Goal: Task Accomplishment & Management: Use online tool/utility

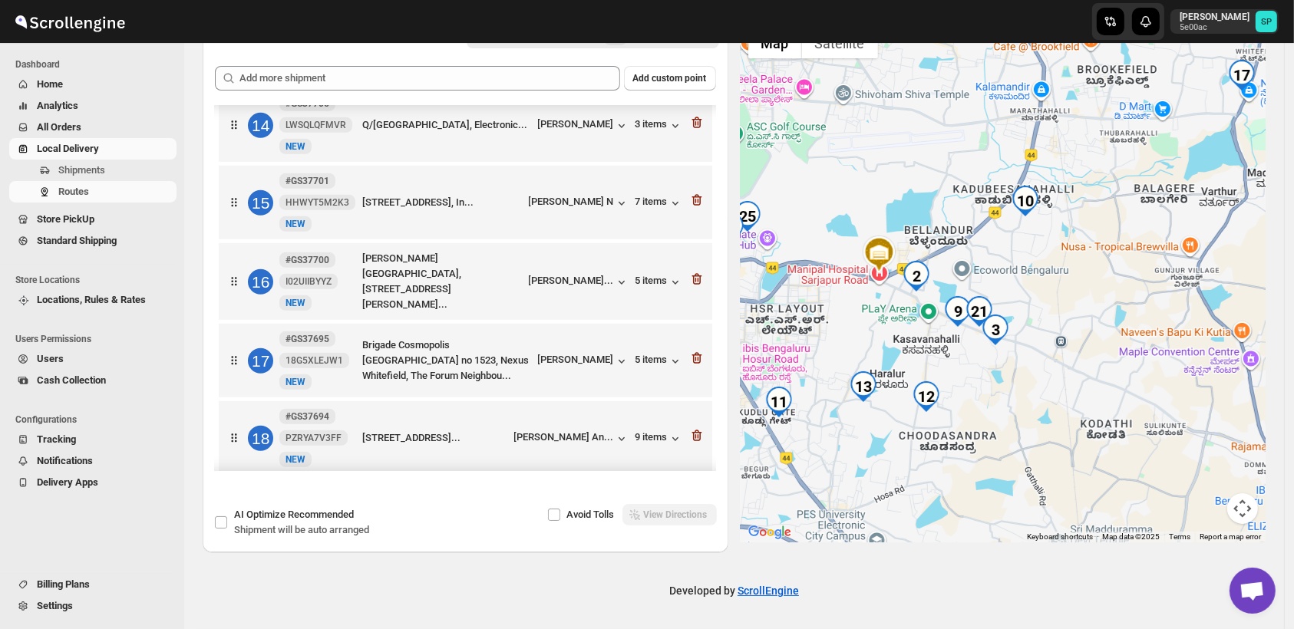
scroll to position [1108, 0]
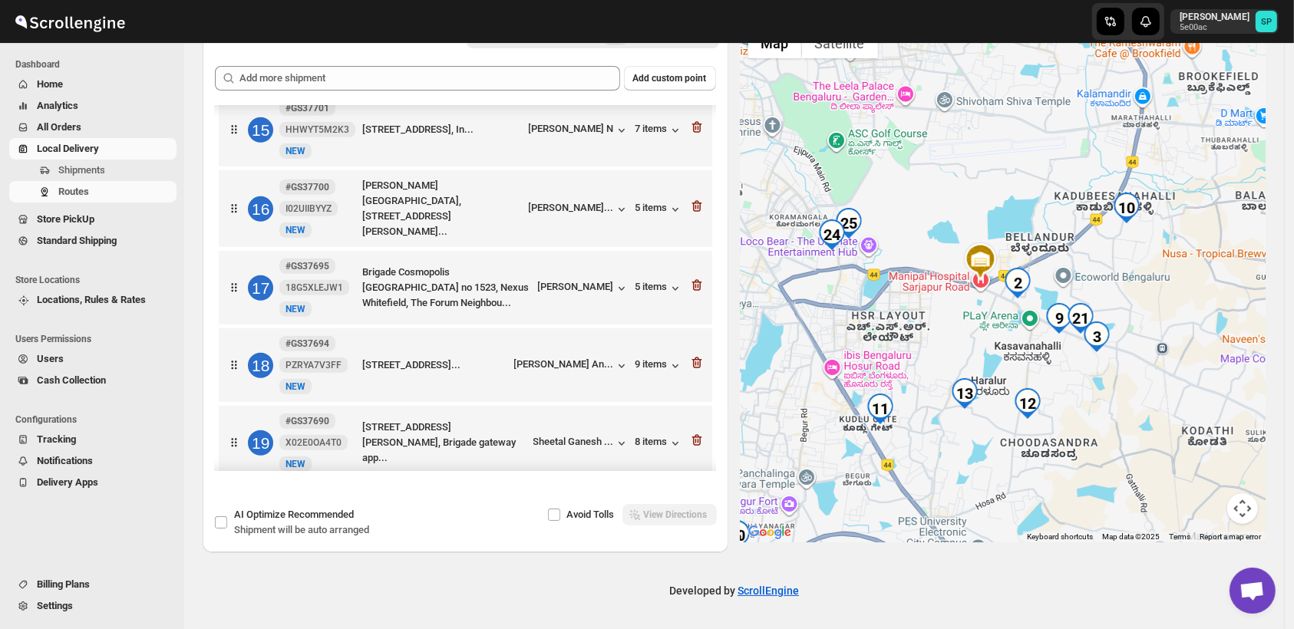
drag, startPoint x: 1110, startPoint y: 322, endPoint x: 1196, endPoint y: 329, distance: 86.2
click at [1213, 331] on div at bounding box center [1004, 281] width 526 height 523
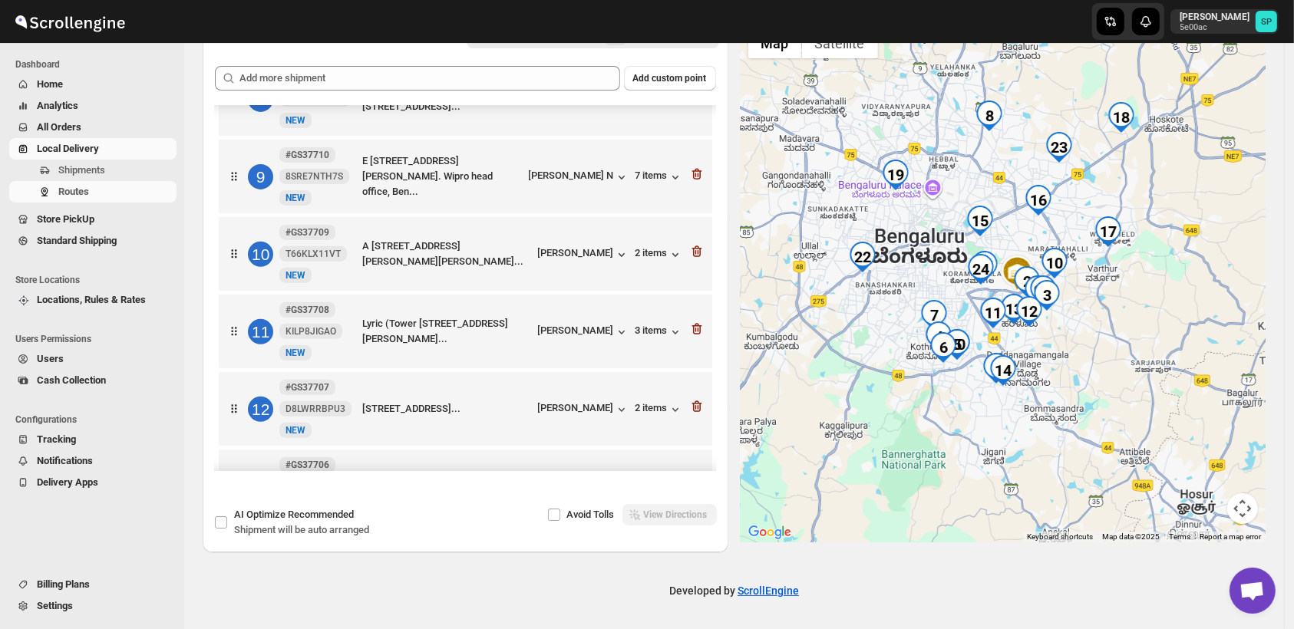
scroll to position [511, 0]
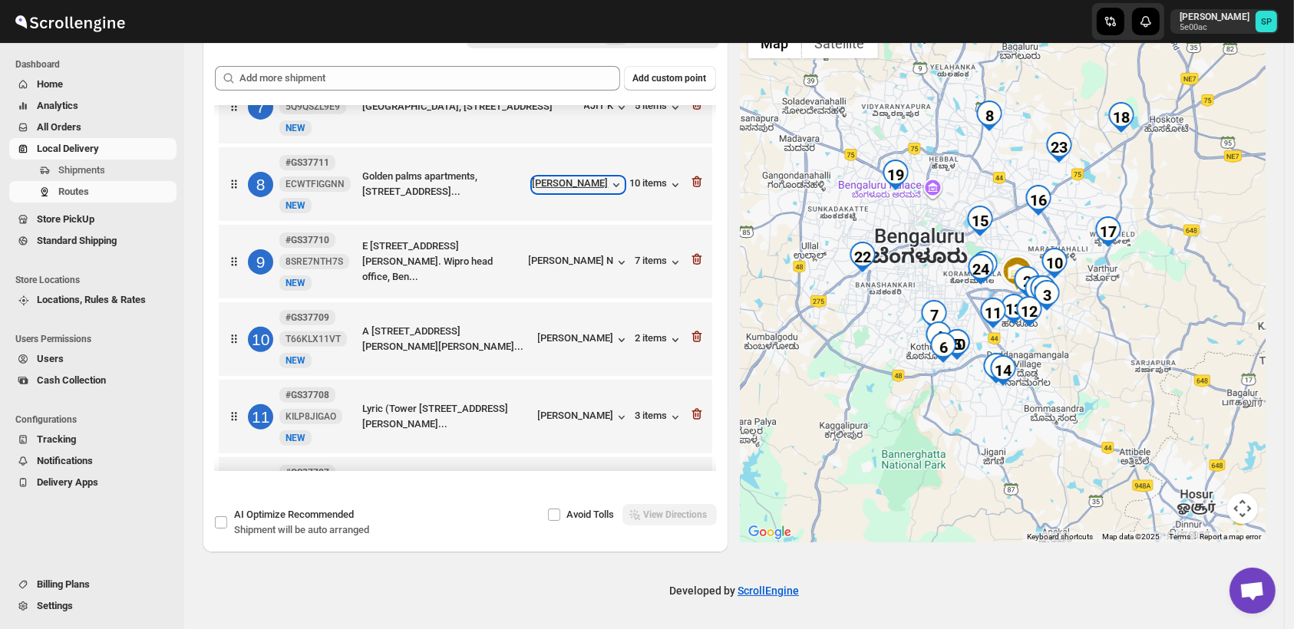
click at [582, 179] on div "[PERSON_NAME]" at bounding box center [578, 184] width 91 height 15
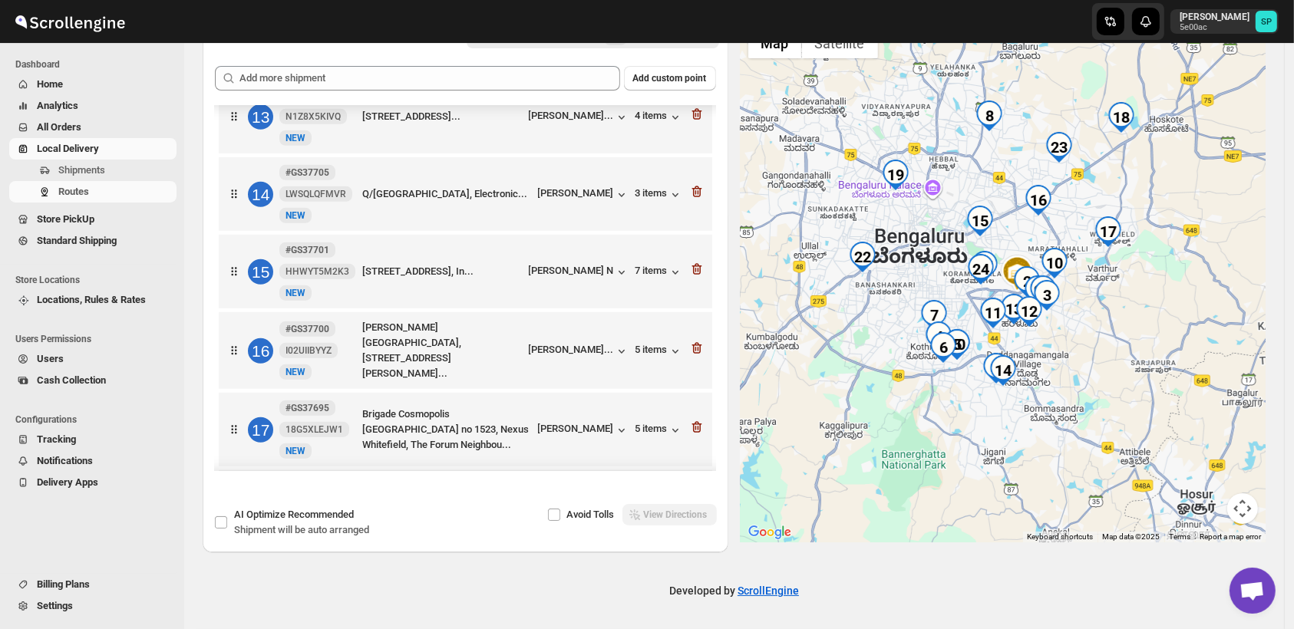
scroll to position [938, 0]
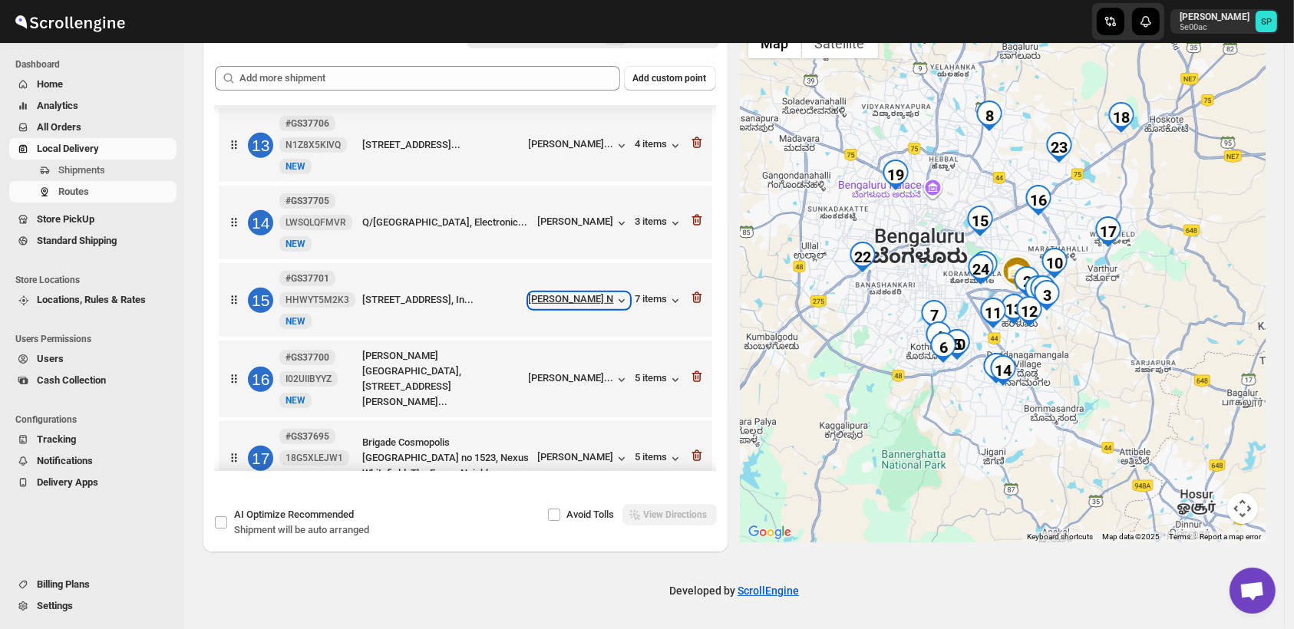
click at [590, 303] on div "[PERSON_NAME] N" at bounding box center [579, 300] width 101 height 15
click at [540, 381] on div "[PERSON_NAME]..." at bounding box center [571, 378] width 85 height 12
click at [654, 375] on div "5 items" at bounding box center [660, 379] width 48 height 15
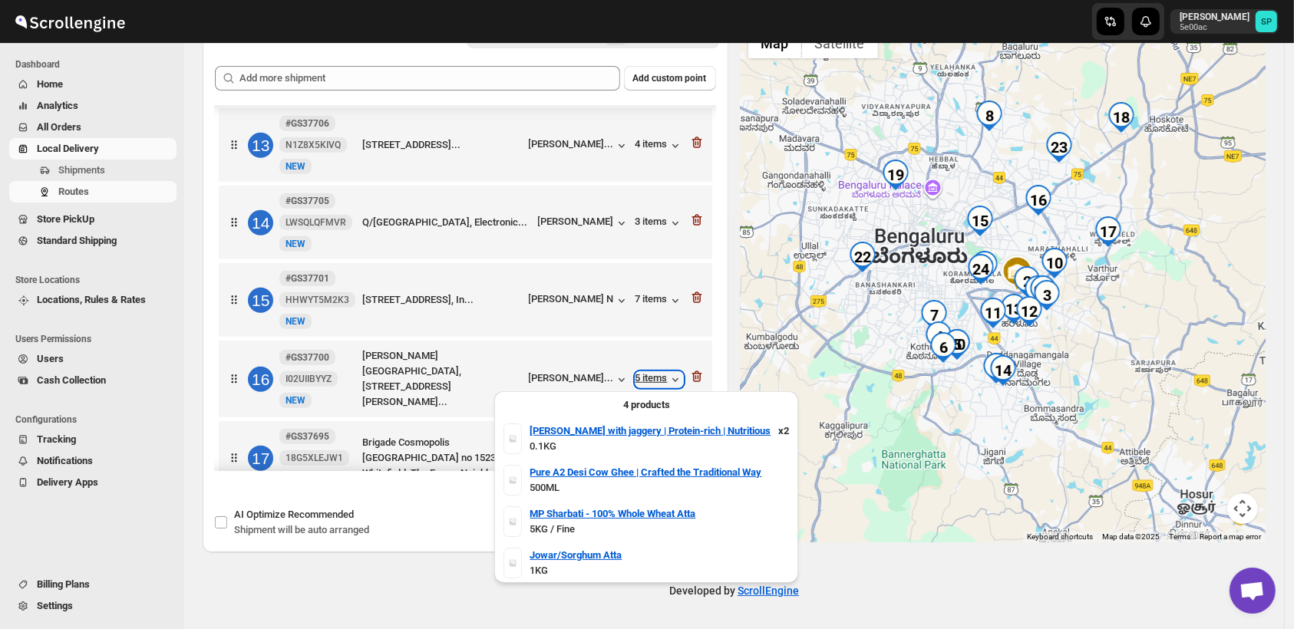
click at [654, 375] on div "5 items" at bounding box center [660, 379] width 48 height 15
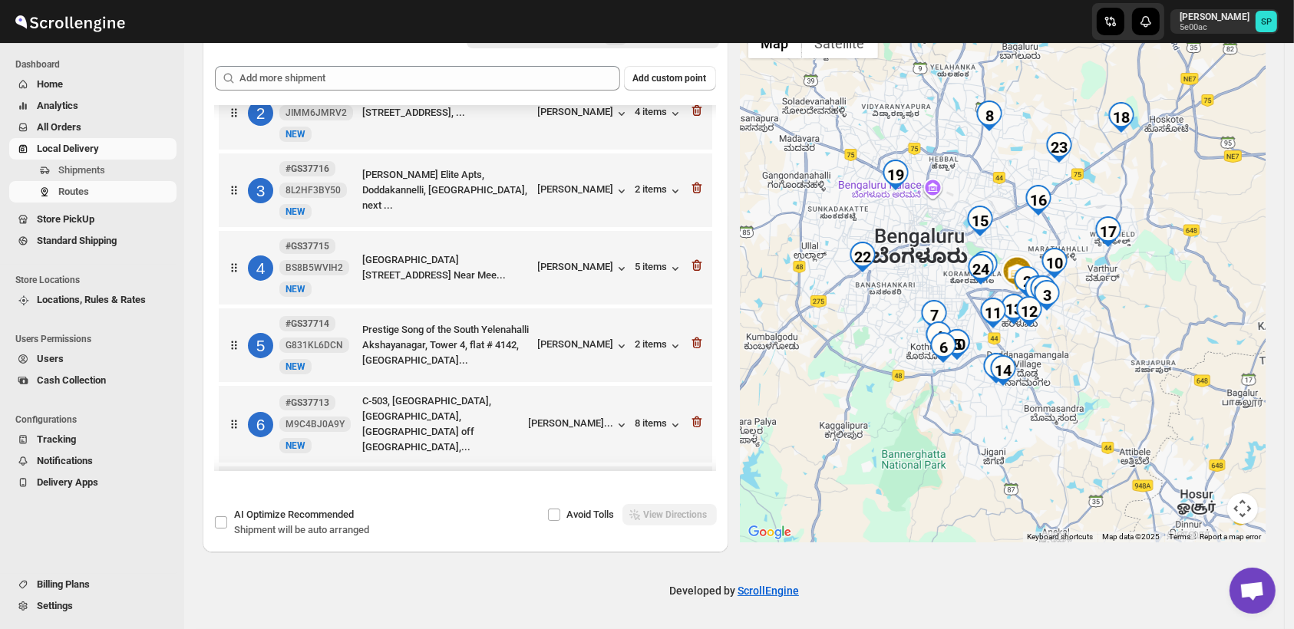
scroll to position [426, 0]
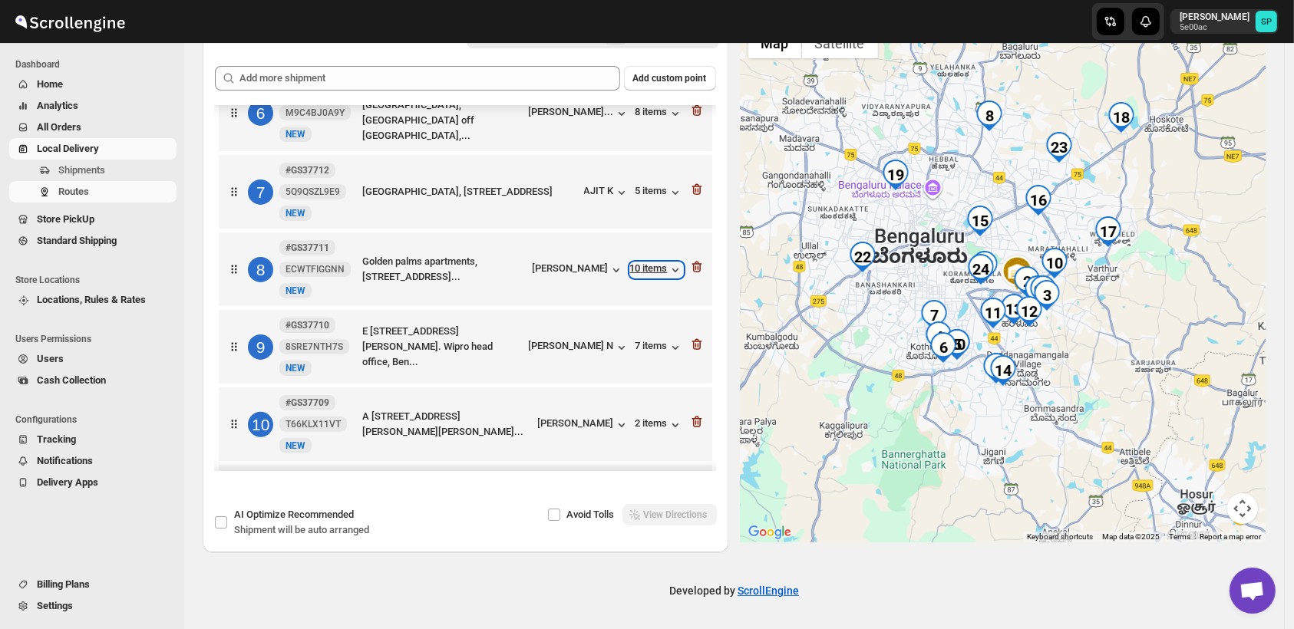
click at [657, 271] on div "10 items" at bounding box center [656, 269] width 53 height 15
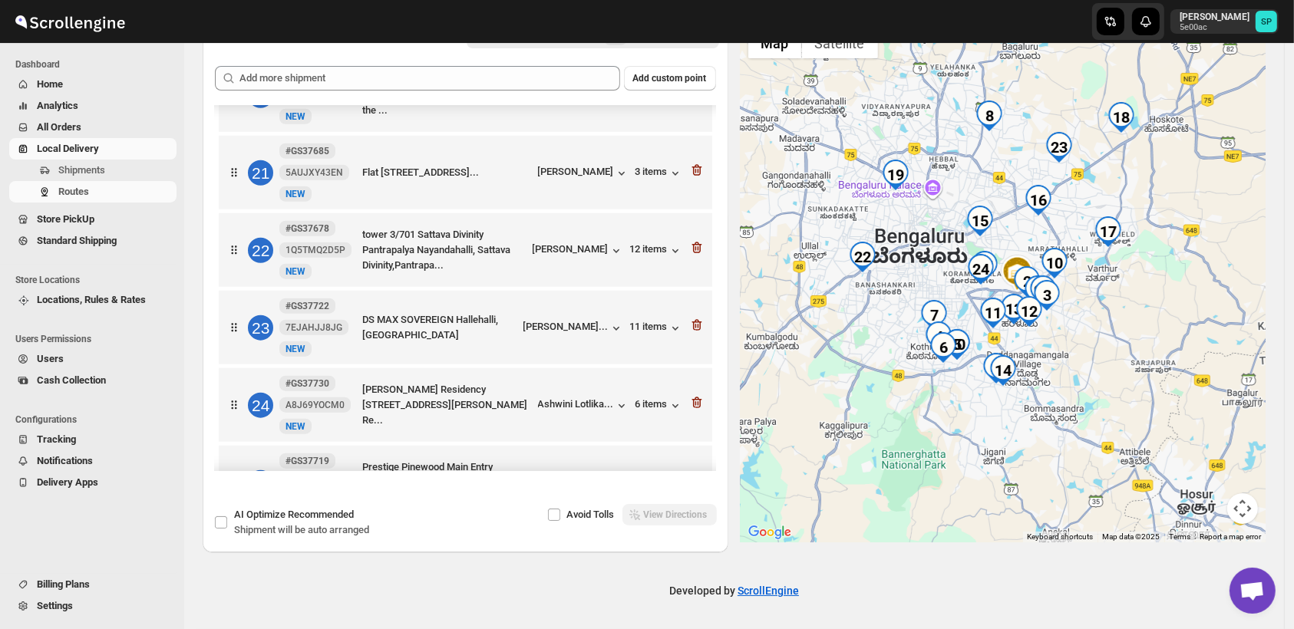
scroll to position [1535, 0]
click at [632, 329] on div "11 items" at bounding box center [656, 326] width 53 height 15
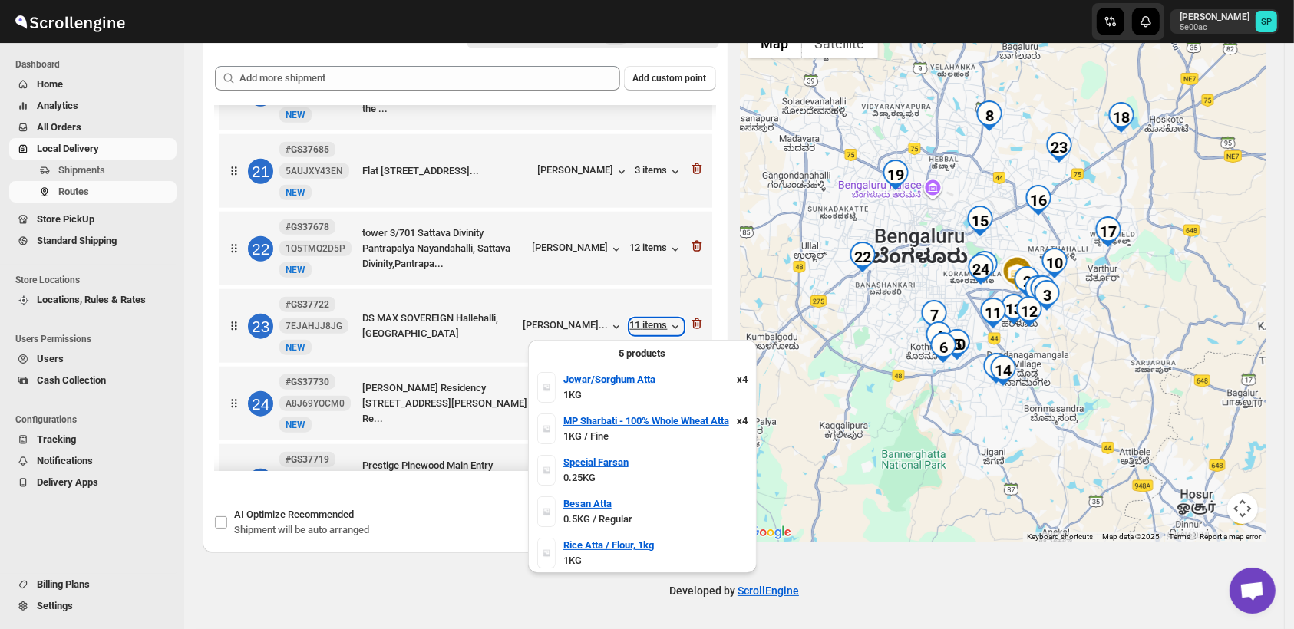
click at [632, 329] on div "11 items" at bounding box center [656, 326] width 53 height 15
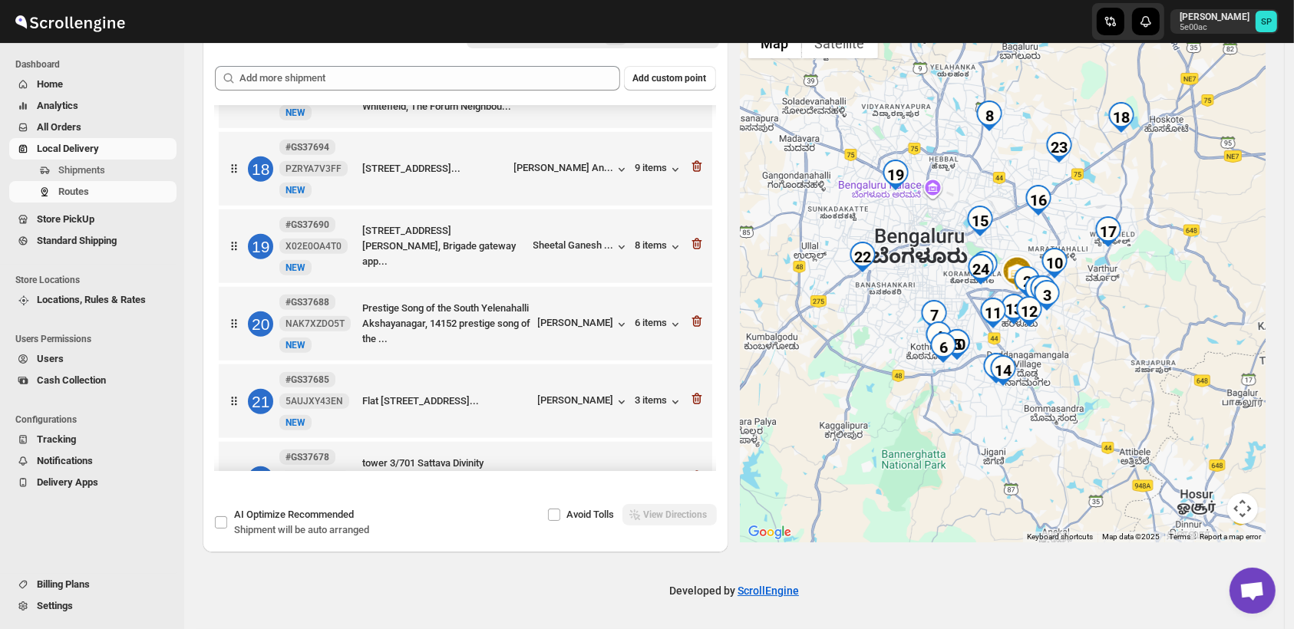
scroll to position [1279, 0]
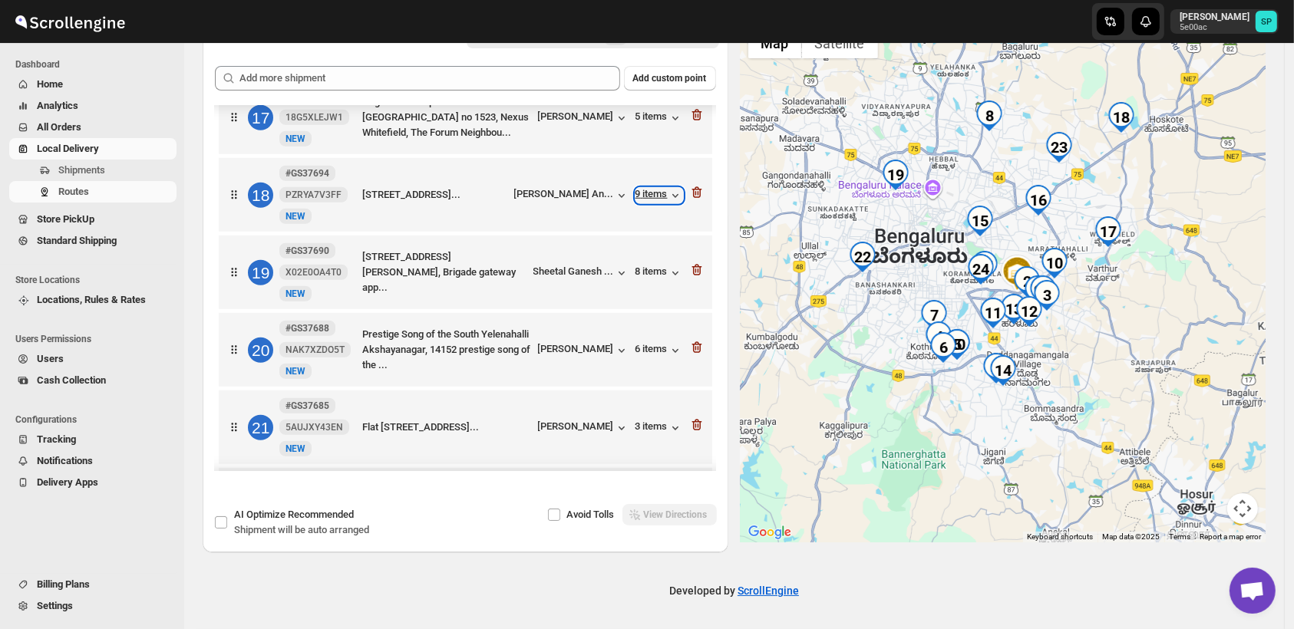
click at [649, 197] on div "9 items" at bounding box center [660, 195] width 48 height 15
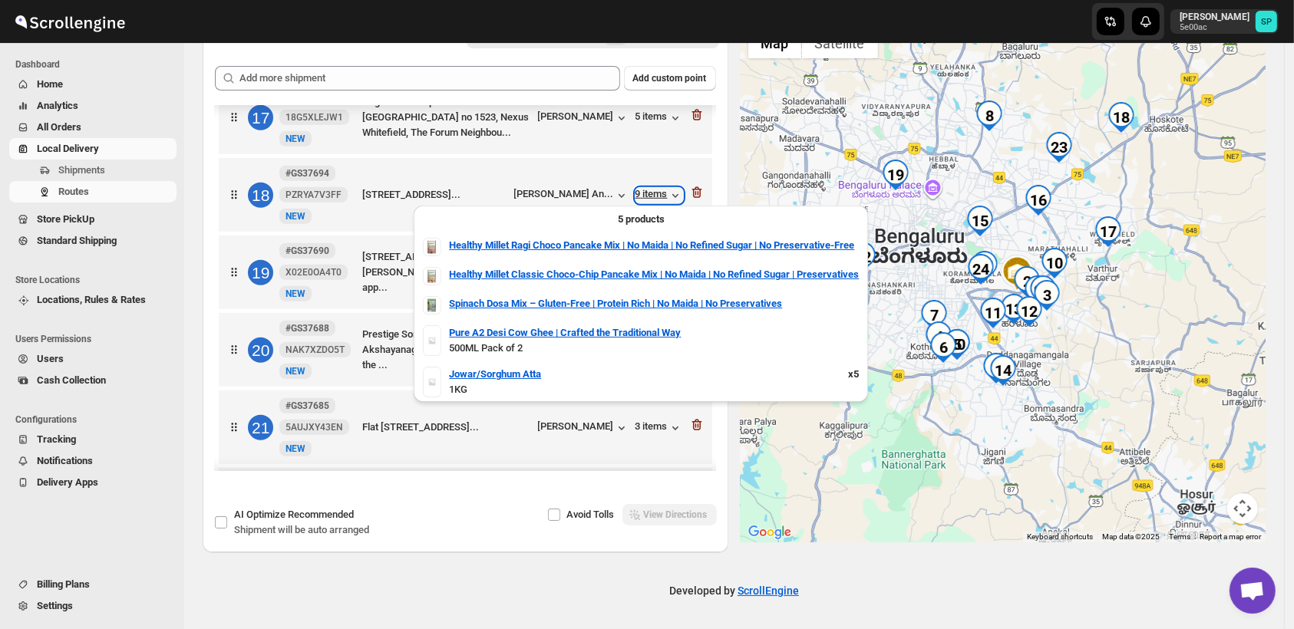
click at [649, 197] on div "9 items" at bounding box center [660, 195] width 48 height 15
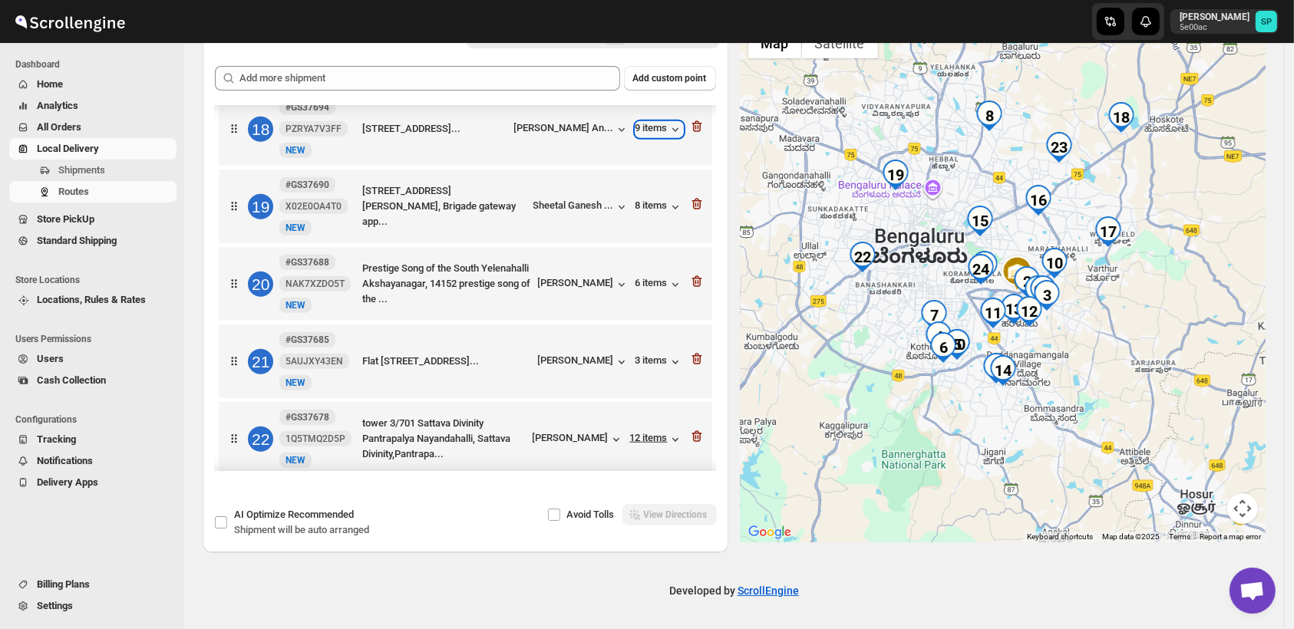
scroll to position [1535, 0]
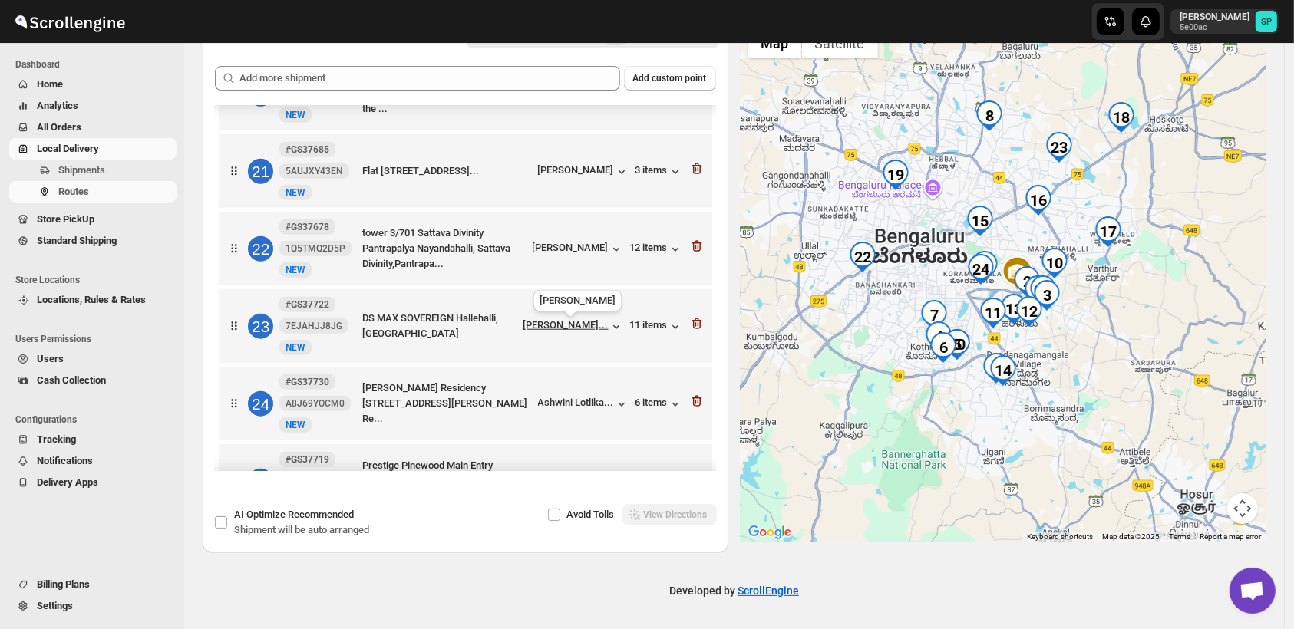
click at [589, 323] on div "[PERSON_NAME]..." at bounding box center [565, 325] width 85 height 12
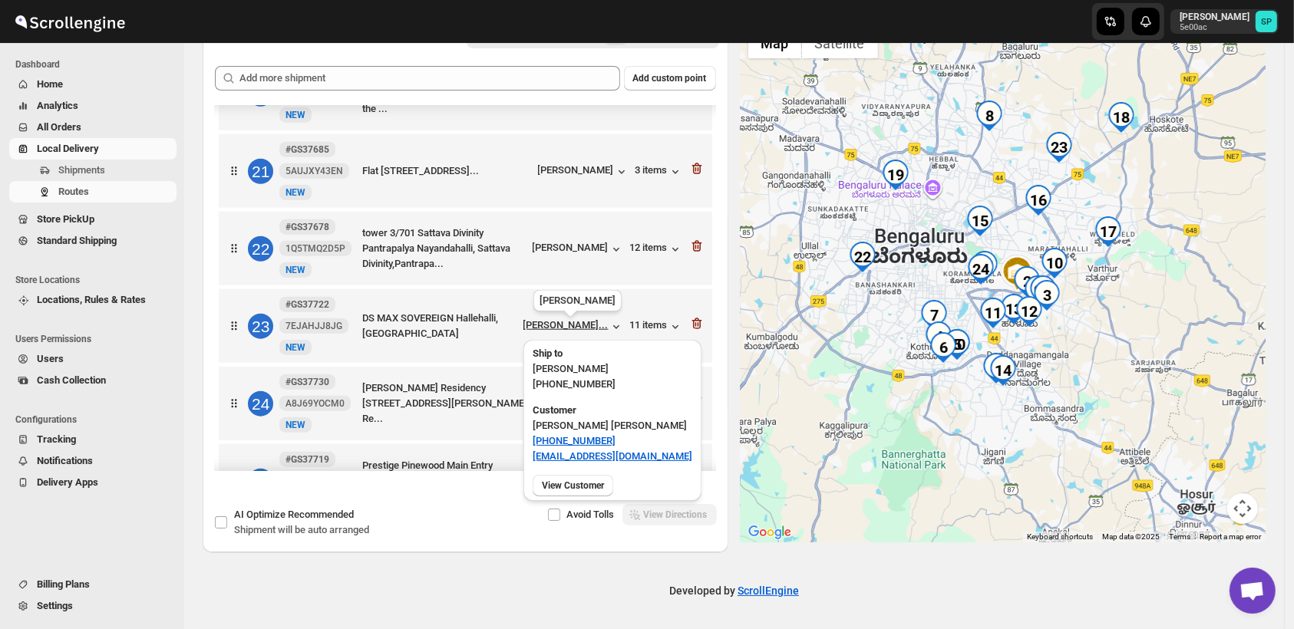
click at [589, 323] on div "[PERSON_NAME]..." at bounding box center [565, 325] width 85 height 12
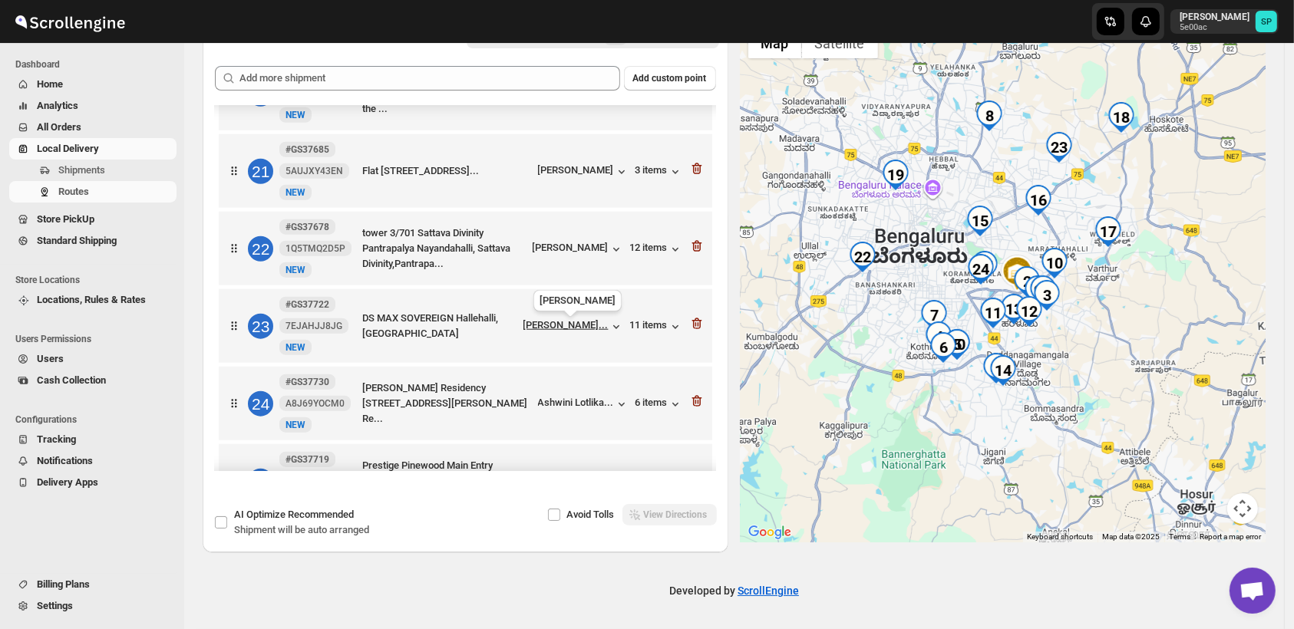
click at [589, 323] on div "[PERSON_NAME]..." at bounding box center [565, 325] width 85 height 12
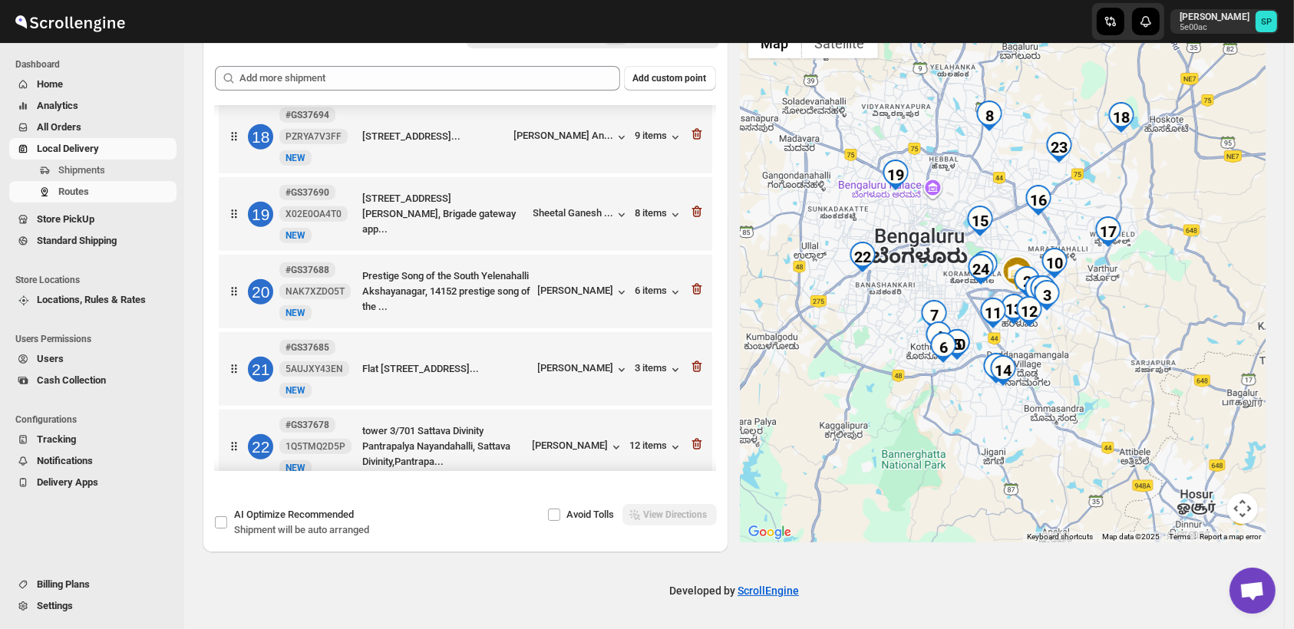
scroll to position [1252, 0]
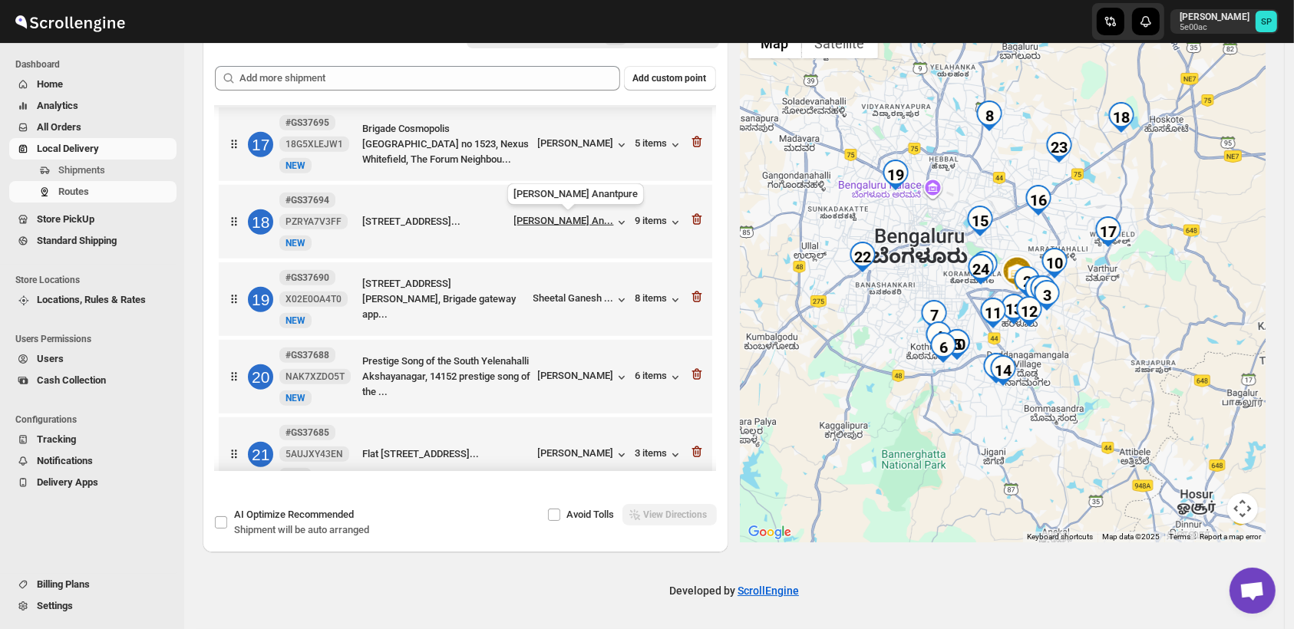
click at [539, 223] on div "[PERSON_NAME] An..." at bounding box center [564, 221] width 100 height 12
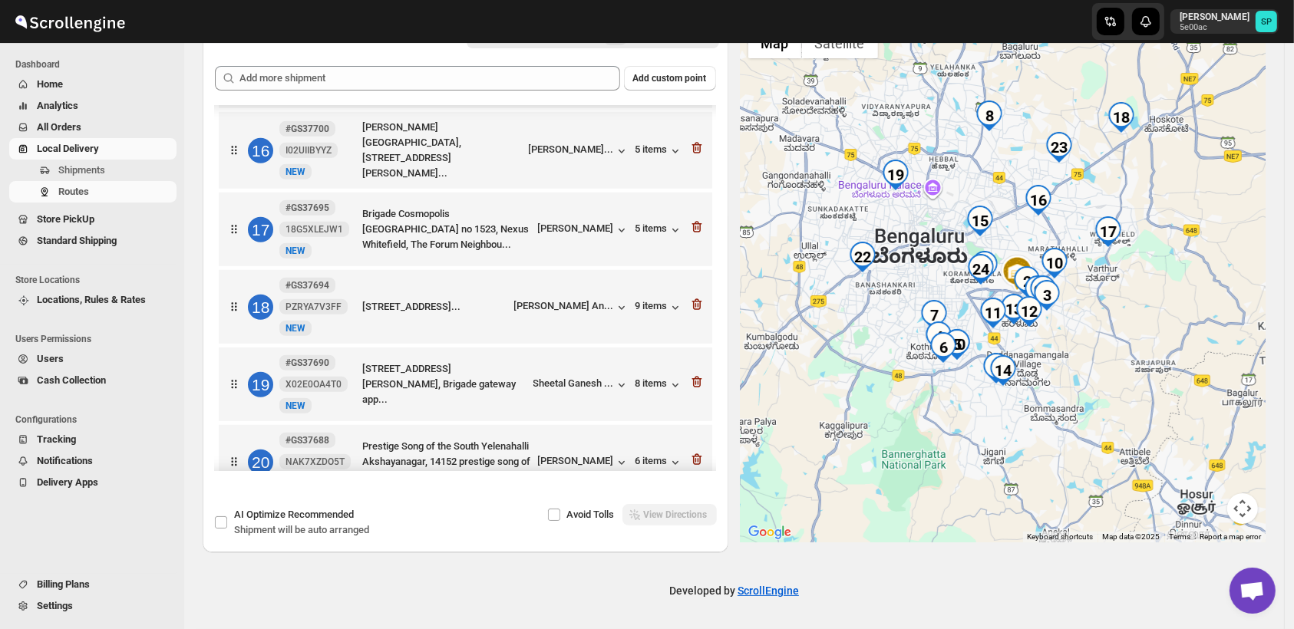
scroll to position [1081, 0]
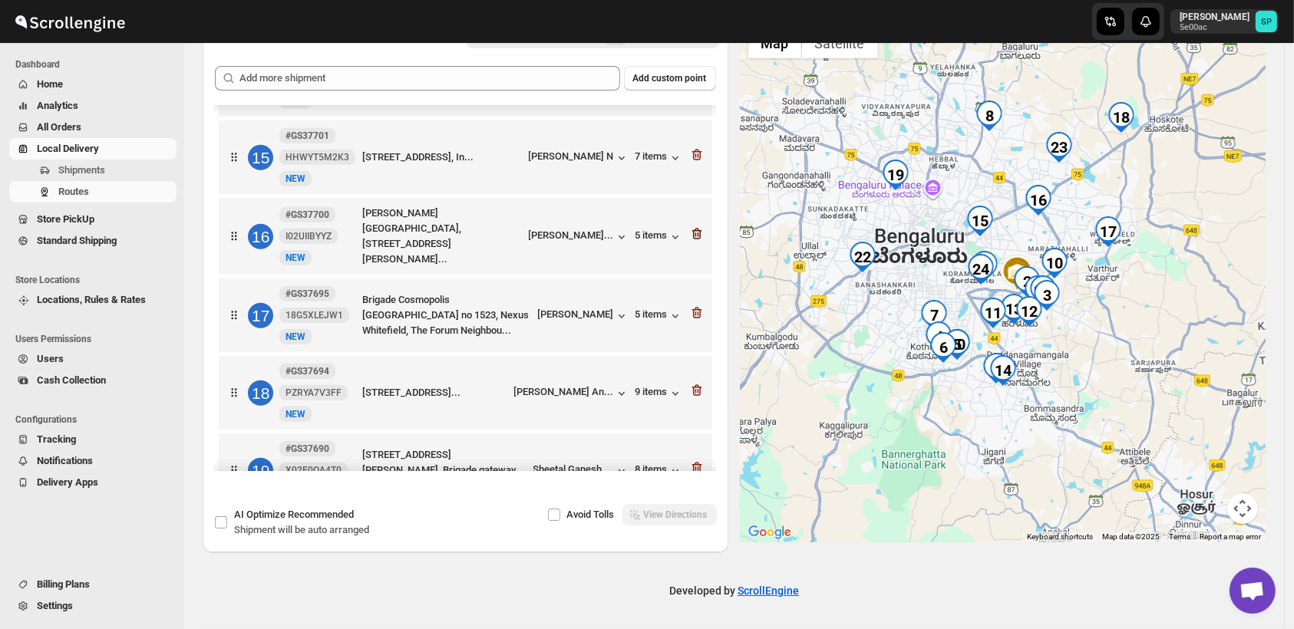
click at [697, 236] on icon "button" at bounding box center [698, 235] width 2 height 5
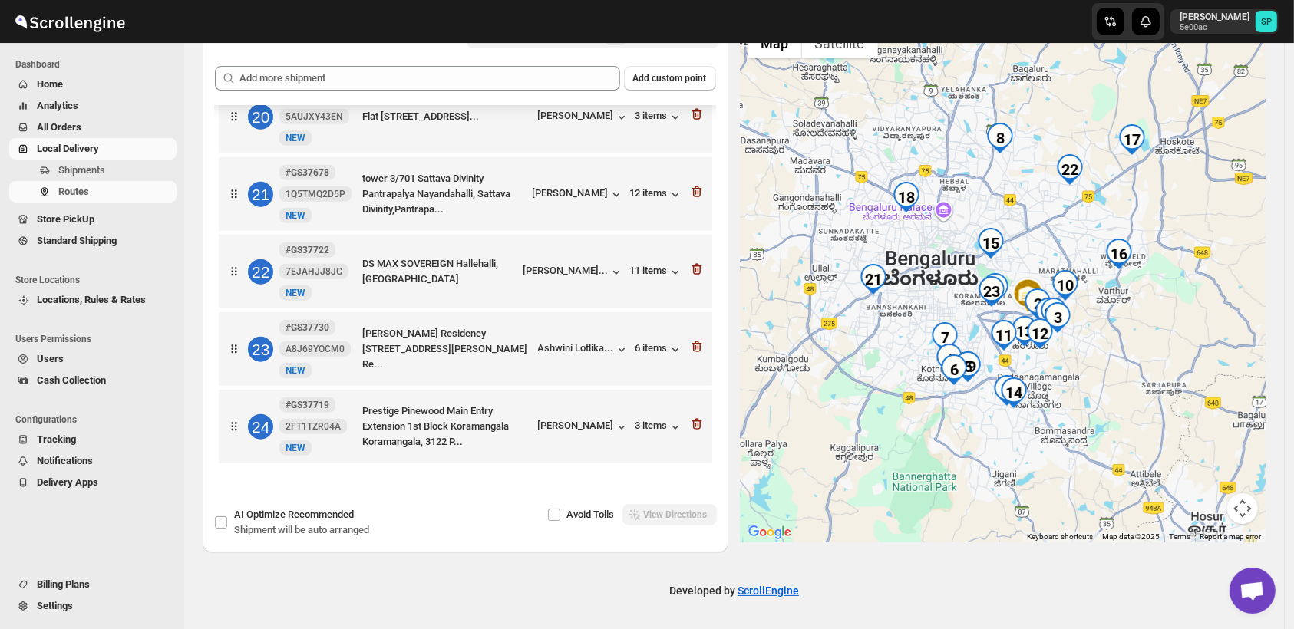
scroll to position [1515, 0]
click at [692, 269] on icon "button" at bounding box center [696, 269] width 15 height 15
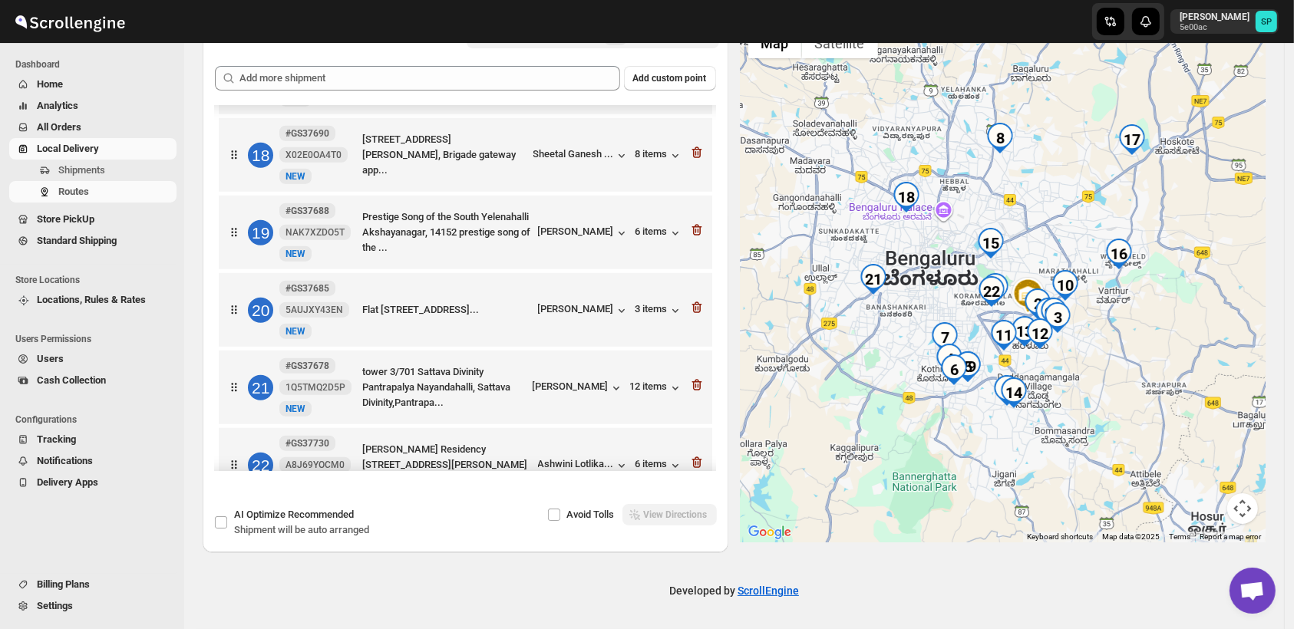
scroll to position [1181, 0]
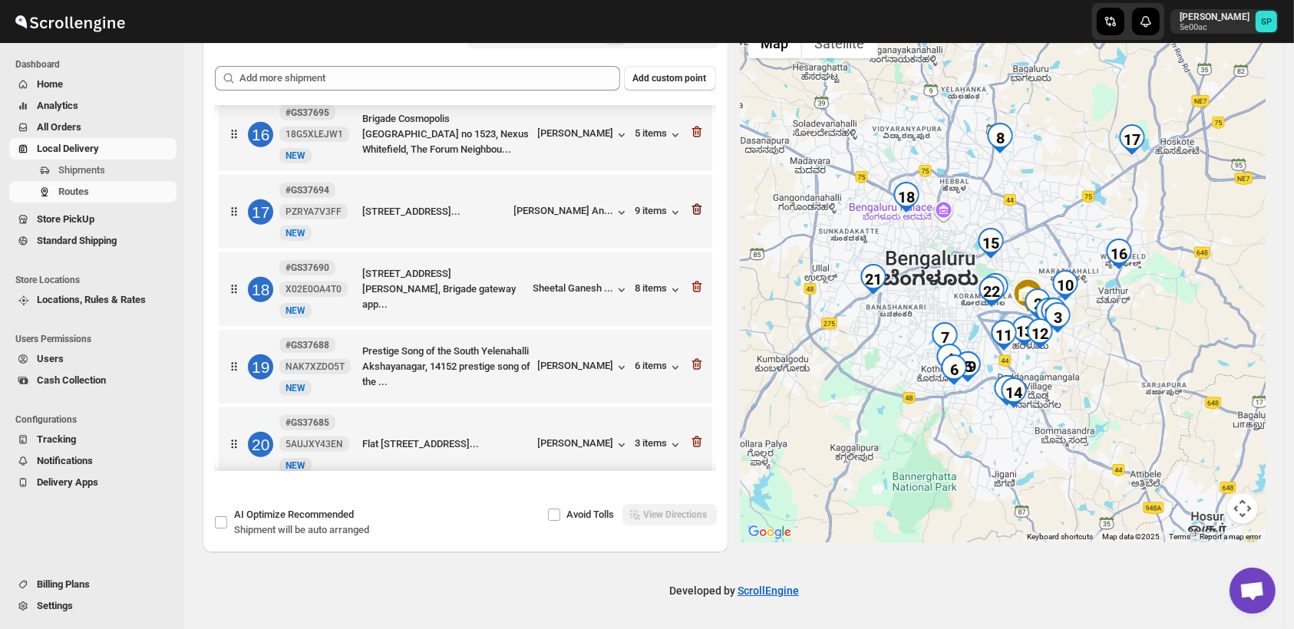
click at [695, 213] on icon "button" at bounding box center [696, 210] width 2 height 5
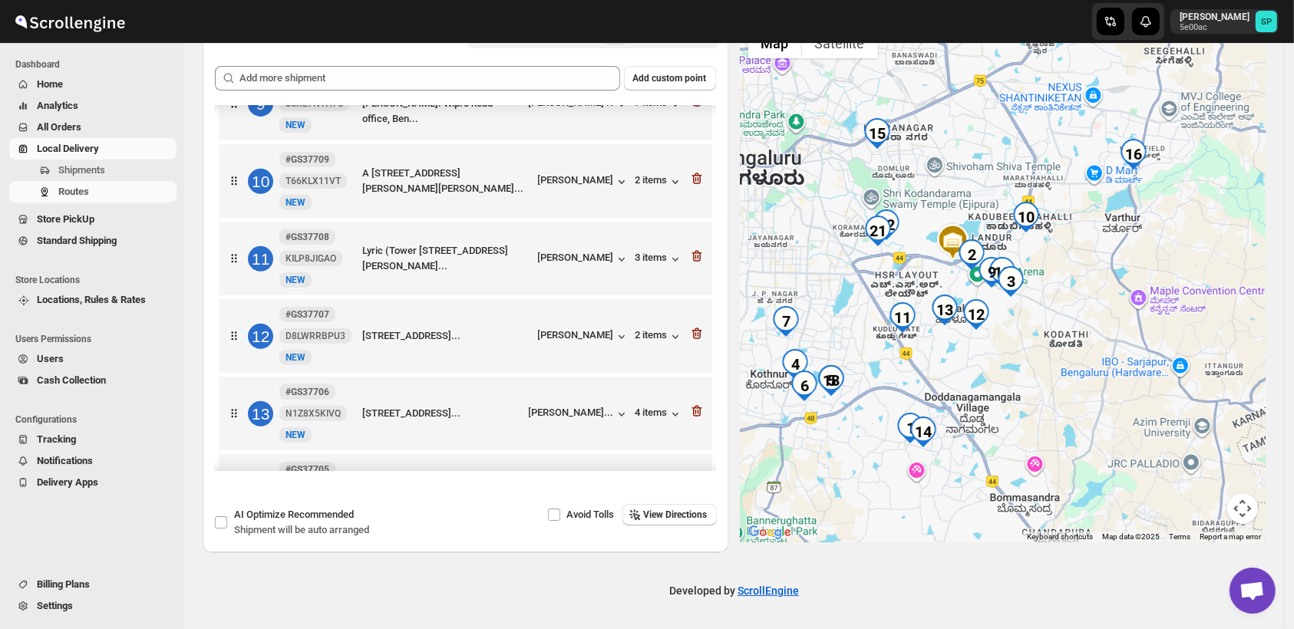
scroll to position [584, 0]
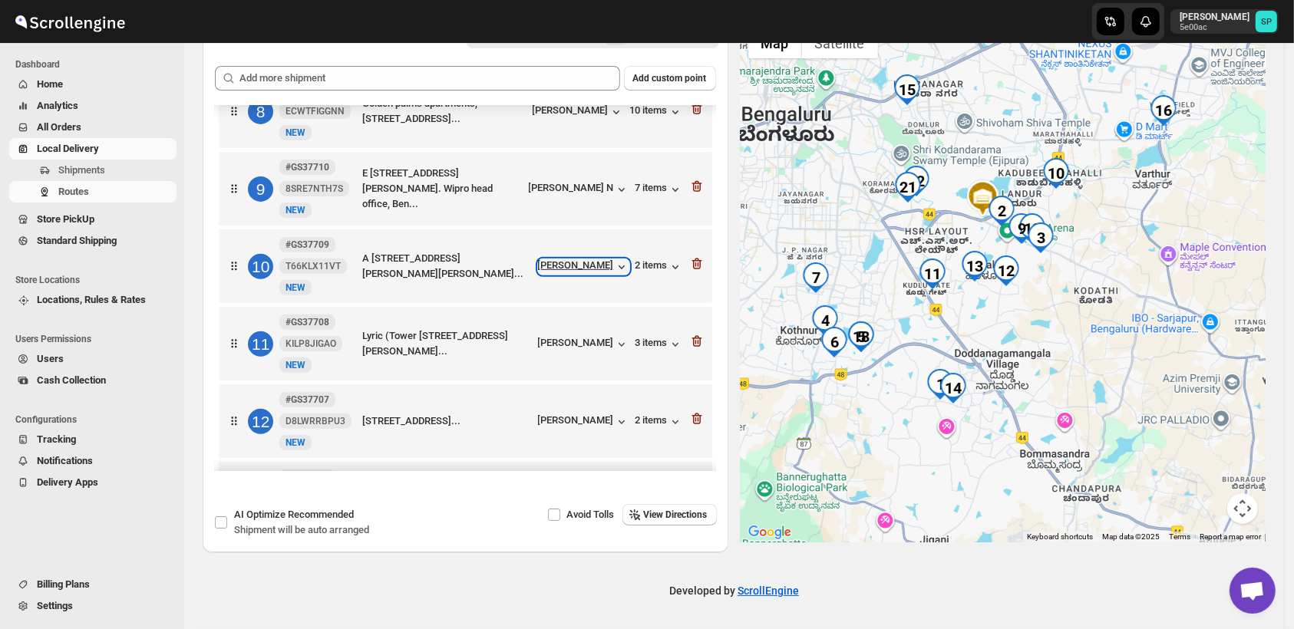
click at [589, 269] on div "[PERSON_NAME]" at bounding box center [583, 266] width 91 height 15
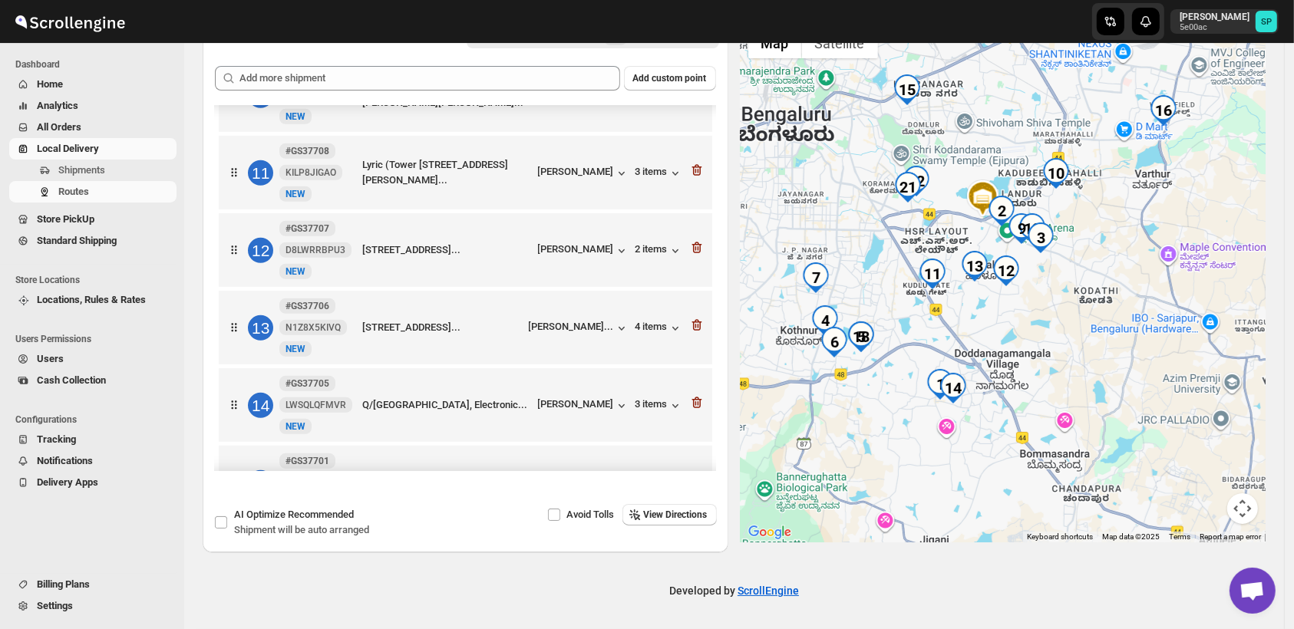
scroll to position [926, 0]
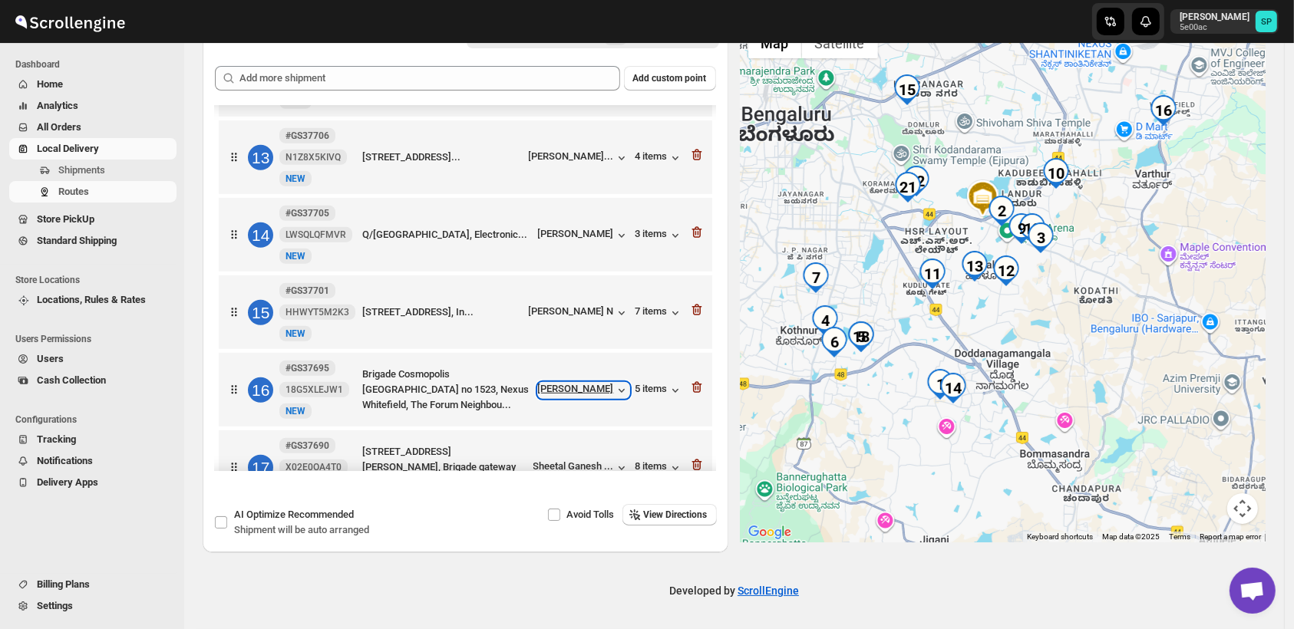
click at [559, 387] on div "[PERSON_NAME]" at bounding box center [583, 390] width 91 height 15
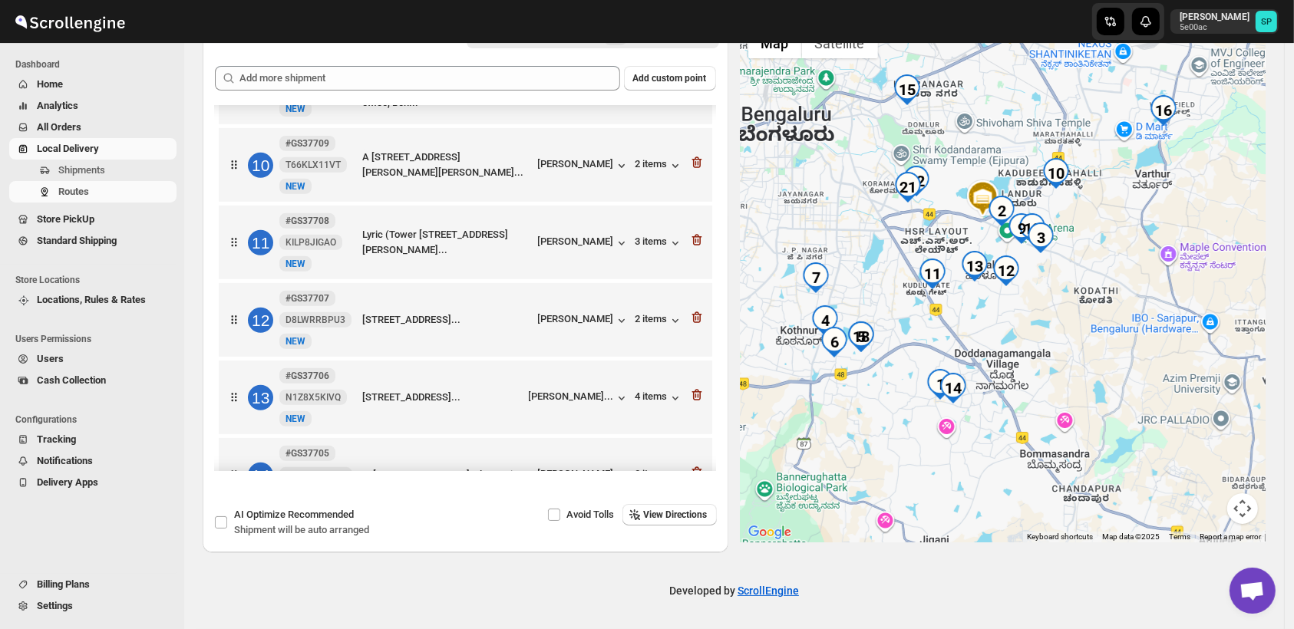
scroll to position [669, 0]
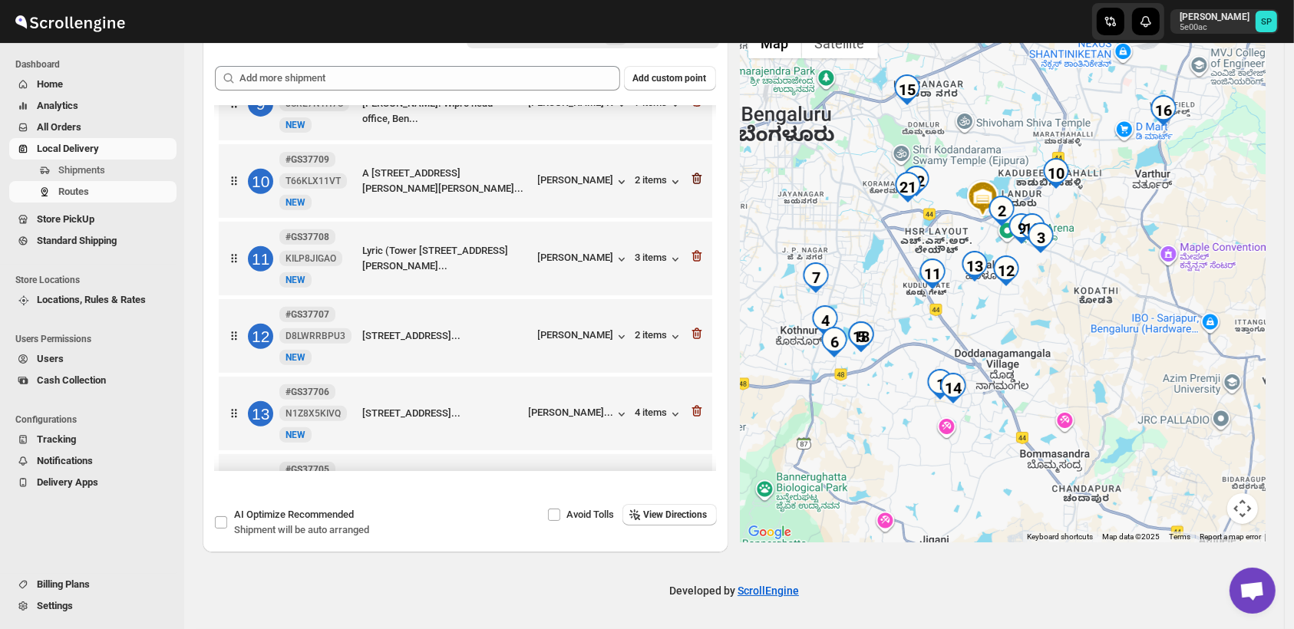
click at [690, 177] on icon "button" at bounding box center [696, 178] width 15 height 15
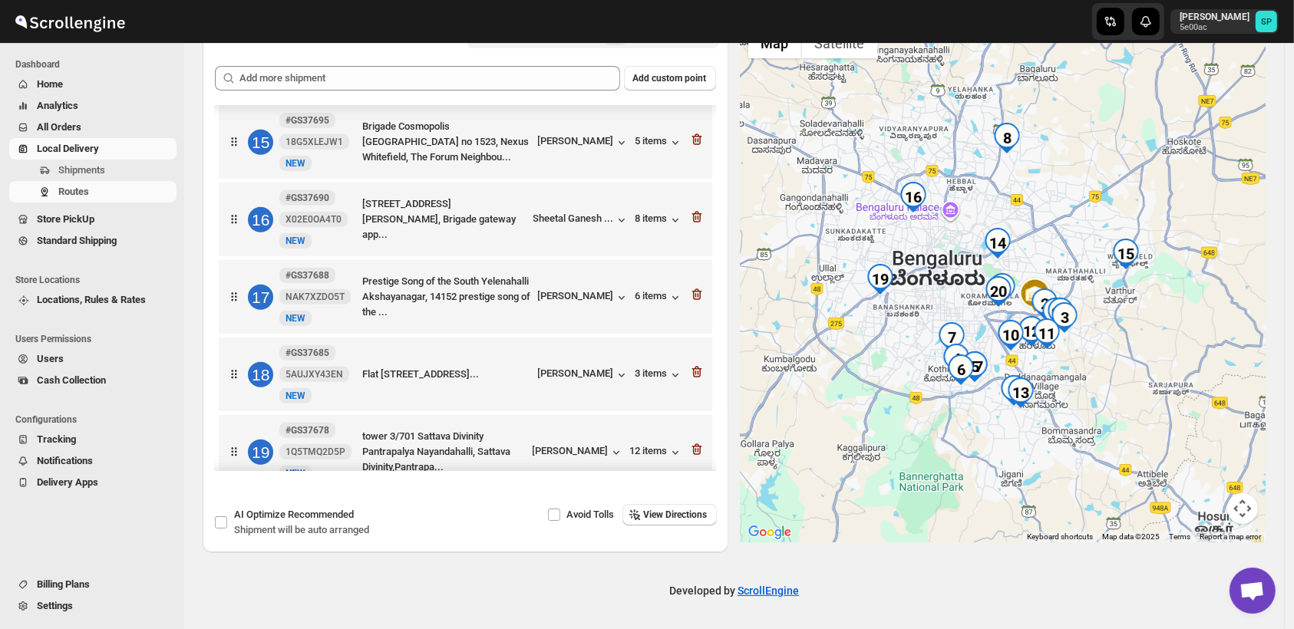
scroll to position [1011, 0]
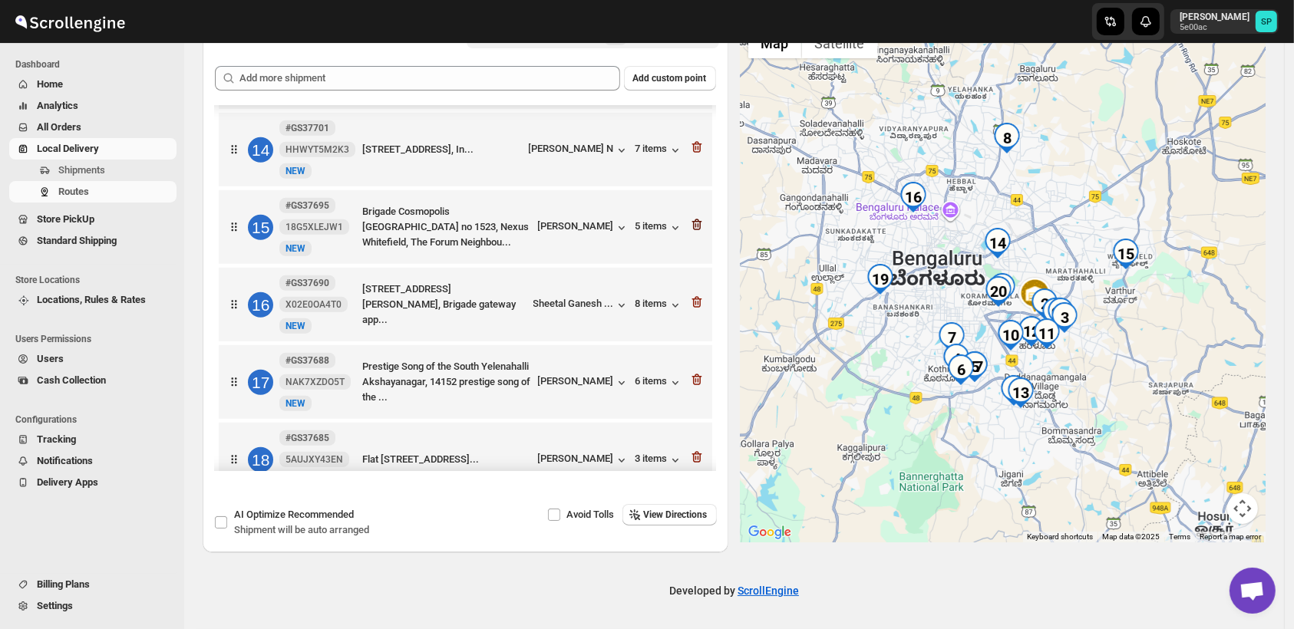
click at [692, 229] on icon "button" at bounding box center [696, 224] width 15 height 15
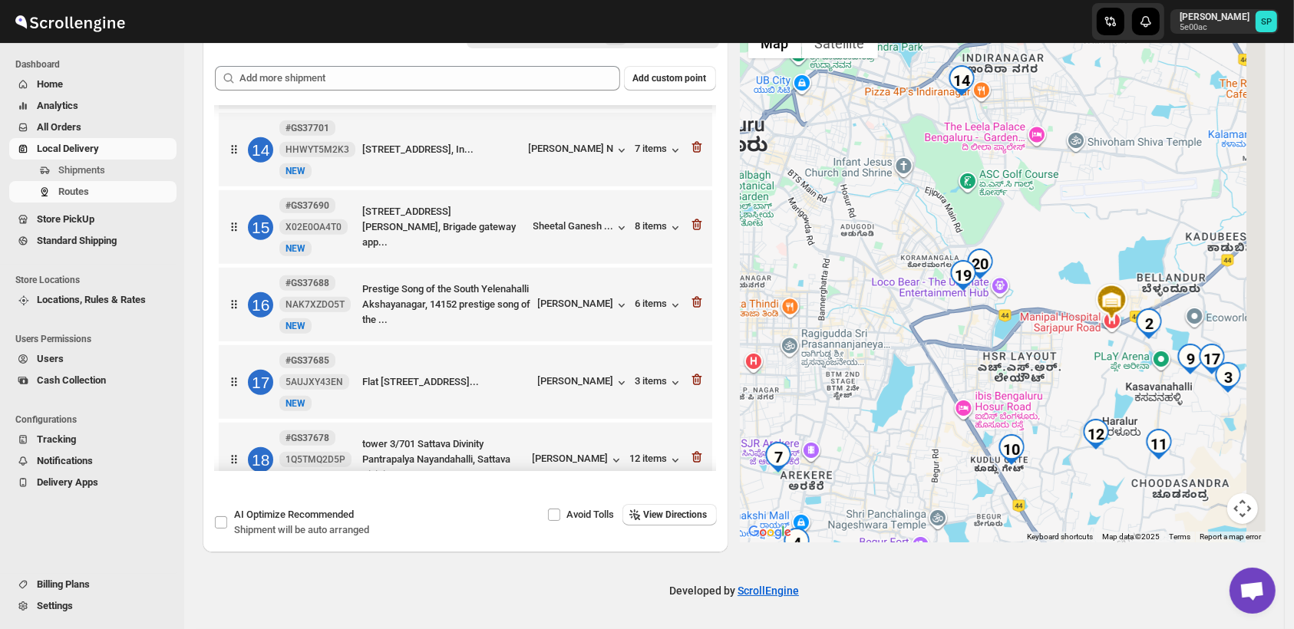
drag, startPoint x: 1134, startPoint y: 385, endPoint x: 964, endPoint y: 341, distance: 175.4
click at [964, 341] on div at bounding box center [1004, 281] width 526 height 523
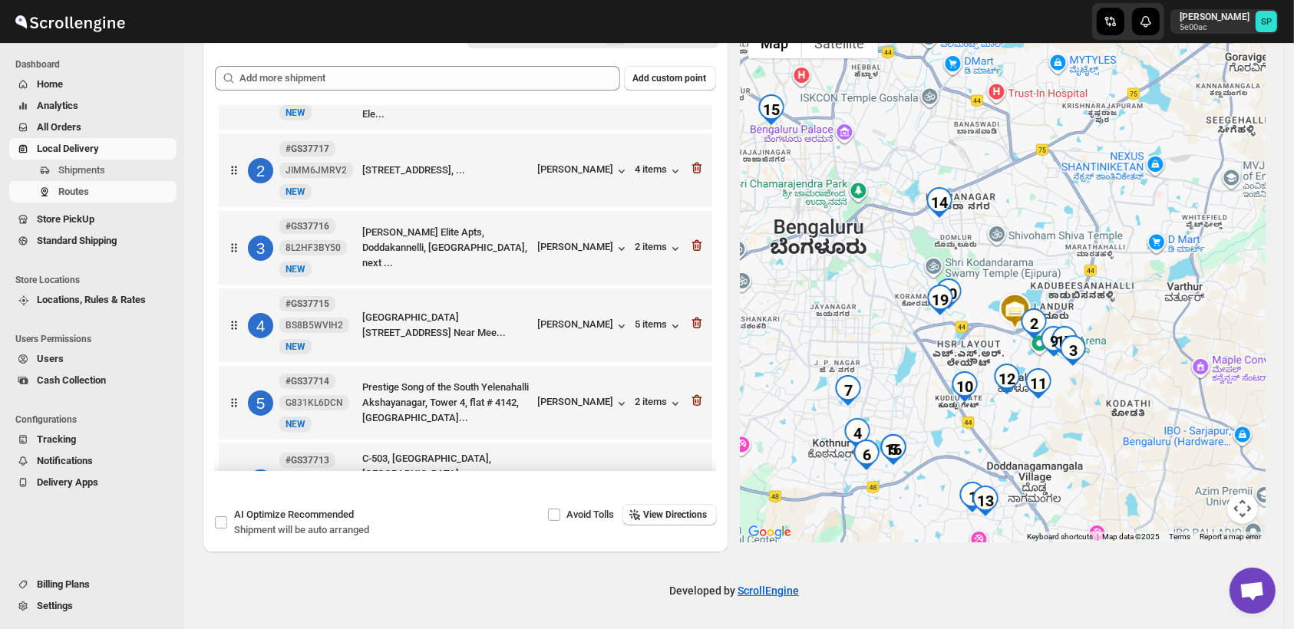
scroll to position [0, 0]
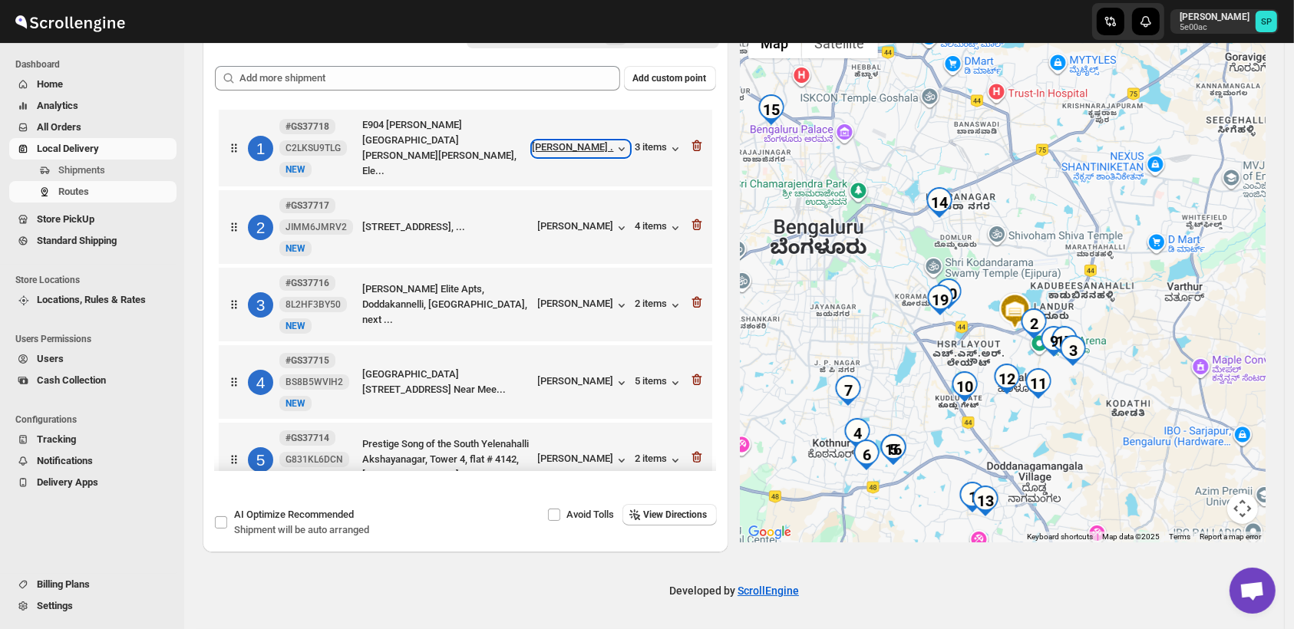
click at [571, 150] on div "[PERSON_NAME] ." at bounding box center [581, 148] width 97 height 15
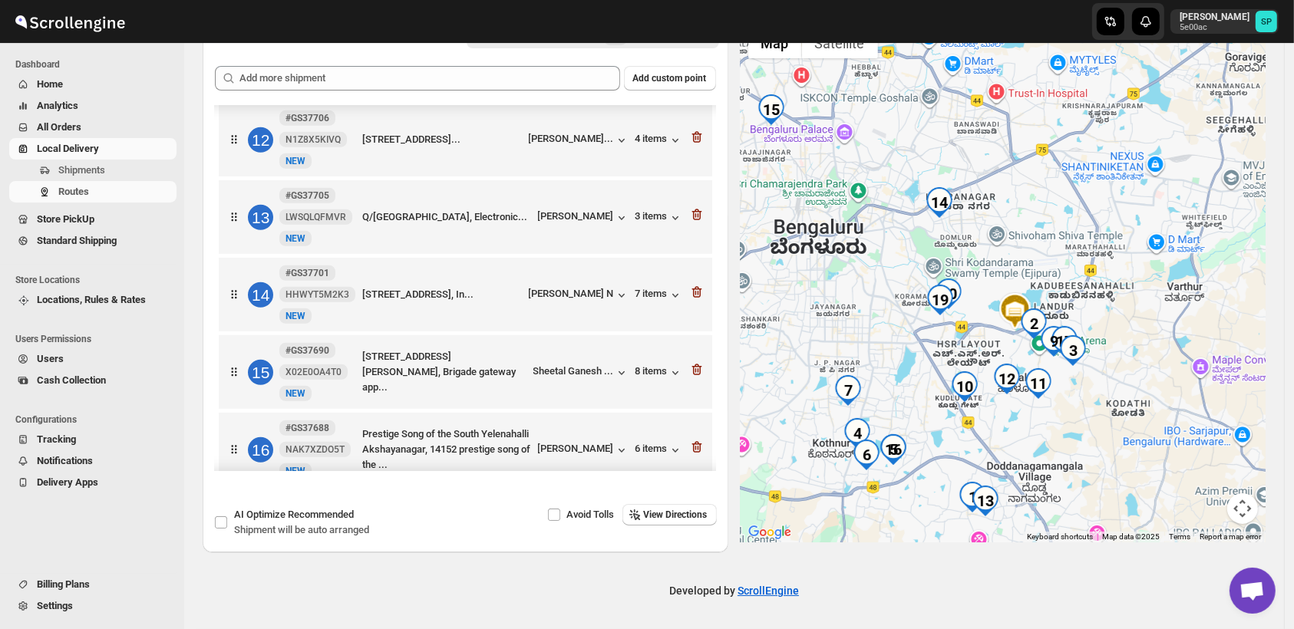
scroll to position [938, 0]
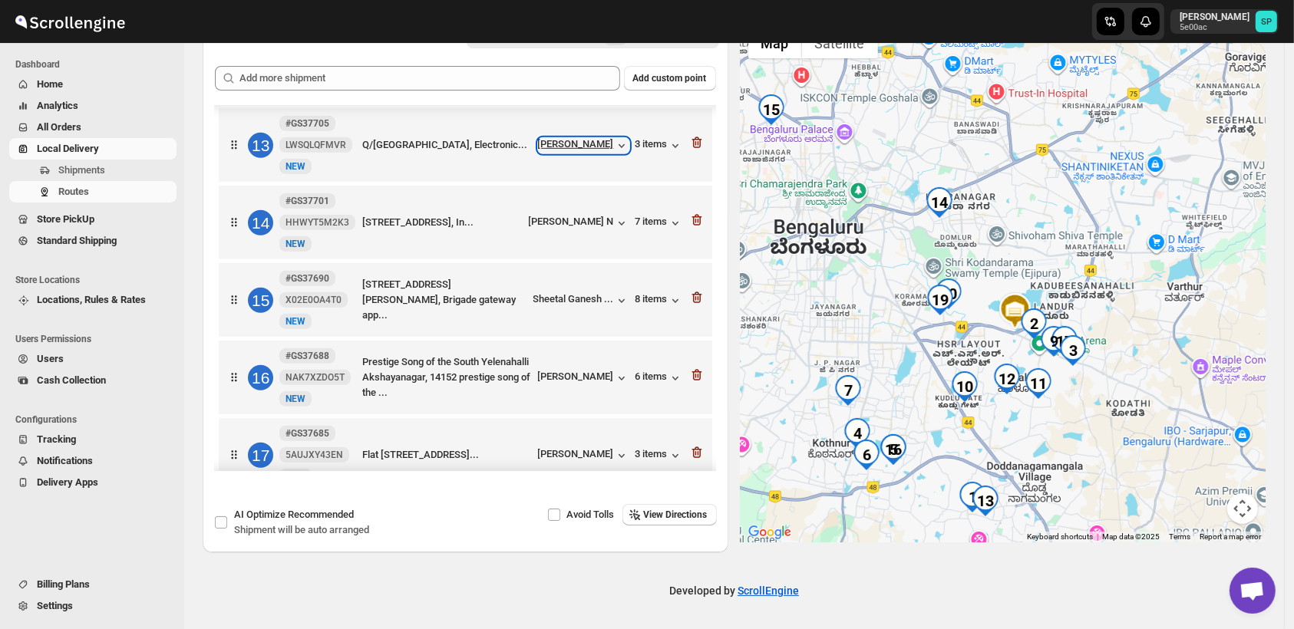
click at [579, 150] on div "[PERSON_NAME]" at bounding box center [583, 145] width 91 height 15
click at [645, 143] on div "3 items" at bounding box center [660, 145] width 48 height 15
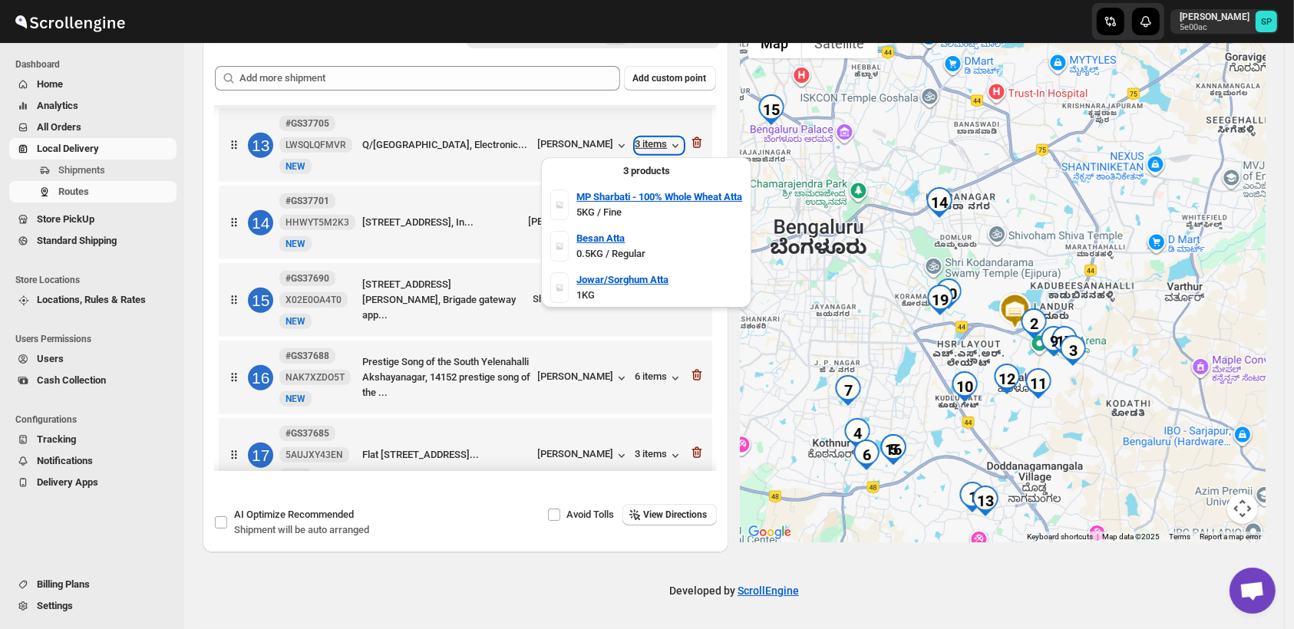
click at [645, 143] on div "3 items" at bounding box center [660, 145] width 48 height 15
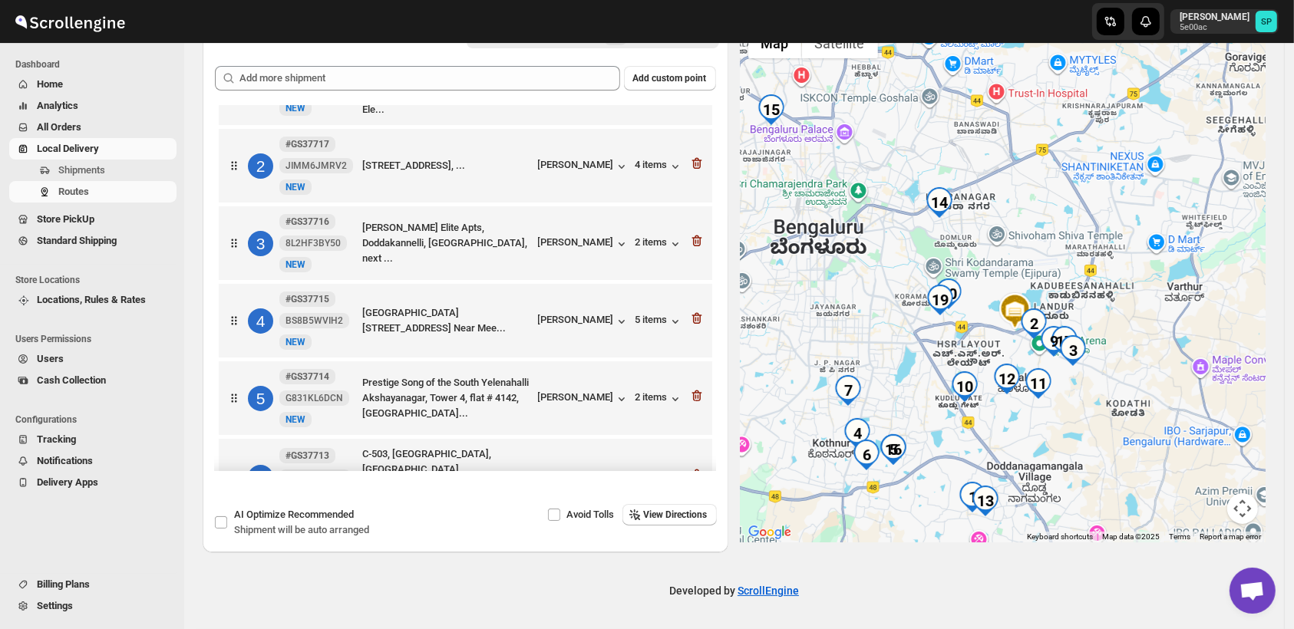
scroll to position [0, 0]
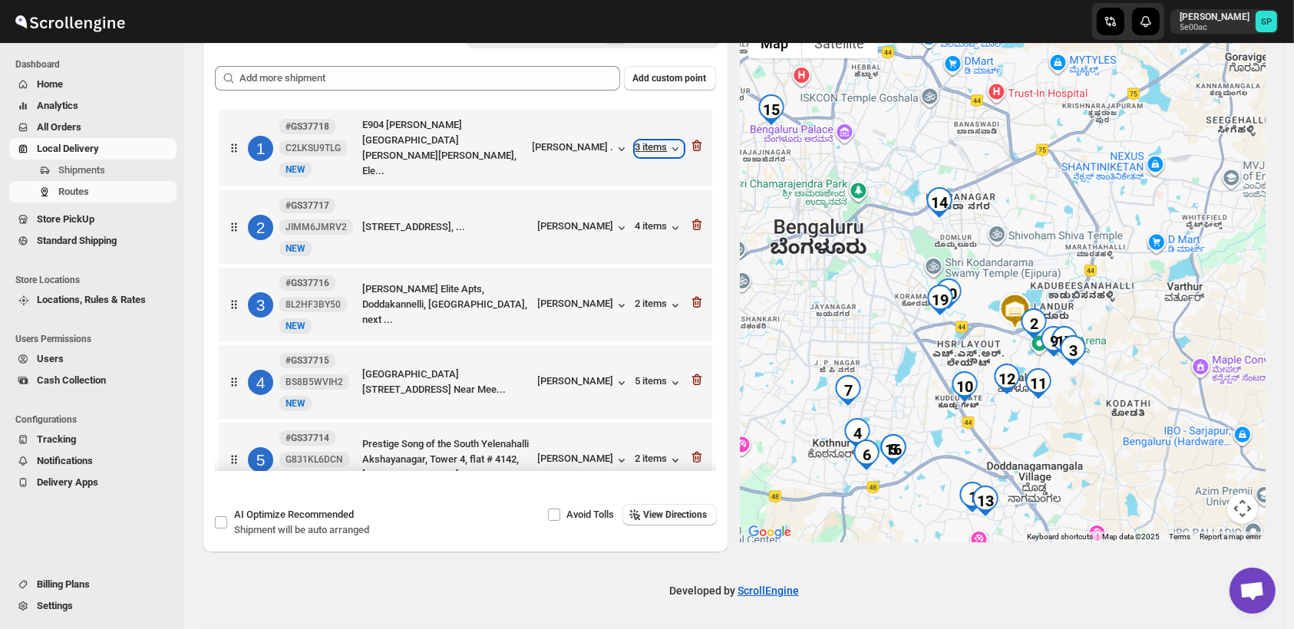
click at [641, 150] on div "3 items" at bounding box center [660, 148] width 48 height 15
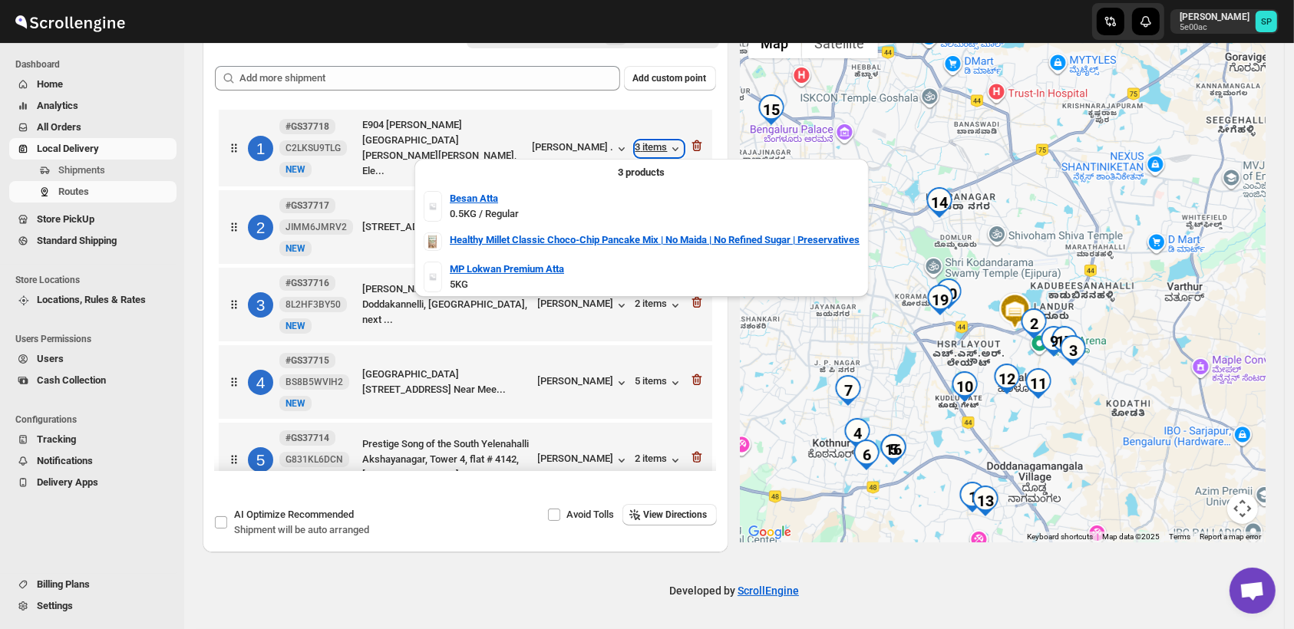
click at [641, 150] on div "3 items" at bounding box center [660, 148] width 48 height 15
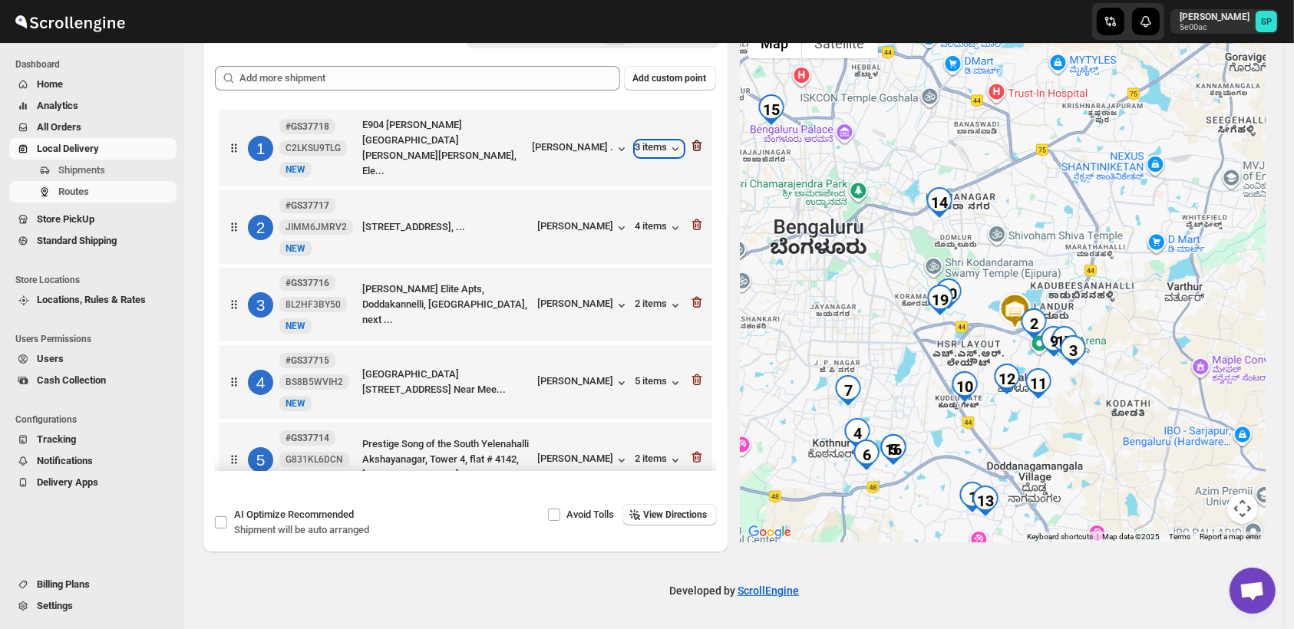
click at [692, 143] on icon "button" at bounding box center [697, 146] width 10 height 12
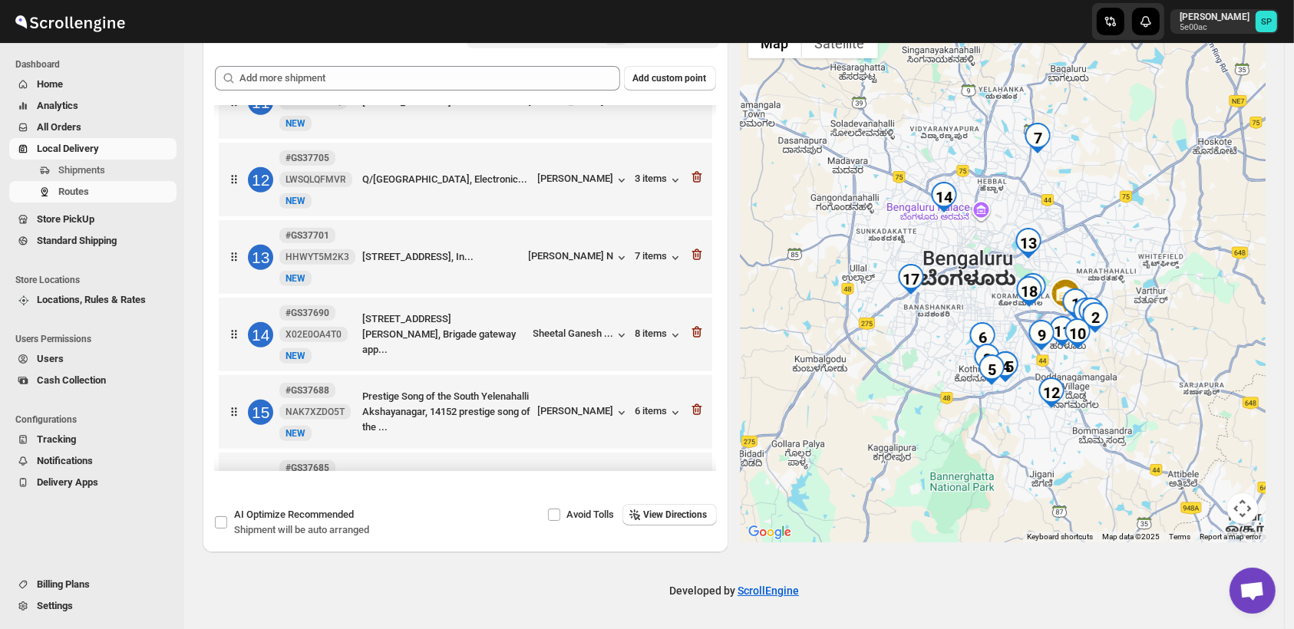
scroll to position [784, 0]
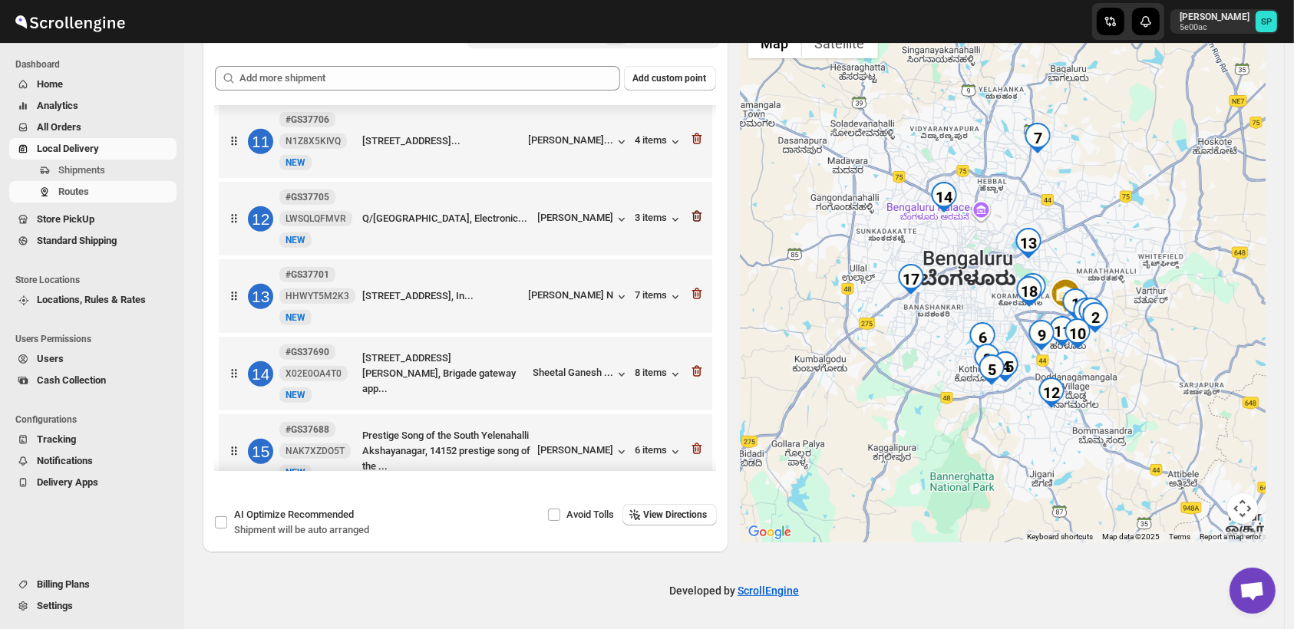
click at [689, 218] on icon "button" at bounding box center [696, 216] width 15 height 15
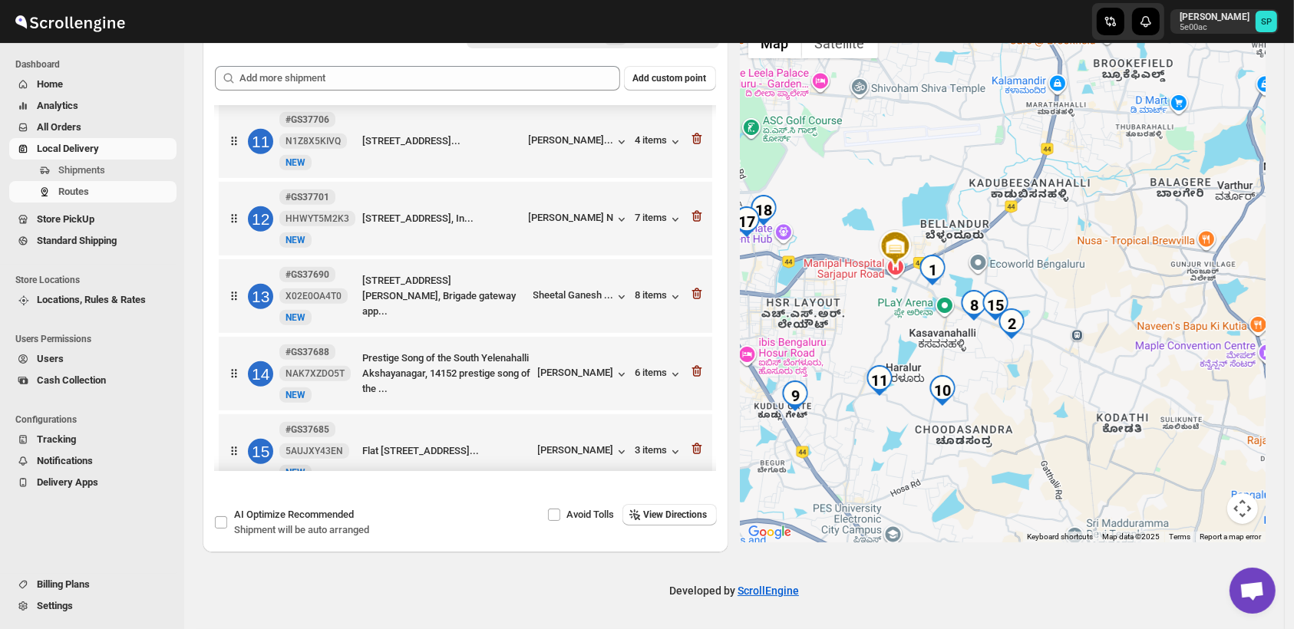
drag, startPoint x: 1057, startPoint y: 302, endPoint x: 1112, endPoint y: 228, distance: 92.7
click at [1112, 228] on div at bounding box center [1004, 281] width 526 height 523
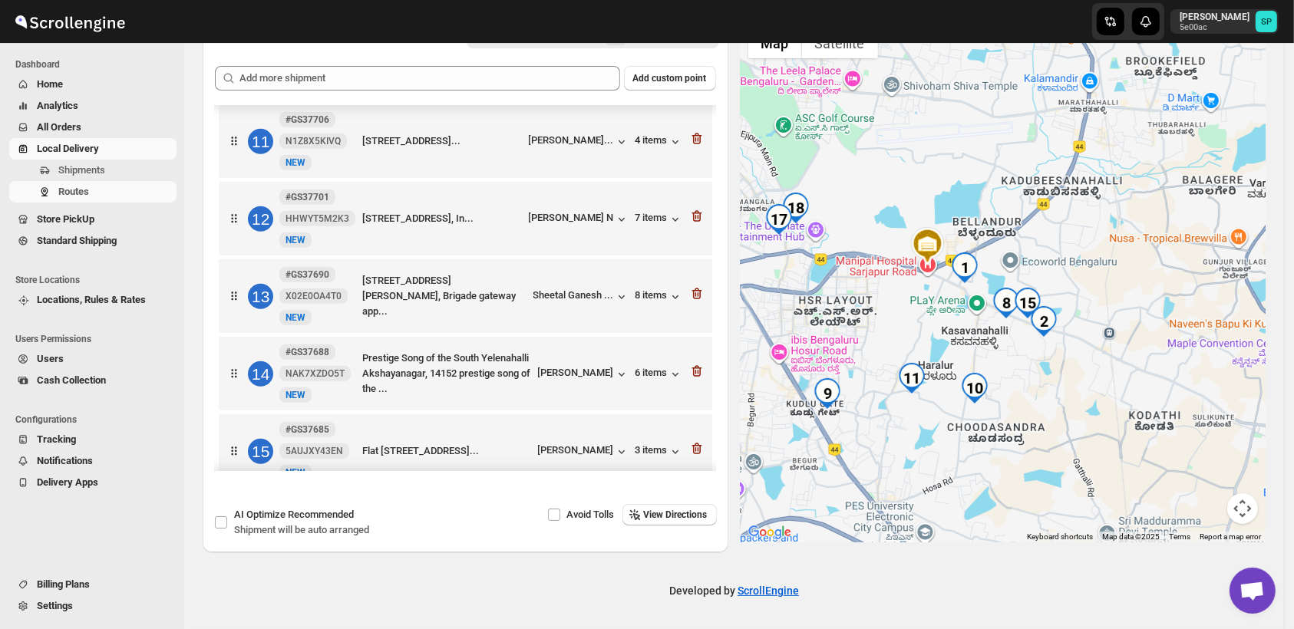
drag, startPoint x: 1050, startPoint y: 370, endPoint x: 1091, endPoint y: 371, distance: 40.7
click at [1091, 371] on div at bounding box center [1004, 281] width 526 height 523
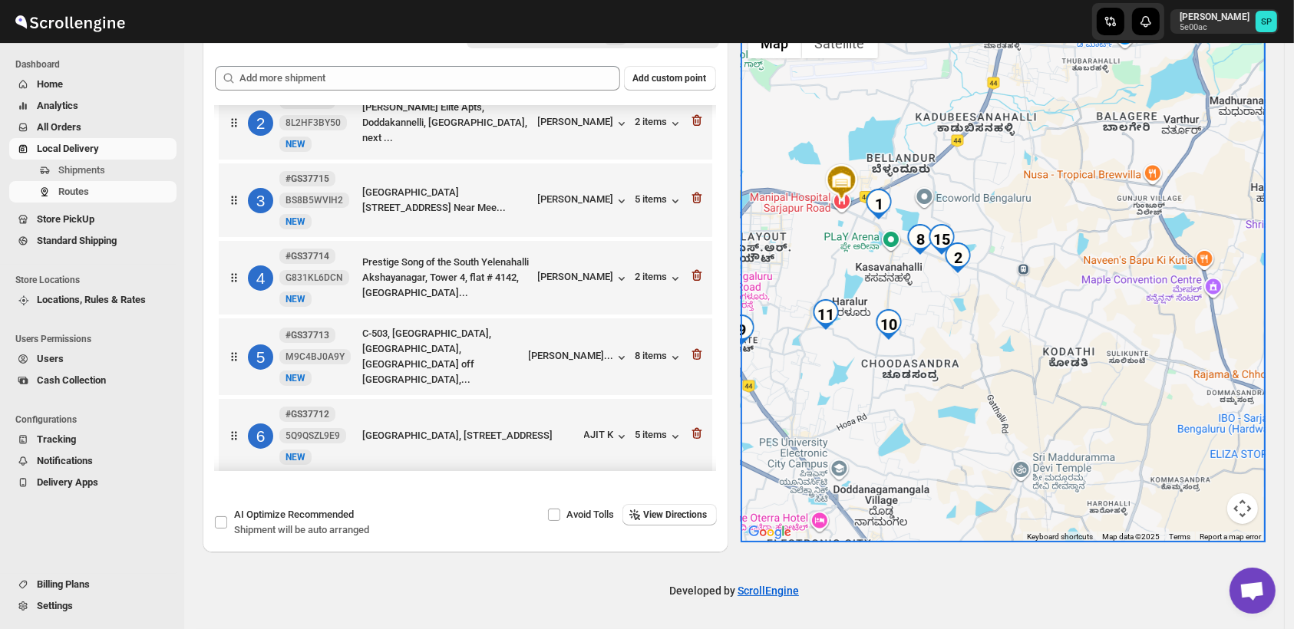
scroll to position [0, 0]
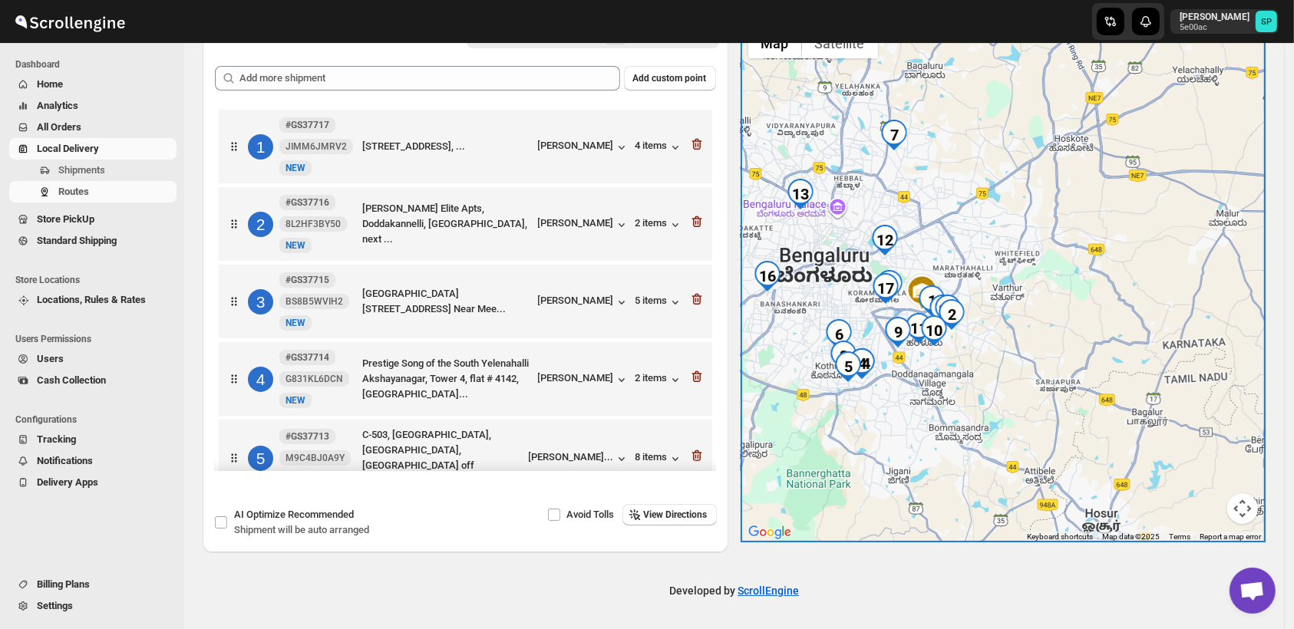
drag, startPoint x: 911, startPoint y: 368, endPoint x: 1053, endPoint y: 391, distance: 144.0
click at [1053, 391] on div at bounding box center [1004, 281] width 526 height 523
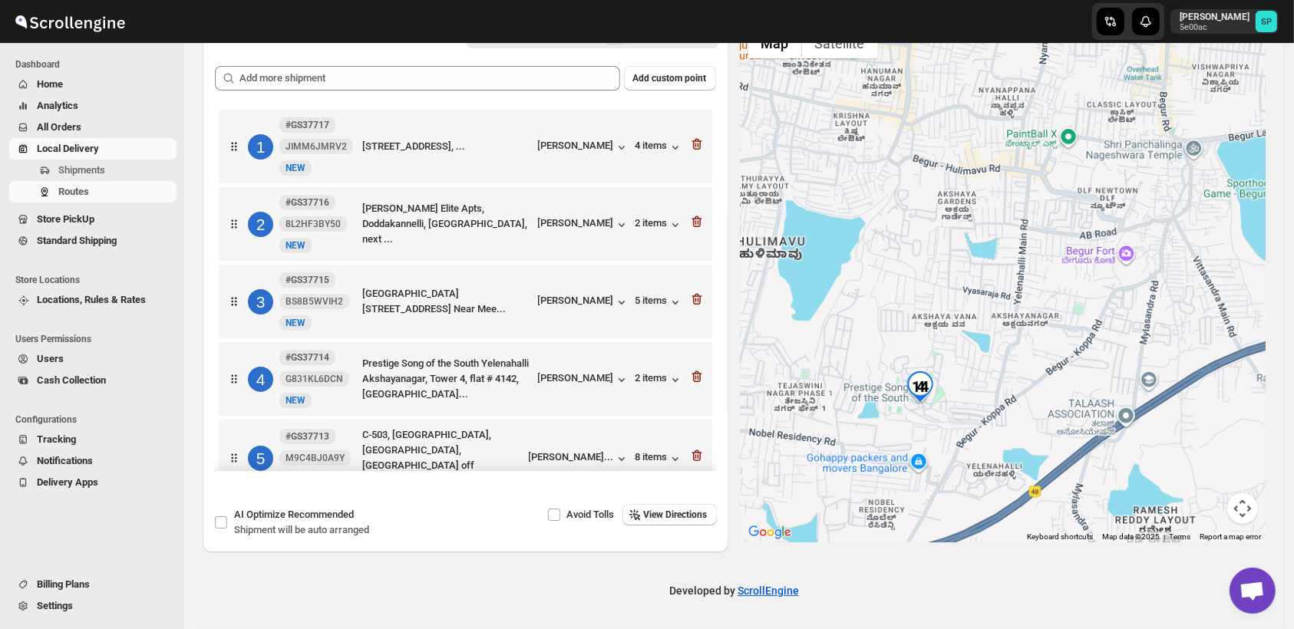
drag, startPoint x: 1039, startPoint y: 364, endPoint x: 1033, endPoint y: 236, distance: 128.3
click at [1033, 236] on div at bounding box center [1004, 281] width 526 height 523
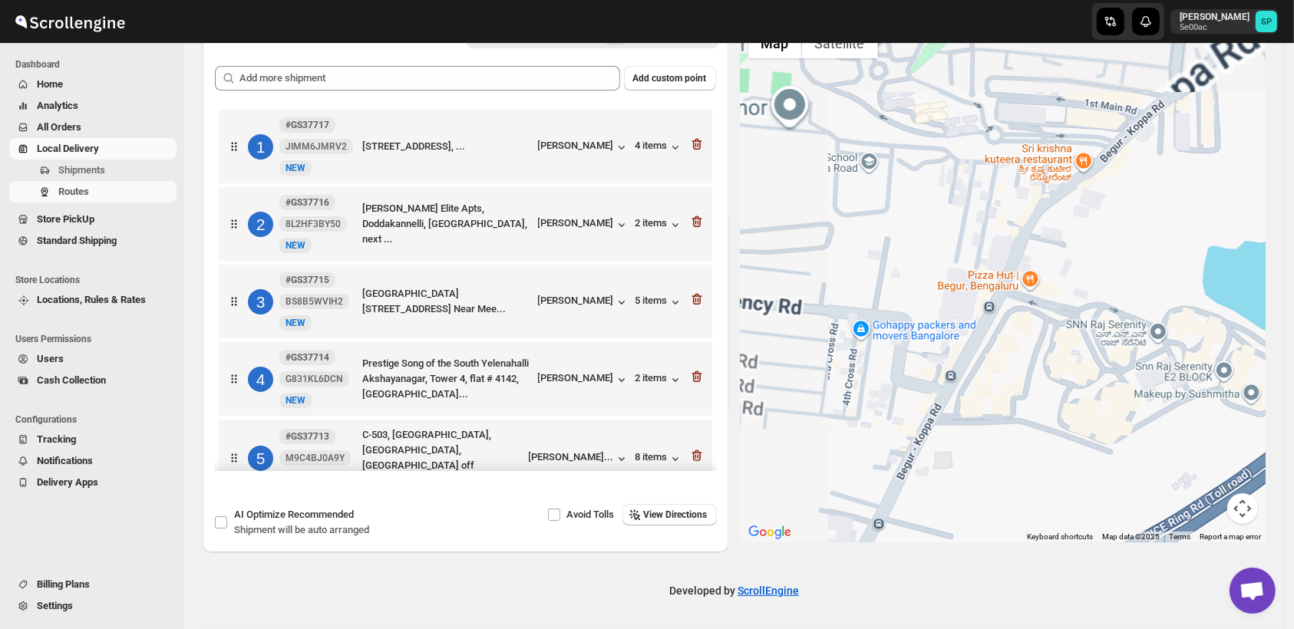
drag, startPoint x: 1049, startPoint y: 394, endPoint x: 1147, endPoint y: 605, distance: 232.5
click at [1170, 534] on html "Skip to content [PERSON_NAME] 5e00ac SP Dashboard Home Analytics All Orders Loc…" at bounding box center [647, 219] width 1294 height 629
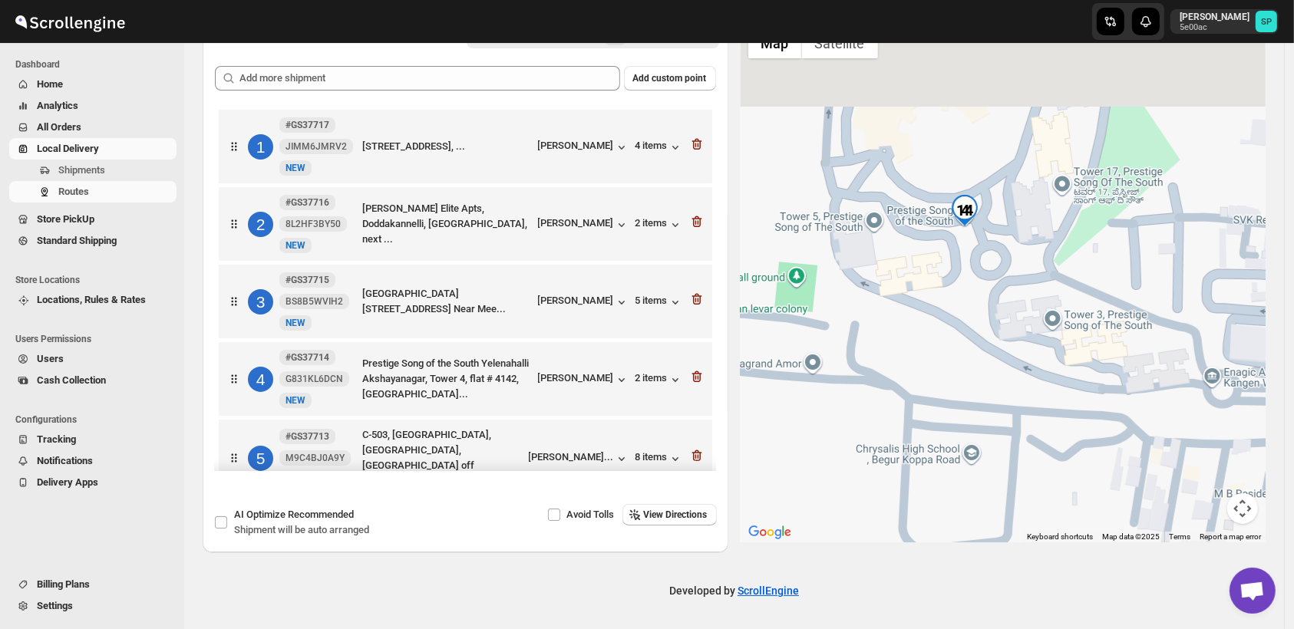
drag, startPoint x: 980, startPoint y: 261, endPoint x: 1002, endPoint y: 462, distance: 202.3
click at [1002, 462] on div at bounding box center [1004, 281] width 526 height 523
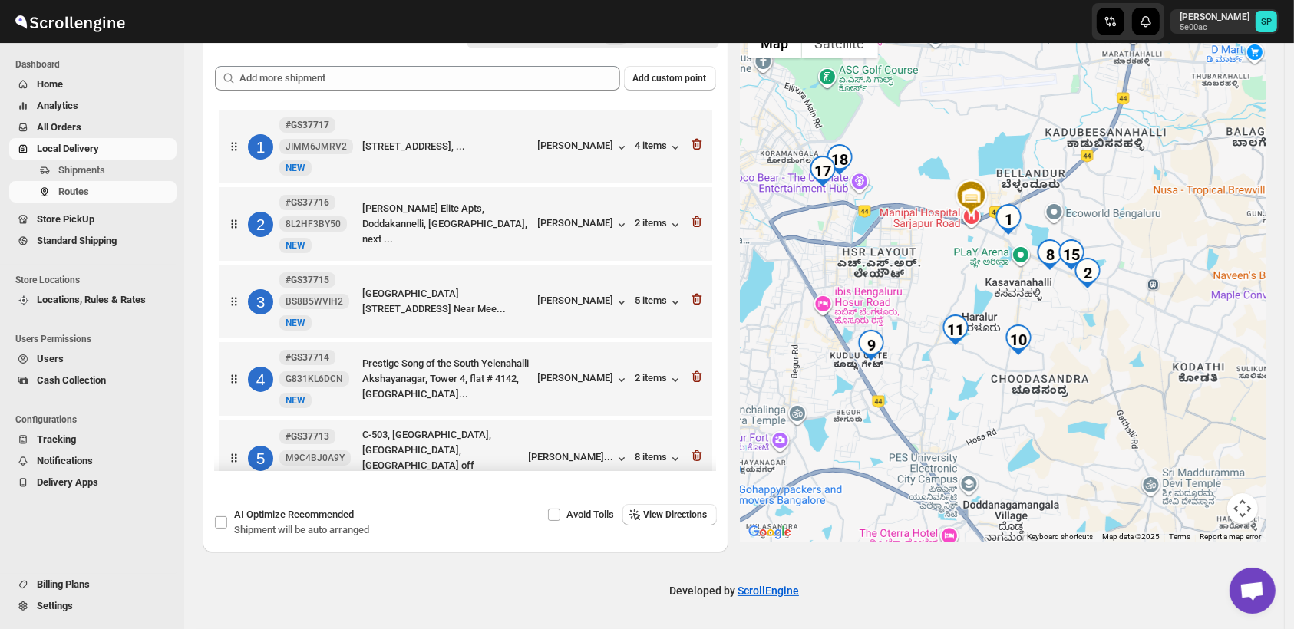
drag, startPoint x: 1196, startPoint y: 342, endPoint x: 1060, endPoint y: 434, distance: 163.7
click at [1060, 434] on div at bounding box center [1004, 281] width 526 height 523
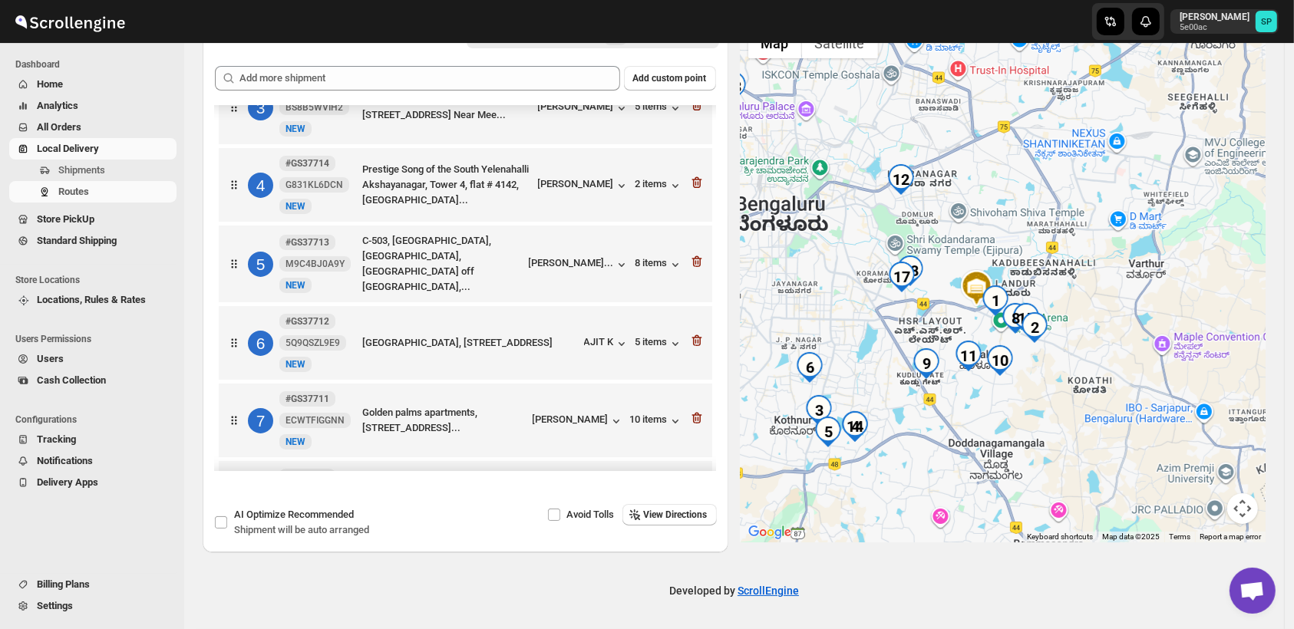
scroll to position [24, 0]
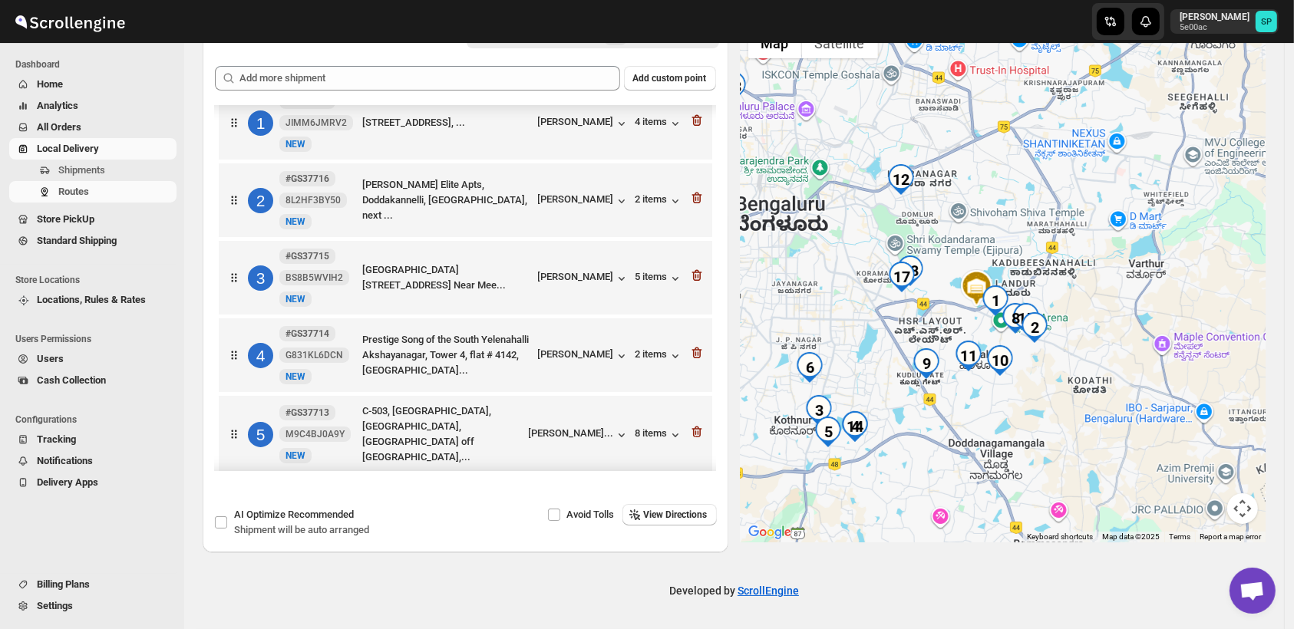
click at [641, 287] on div "3 #GS37715 BS8B5WVIH2 [GEOGRAPHIC_DATA] [STREET_ADDRESS] Near Mee... [PERSON_NA…" at bounding box center [462, 275] width 484 height 64
click at [641, 283] on div "5 items" at bounding box center [660, 278] width 48 height 15
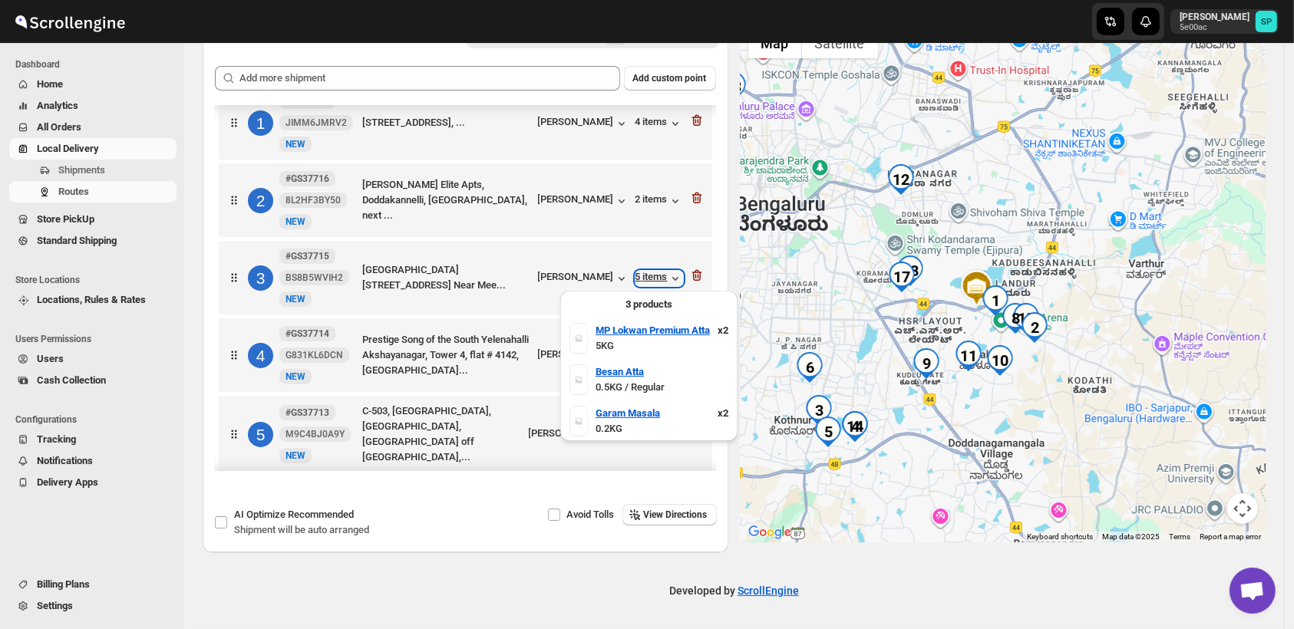
click at [641, 283] on div "5 items" at bounding box center [660, 278] width 48 height 15
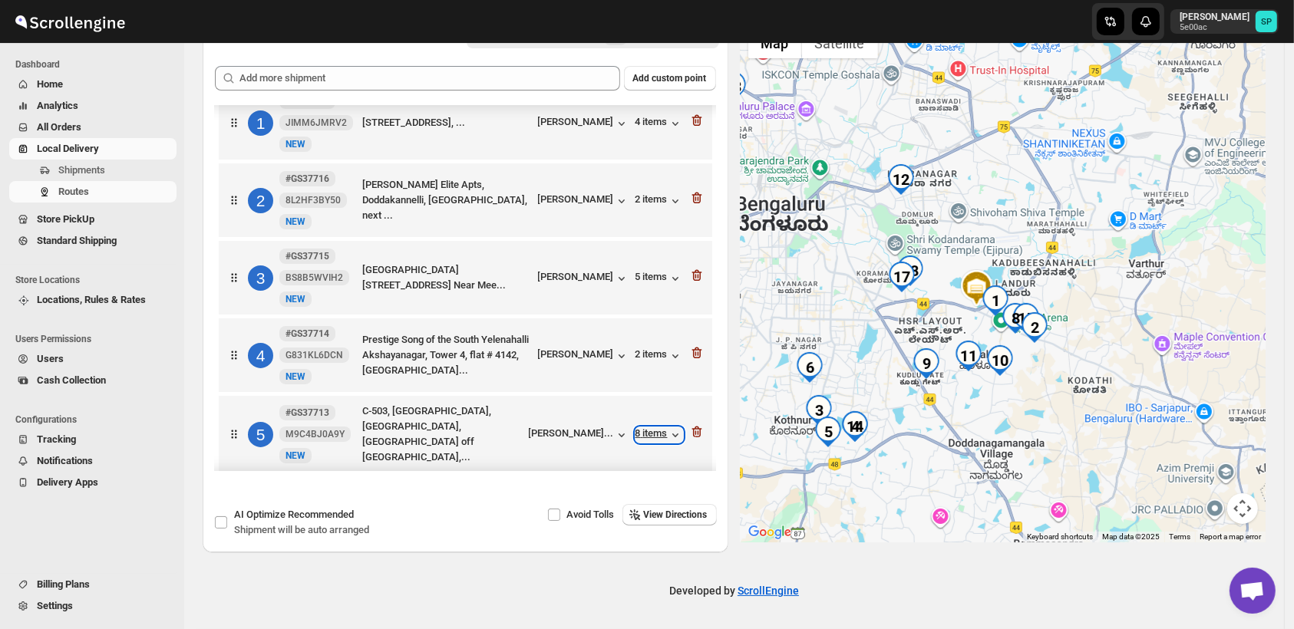
click at [642, 441] on div "8 items" at bounding box center [660, 435] width 48 height 15
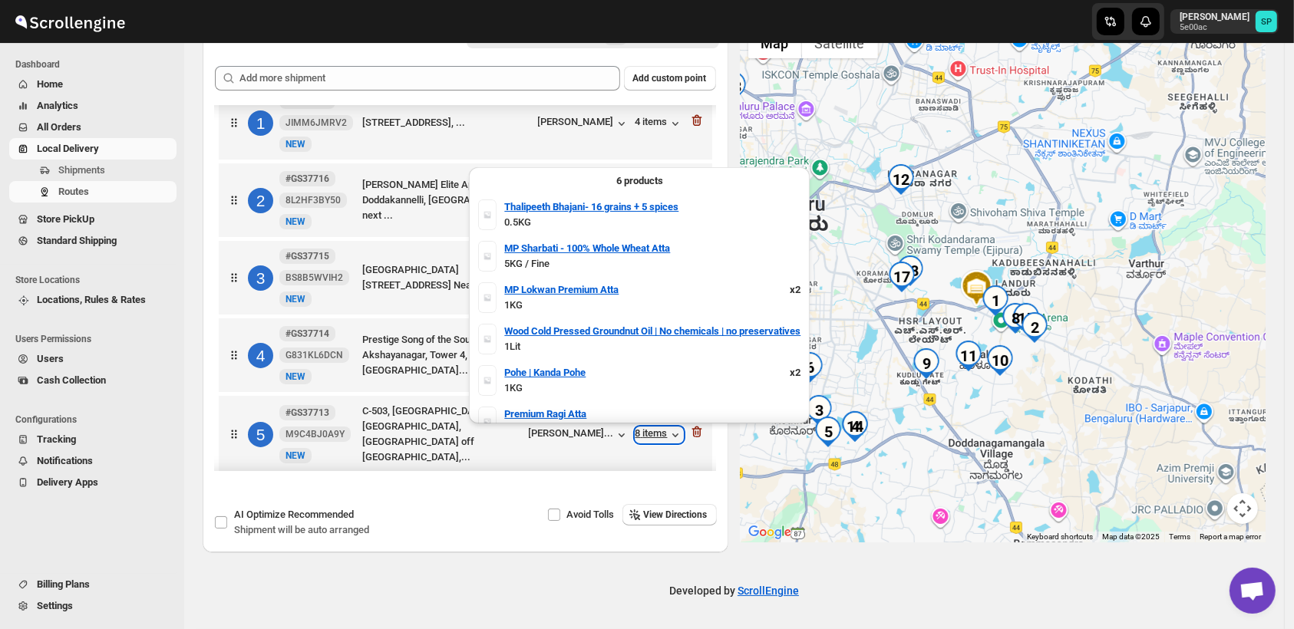
click at [642, 441] on div "8 items" at bounding box center [660, 435] width 48 height 15
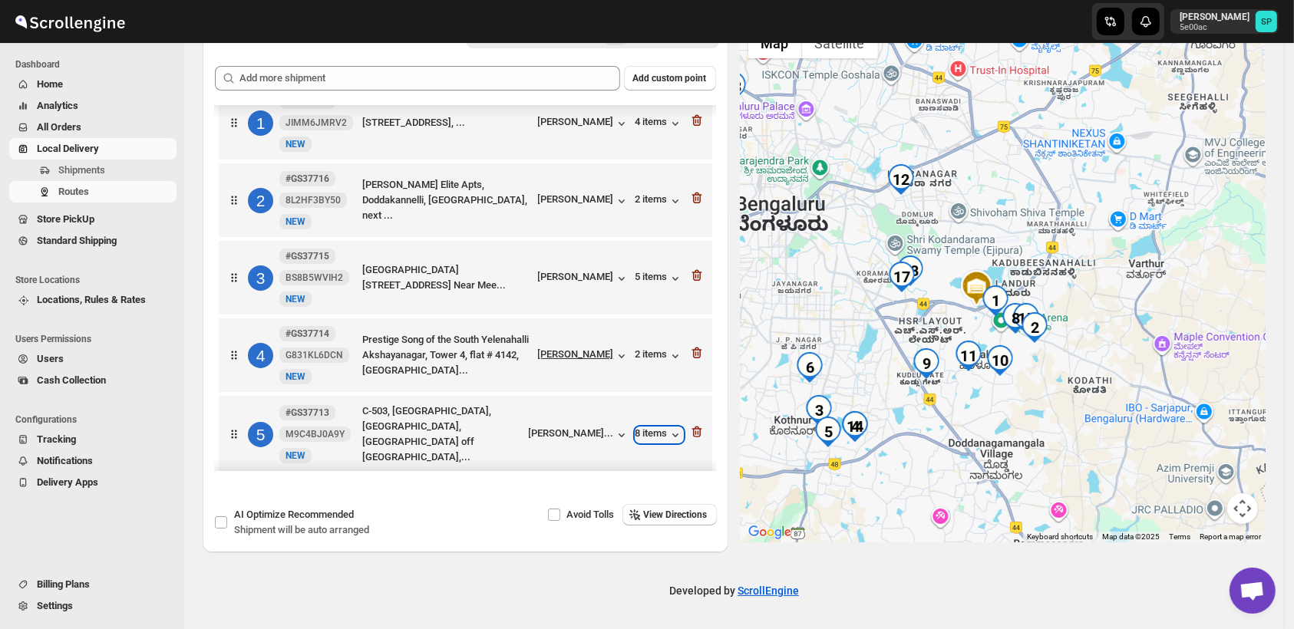
scroll to position [194, 0]
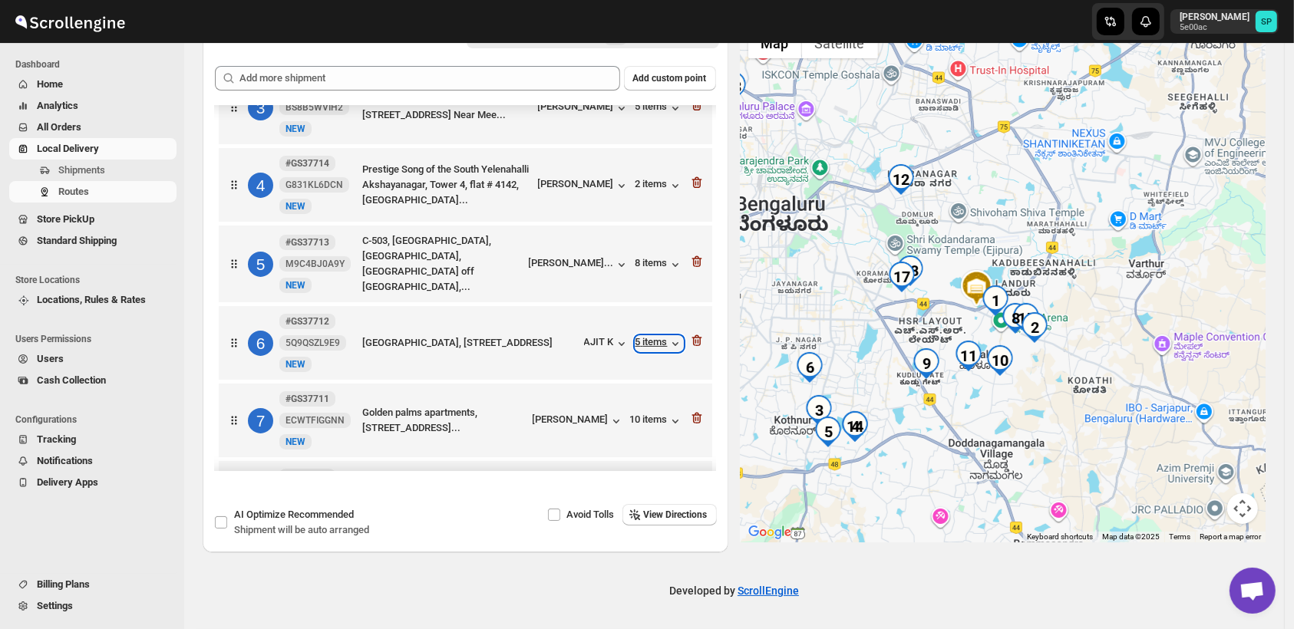
click at [645, 339] on div "5 items" at bounding box center [660, 343] width 48 height 15
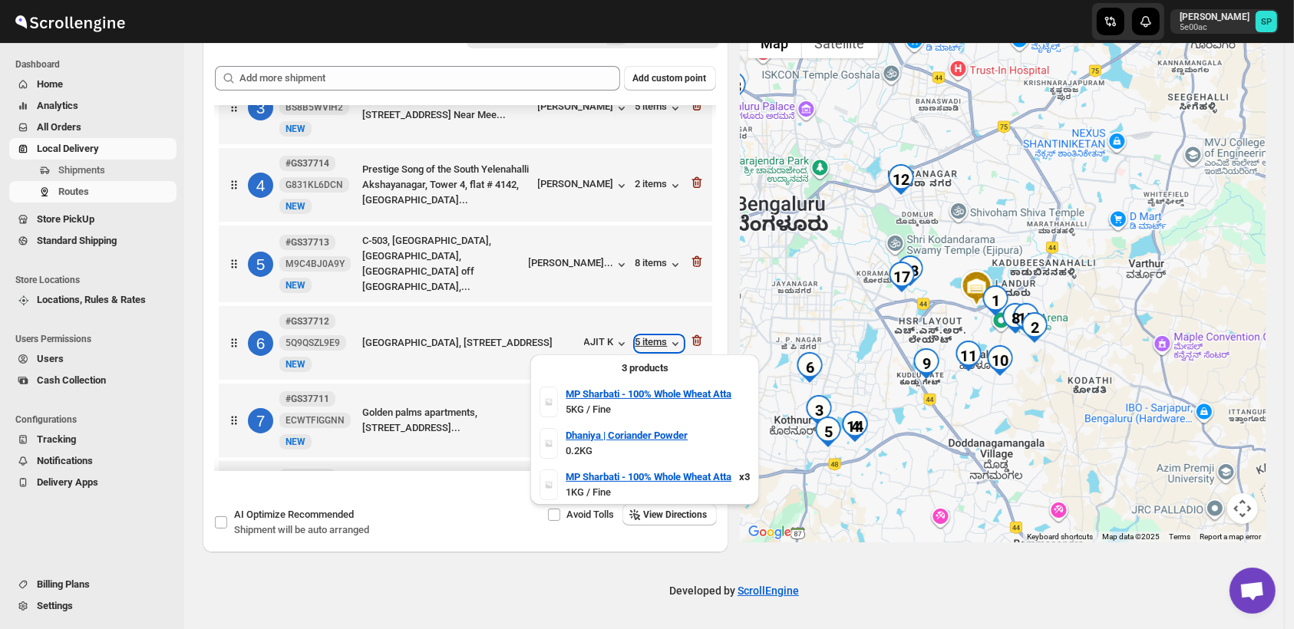
click at [645, 339] on div "5 items" at bounding box center [660, 343] width 48 height 15
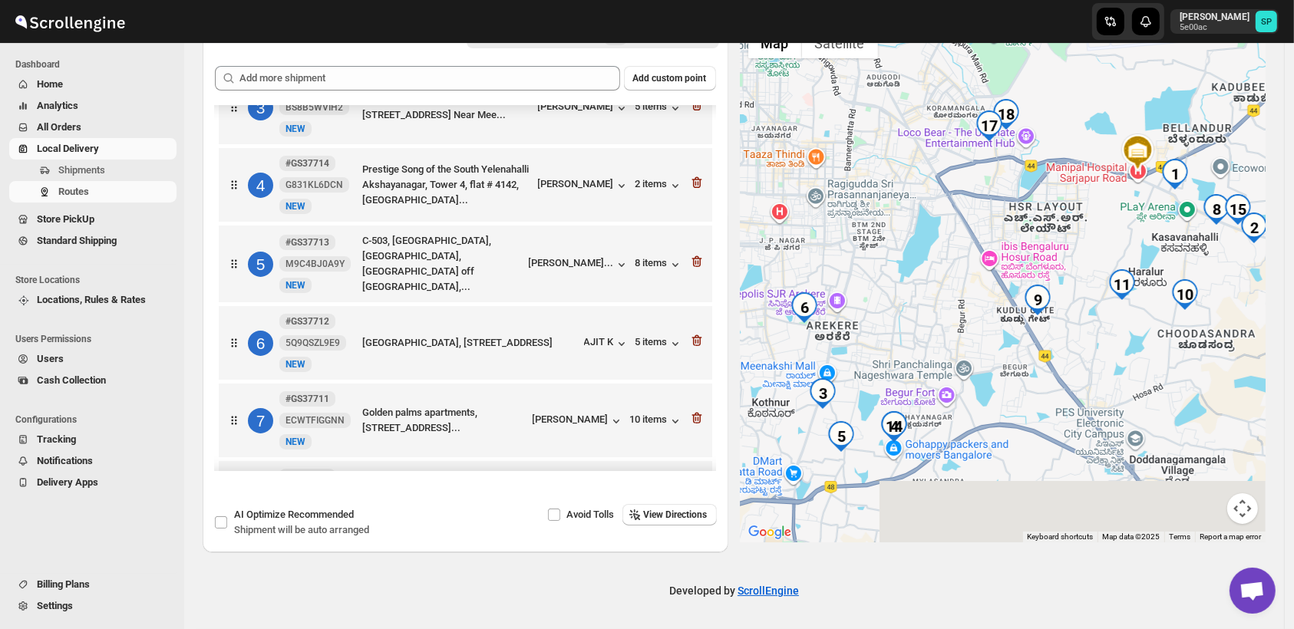
drag, startPoint x: 872, startPoint y: 385, endPoint x: 936, endPoint y: 292, distance: 112.6
click at [936, 292] on div at bounding box center [1004, 281] width 526 height 523
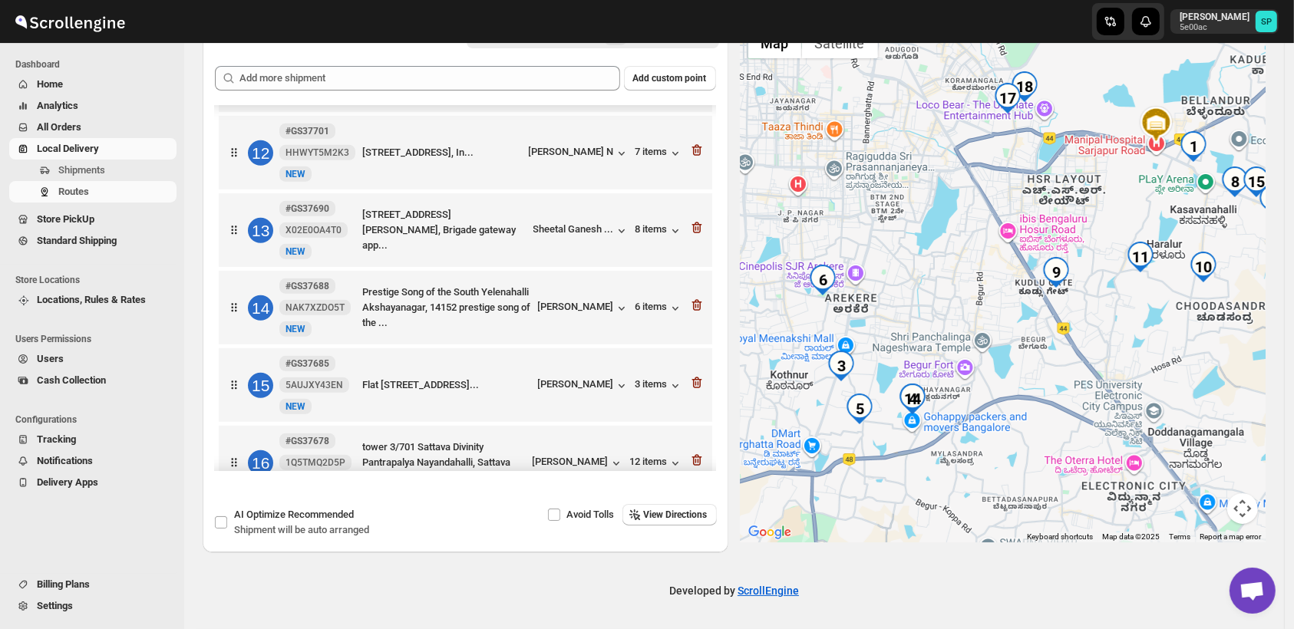
scroll to position [853, 0]
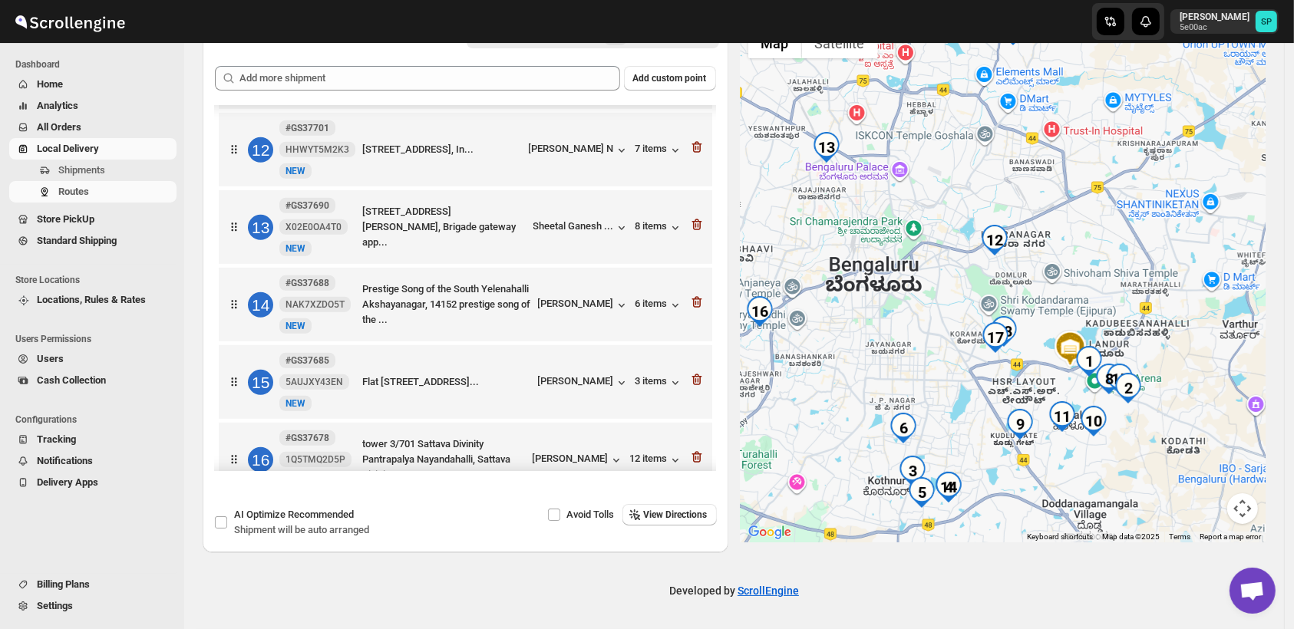
drag, startPoint x: 1032, startPoint y: 295, endPoint x: 1024, endPoint y: 485, distance: 189.7
click at [1024, 500] on div at bounding box center [1004, 281] width 526 height 523
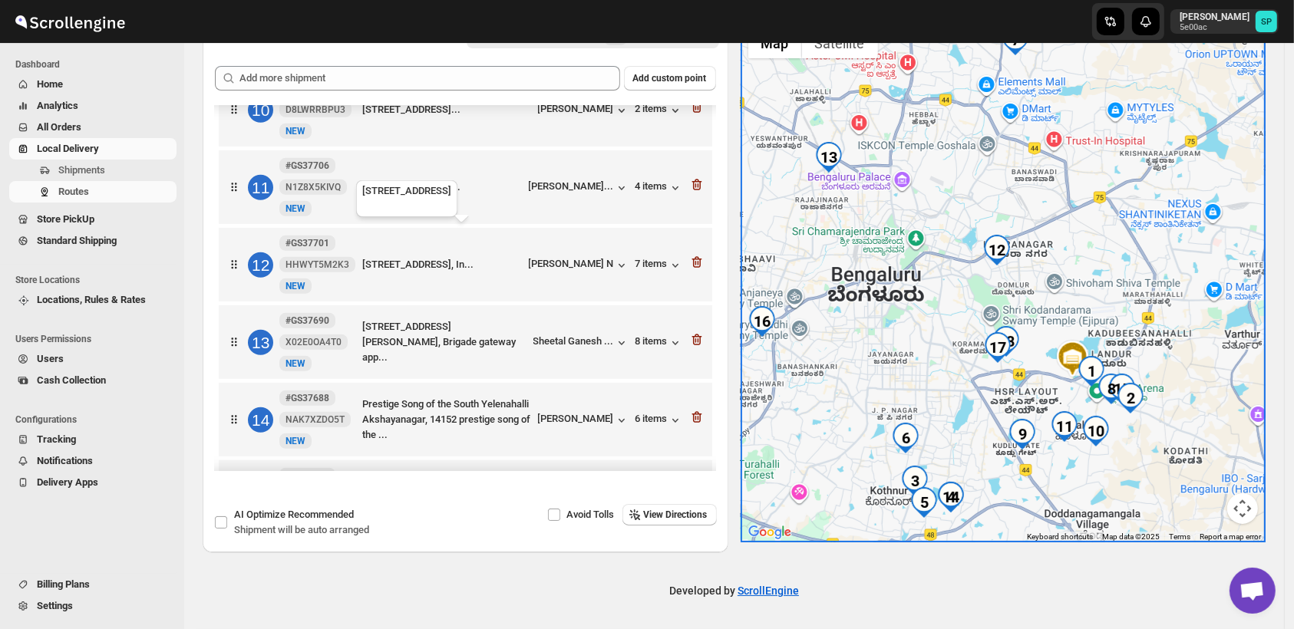
scroll to position [768, 0]
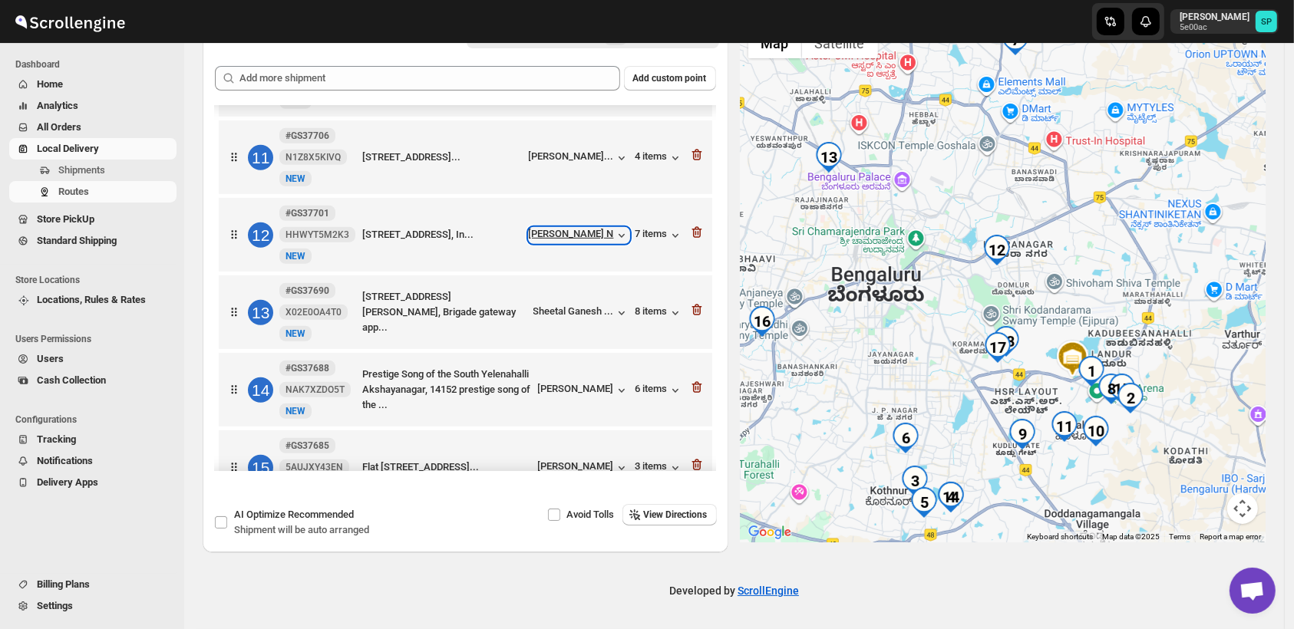
click at [604, 239] on div "[PERSON_NAME] N" at bounding box center [579, 235] width 101 height 15
click at [540, 315] on div "Sheetal Ganesh ..." at bounding box center [573, 311] width 81 height 12
click at [640, 313] on div "8 items" at bounding box center [660, 312] width 48 height 15
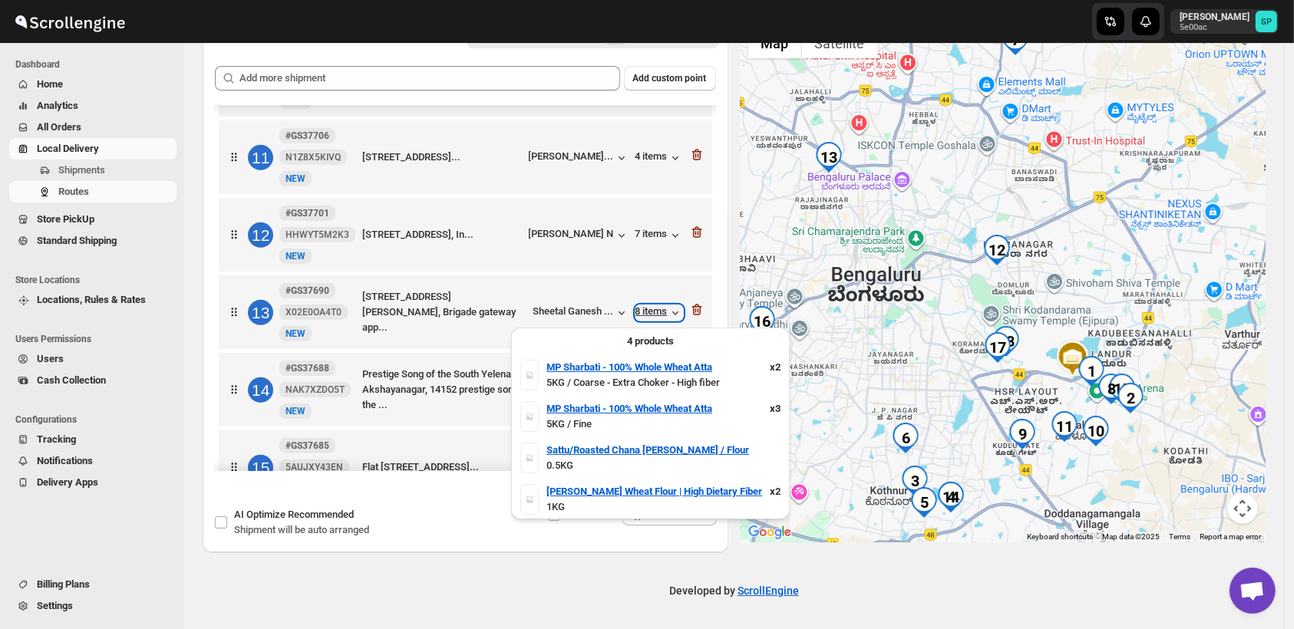
click at [640, 313] on div "8 items" at bounding box center [660, 312] width 48 height 15
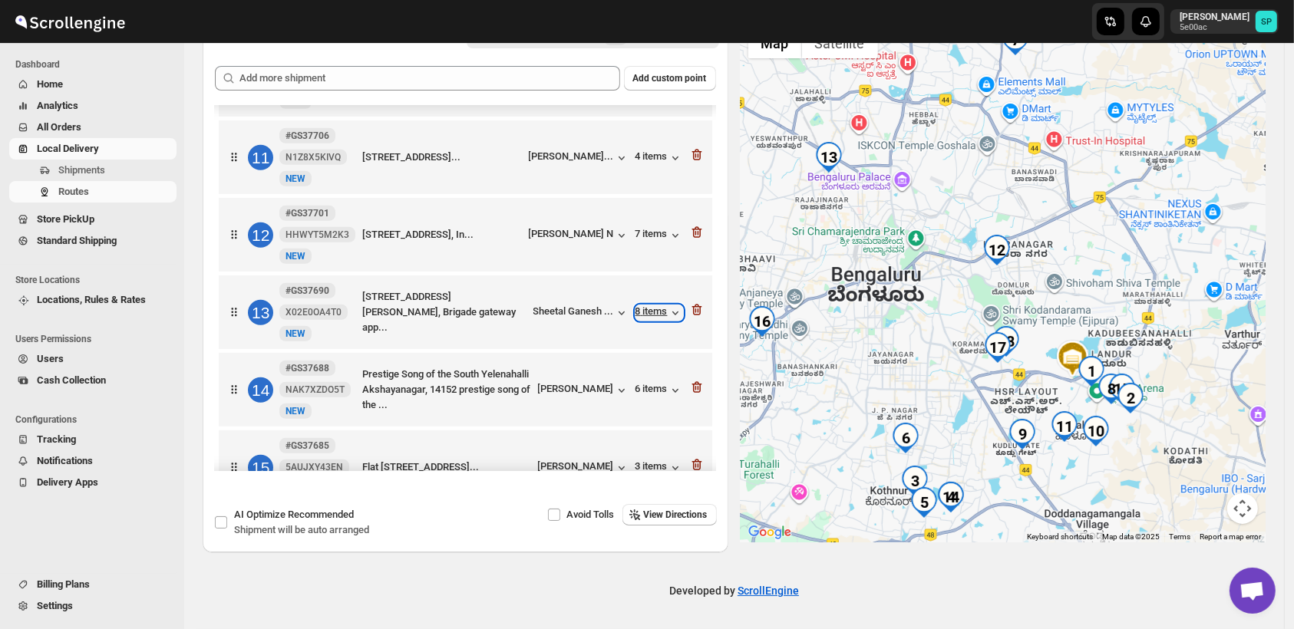
click at [640, 313] on div "8 items" at bounding box center [660, 312] width 48 height 15
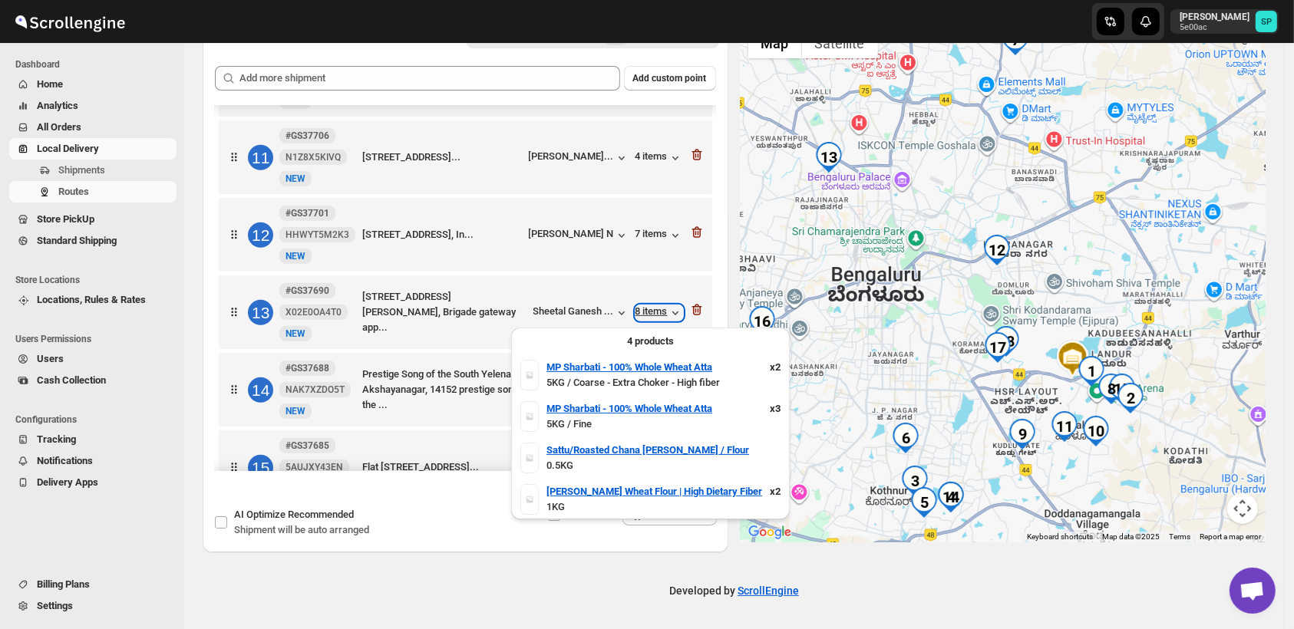
click at [640, 313] on div "8 items" at bounding box center [660, 312] width 48 height 15
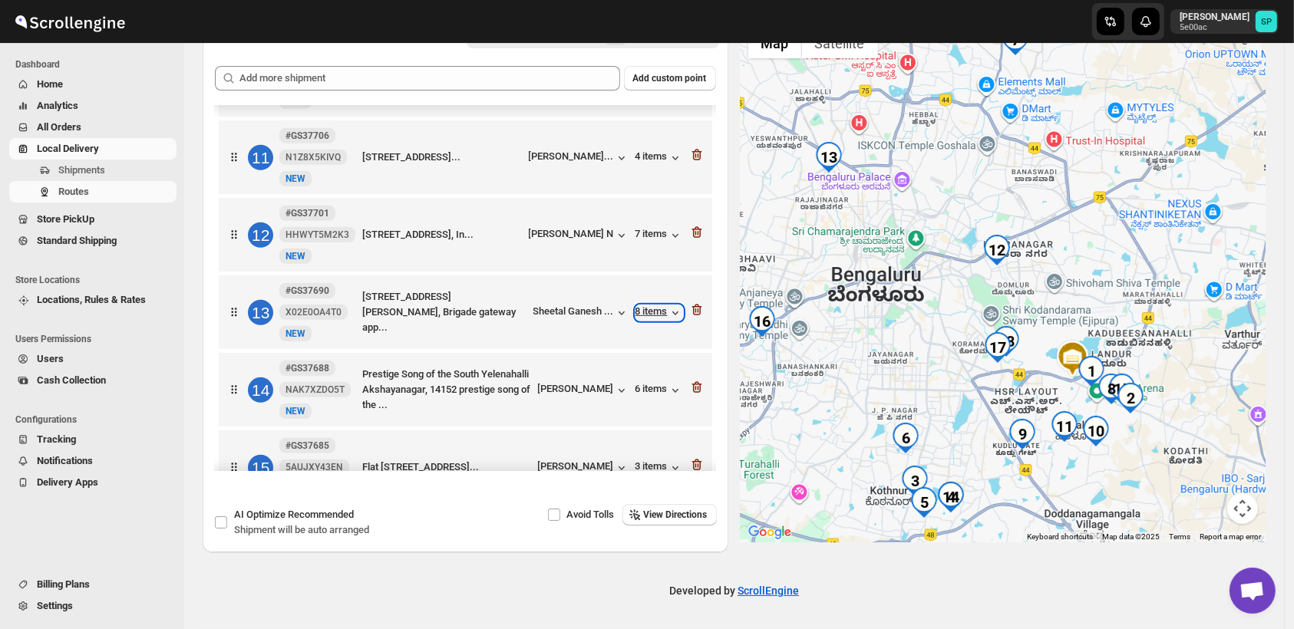
click at [645, 319] on div "8 items" at bounding box center [660, 312] width 48 height 15
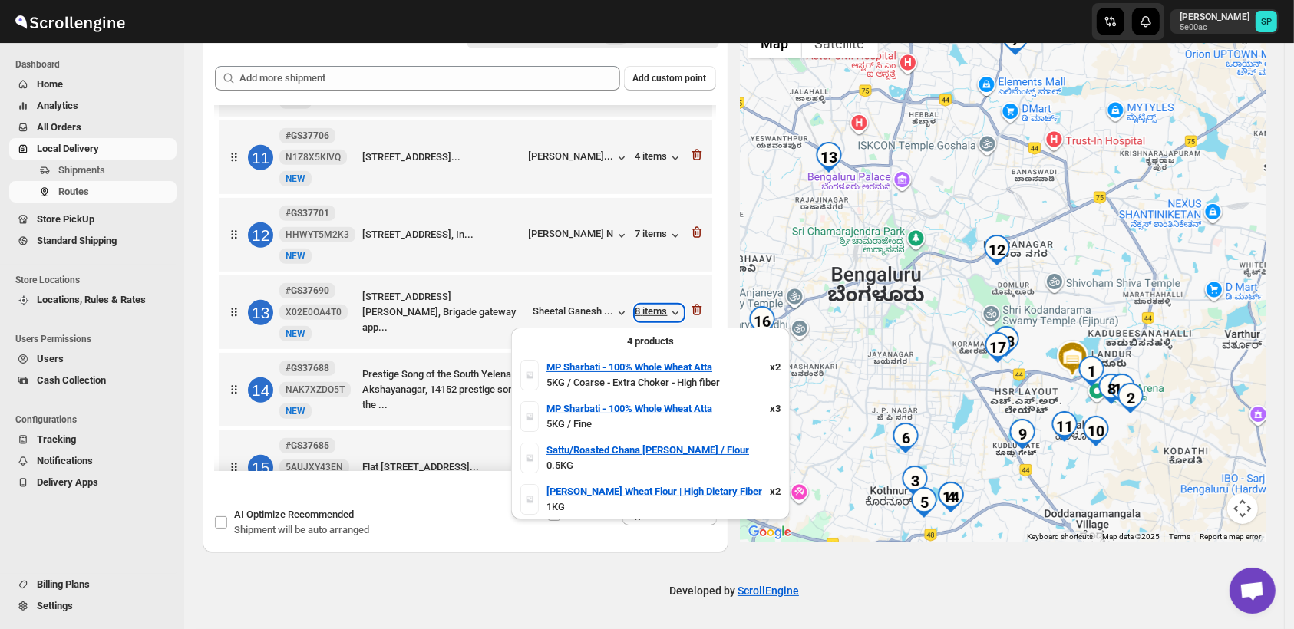
click at [645, 319] on div "8 items" at bounding box center [660, 312] width 48 height 15
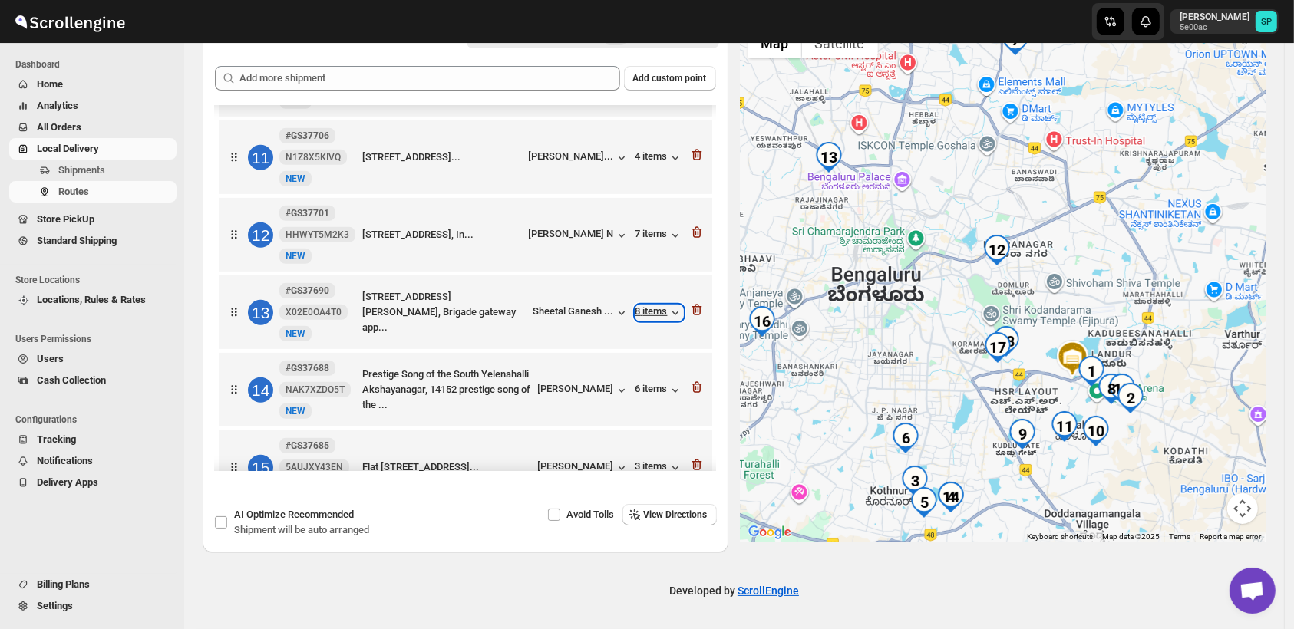
click at [645, 319] on div "8 items" at bounding box center [660, 312] width 48 height 15
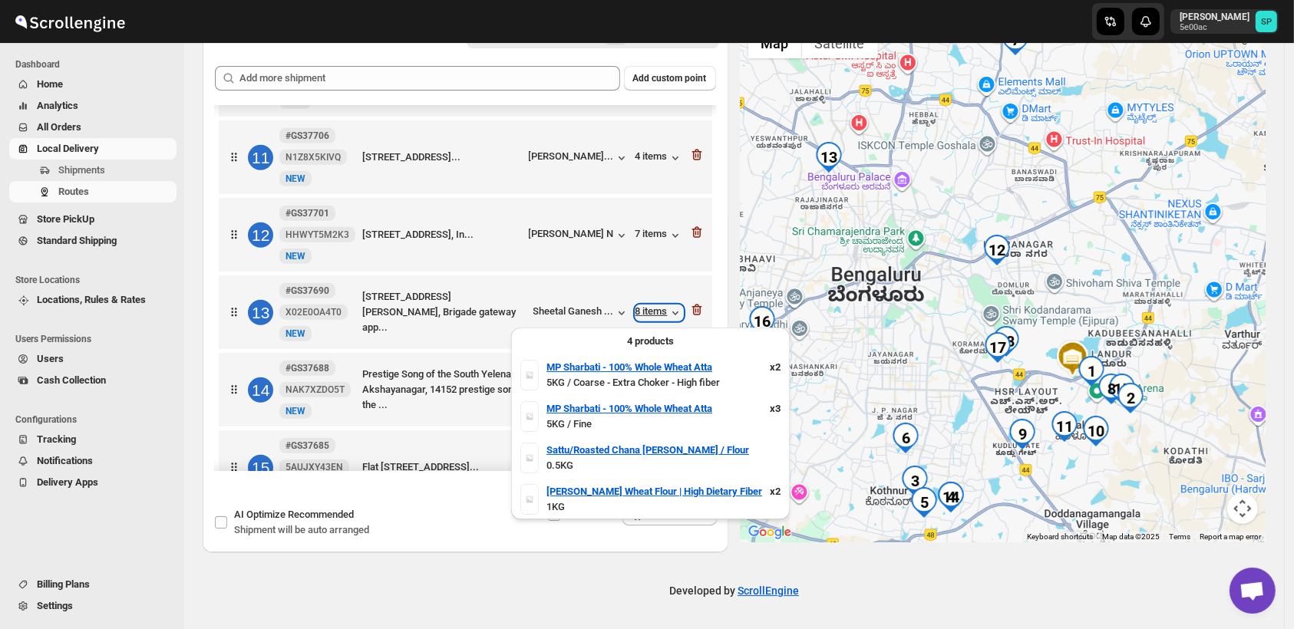
click at [645, 319] on div "8 items" at bounding box center [660, 312] width 48 height 15
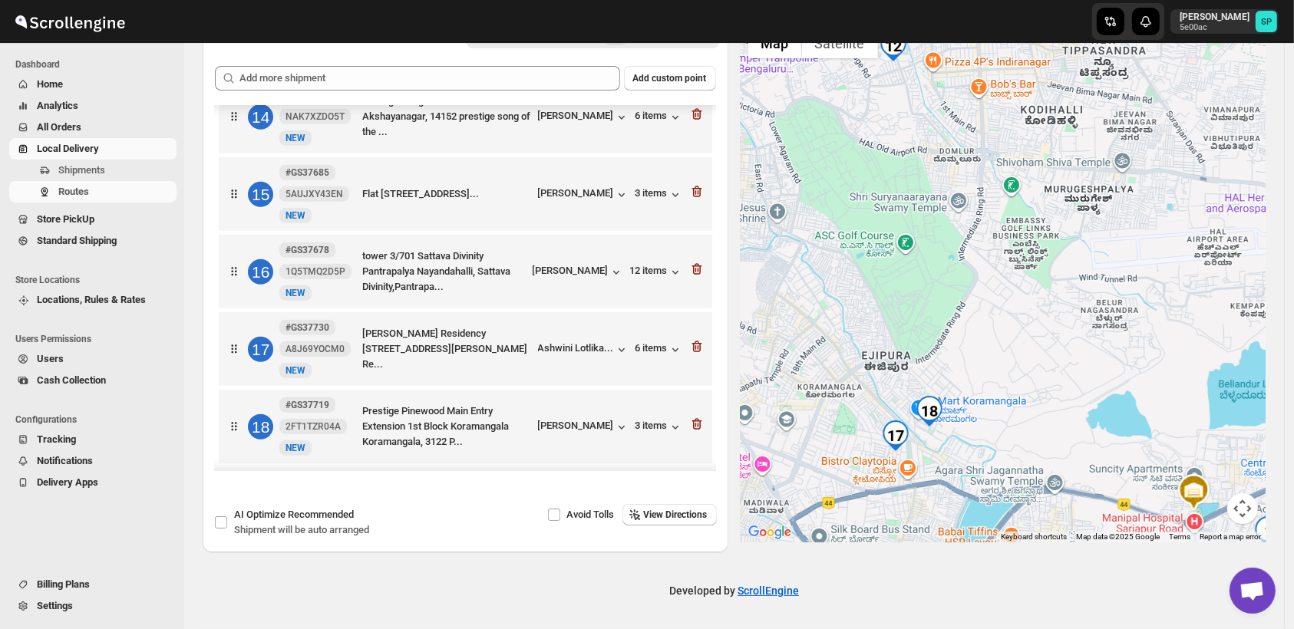
scroll to position [1047, 0]
click at [567, 350] on div "Ashwini Lotlika..." at bounding box center [576, 348] width 76 height 12
click at [602, 428] on div "[PERSON_NAME]" at bounding box center [583, 427] width 91 height 15
click at [657, 345] on div "6 items" at bounding box center [660, 349] width 48 height 15
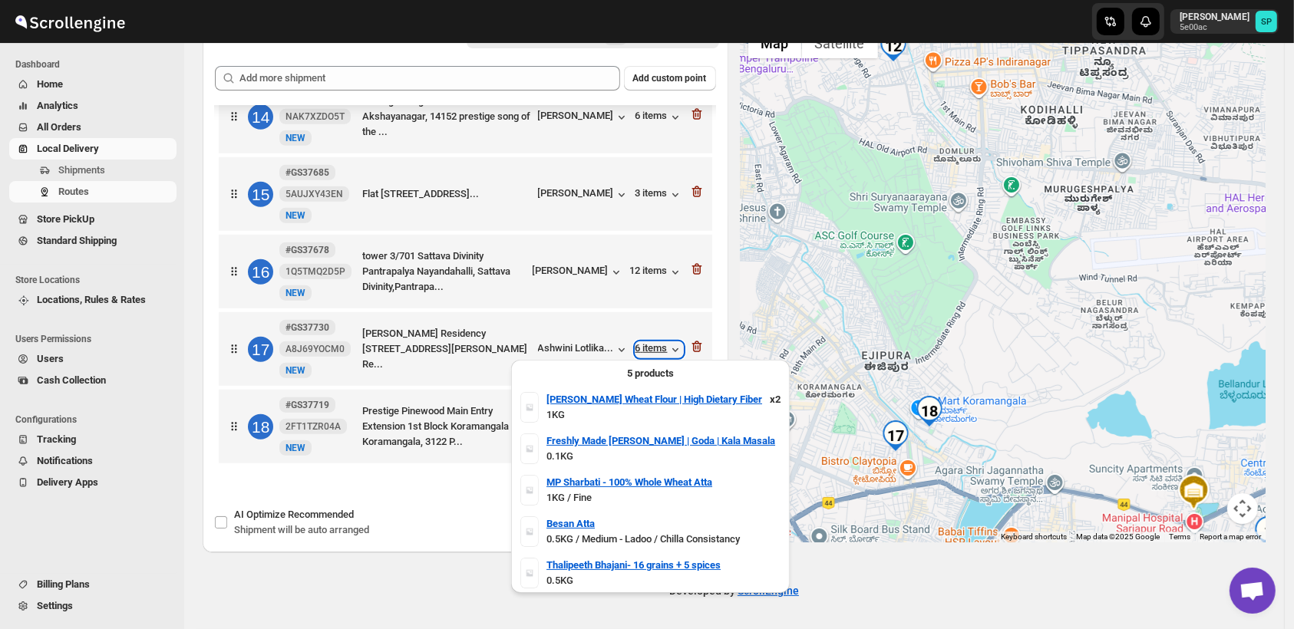
click at [657, 345] on div "6 items" at bounding box center [660, 349] width 48 height 15
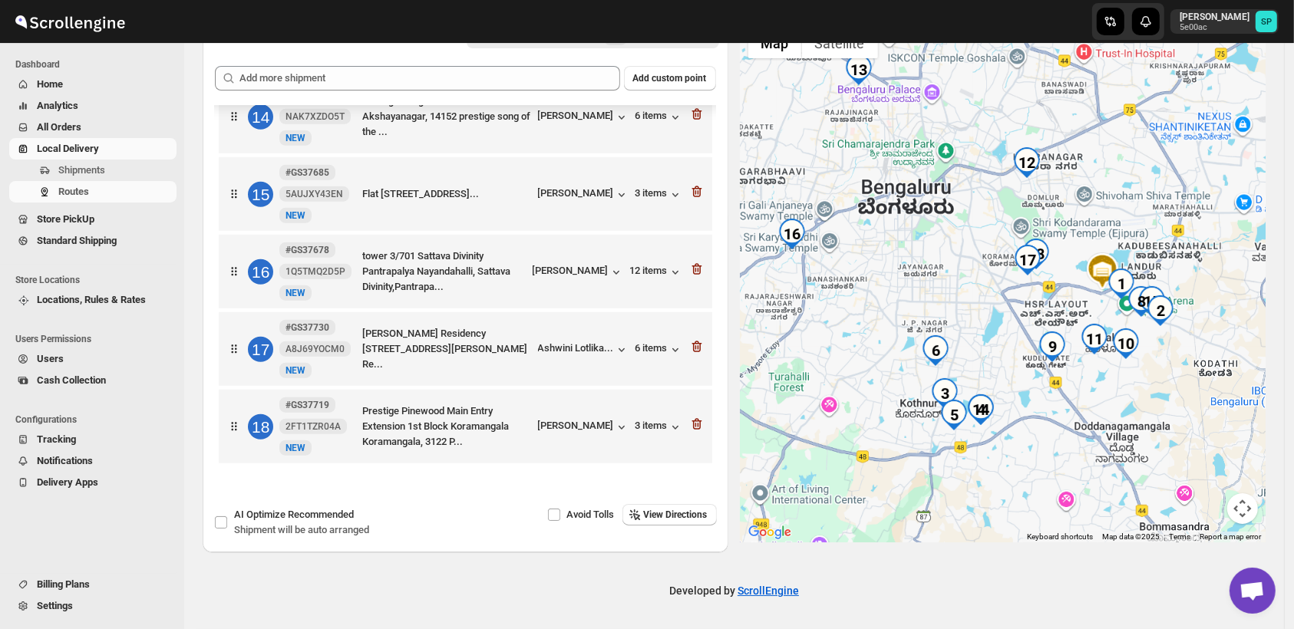
drag, startPoint x: 1061, startPoint y: 408, endPoint x: 1028, endPoint y: 267, distance: 144.3
click at [1028, 273] on div at bounding box center [1004, 281] width 526 height 523
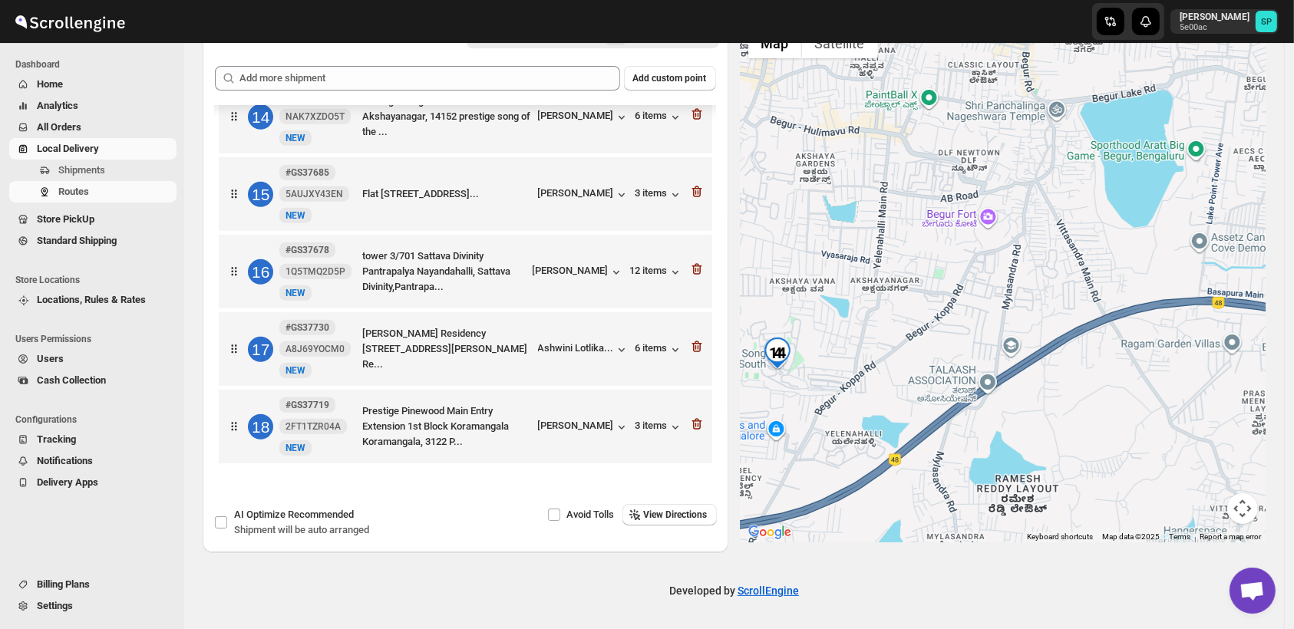
drag, startPoint x: 880, startPoint y: 374, endPoint x: 989, endPoint y: 374, distance: 108.2
click at [989, 374] on div at bounding box center [1004, 281] width 526 height 523
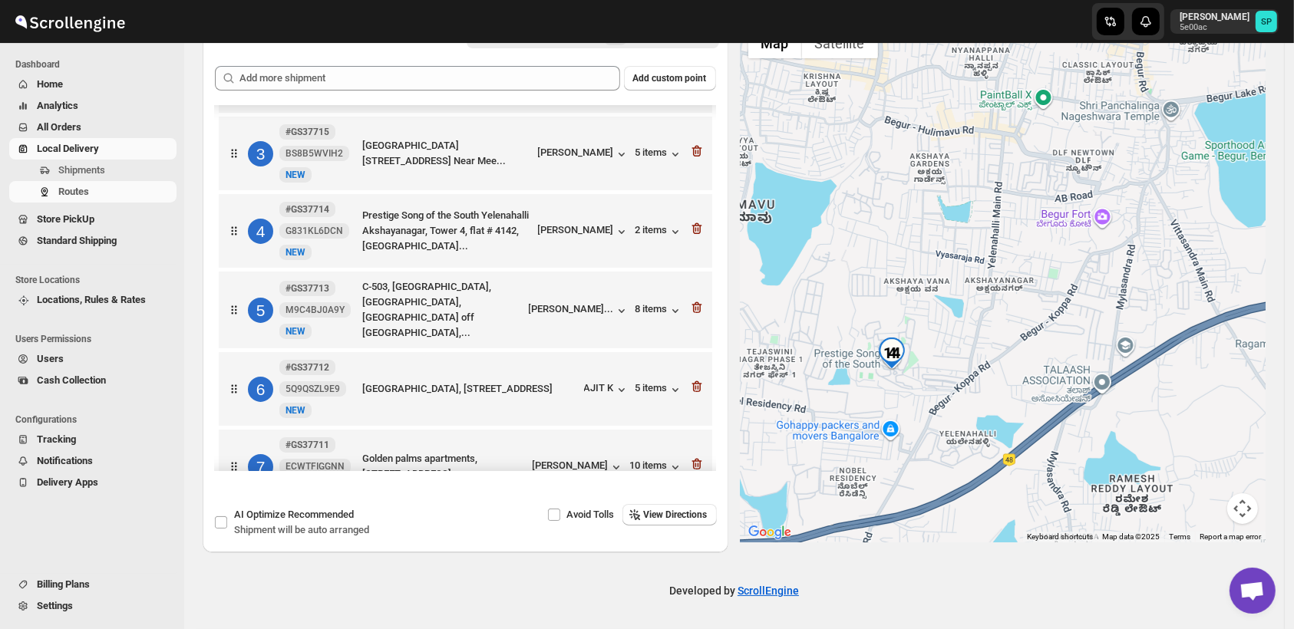
scroll to position [109, 0]
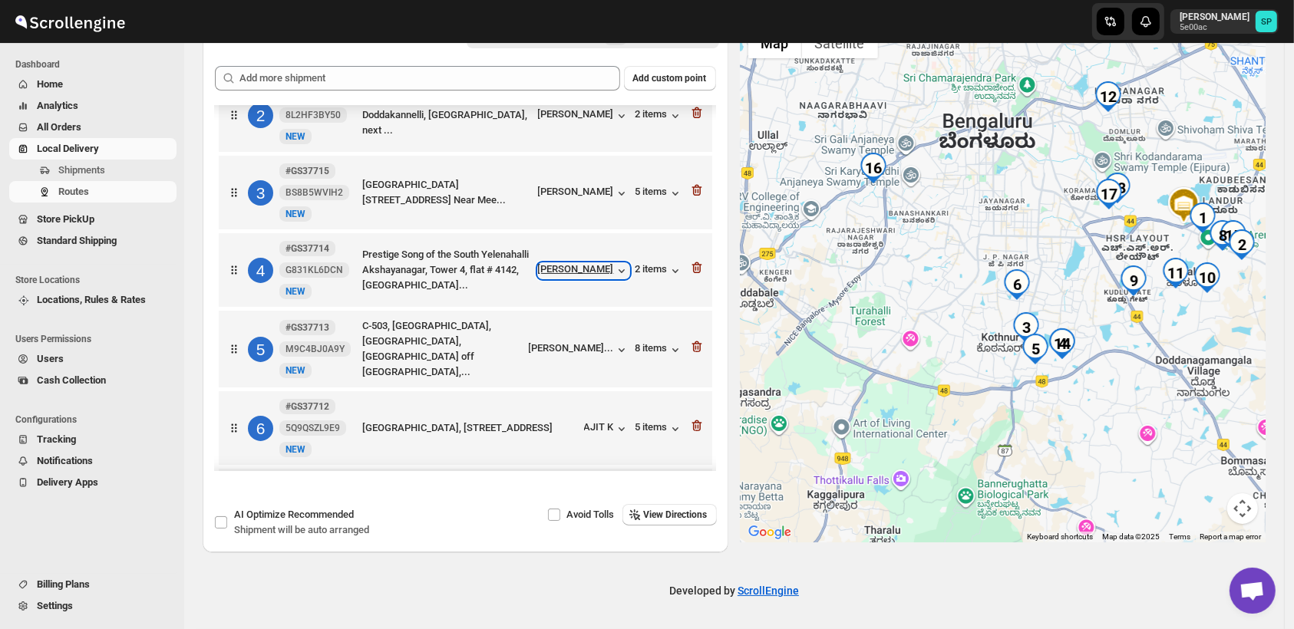
click at [566, 272] on div "[PERSON_NAME]" at bounding box center [583, 270] width 91 height 15
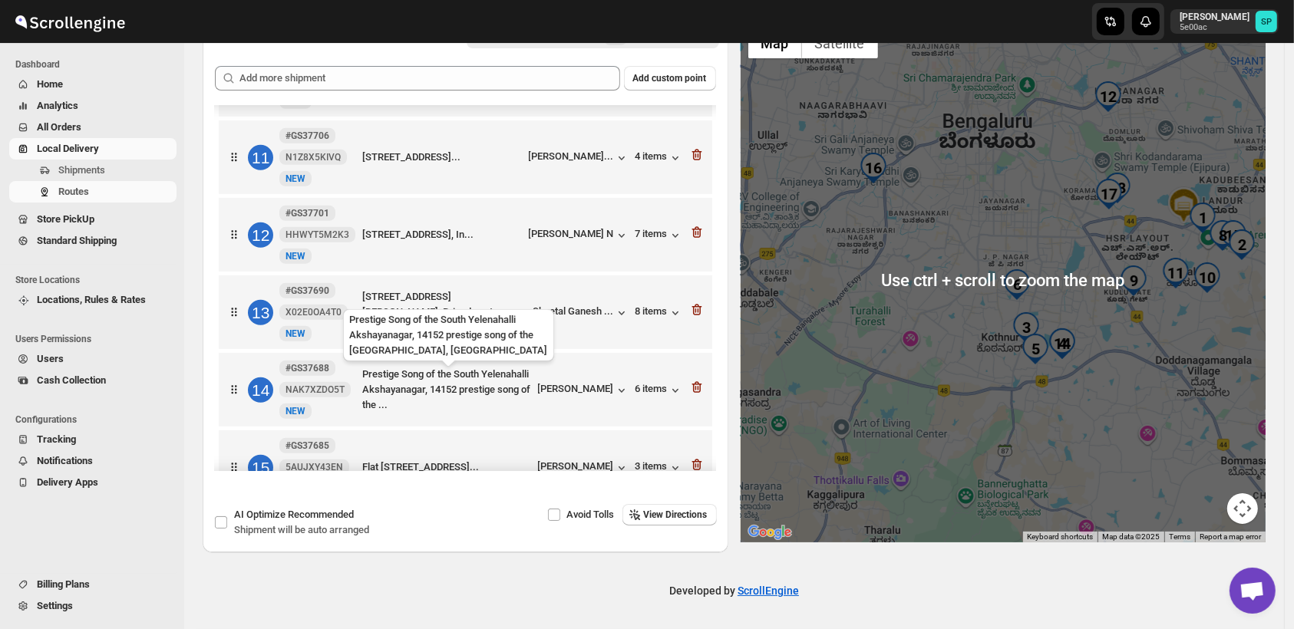
scroll to position [853, 0]
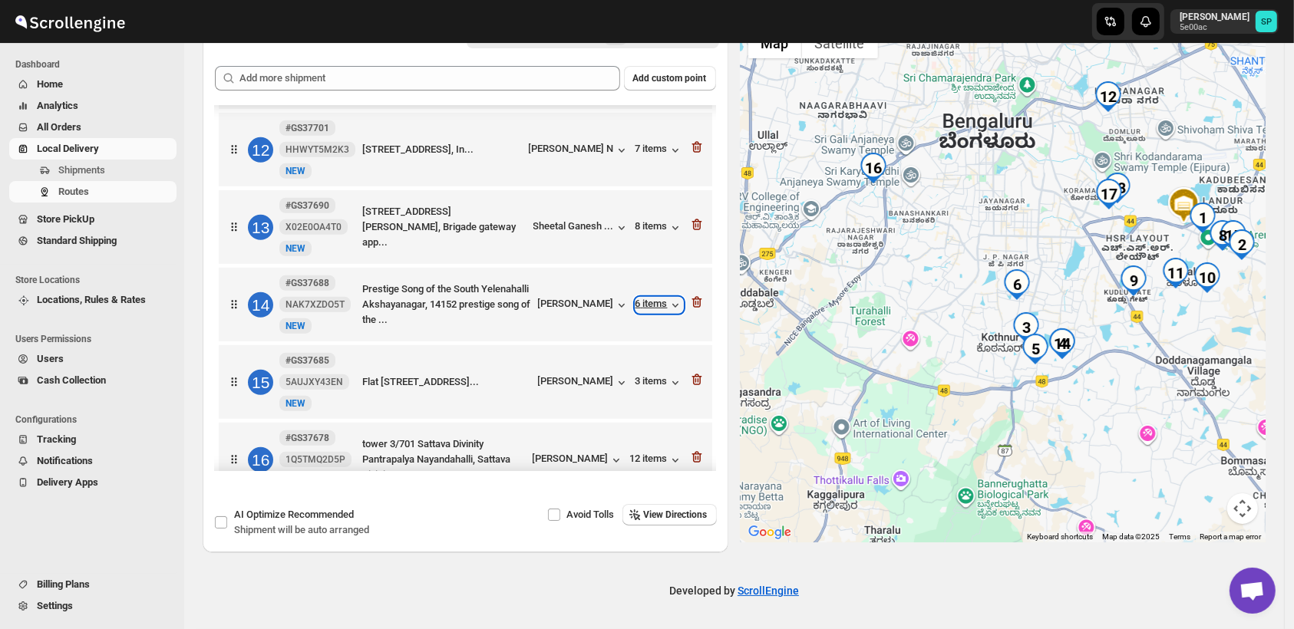
click at [651, 301] on div "6 items" at bounding box center [660, 305] width 48 height 15
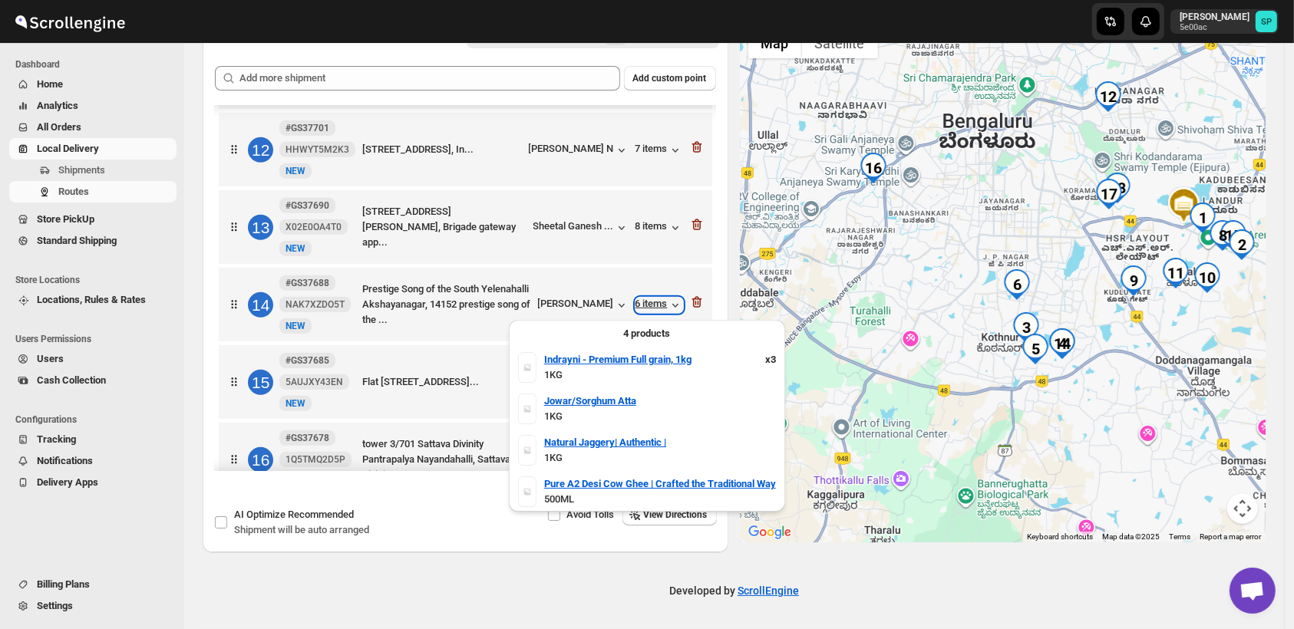
click at [651, 301] on div "6 items" at bounding box center [660, 305] width 48 height 15
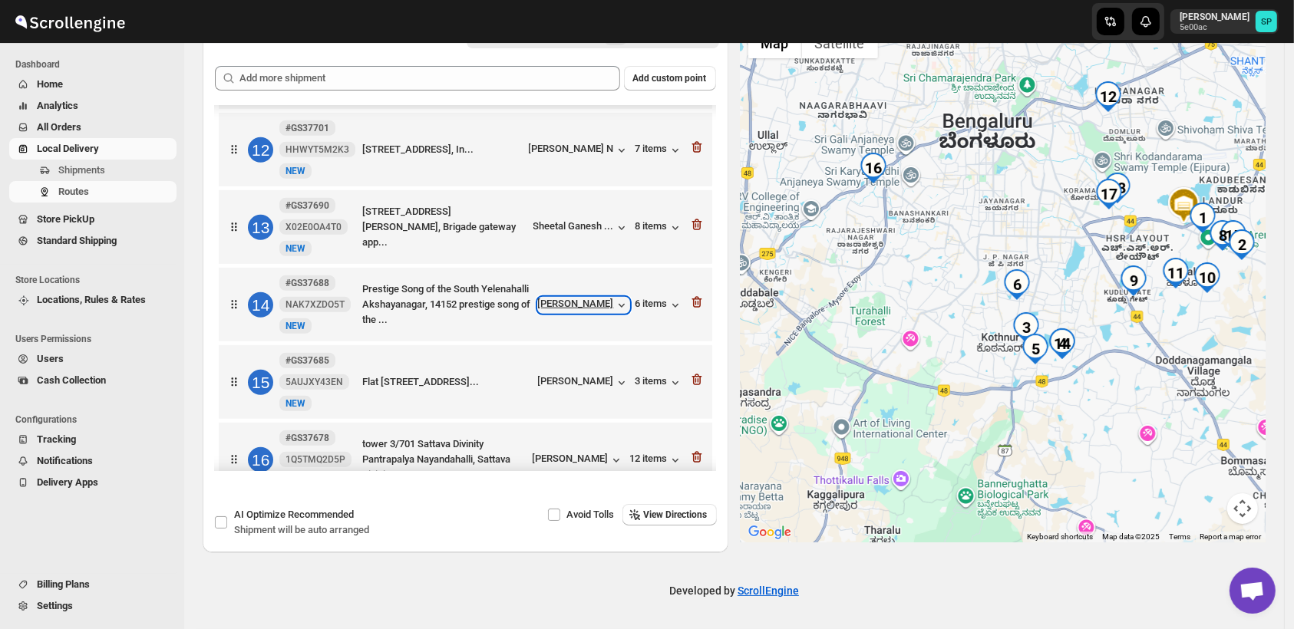
click at [576, 313] on div "[PERSON_NAME]" at bounding box center [583, 305] width 91 height 15
click at [697, 305] on icon "button" at bounding box center [698, 303] width 2 height 5
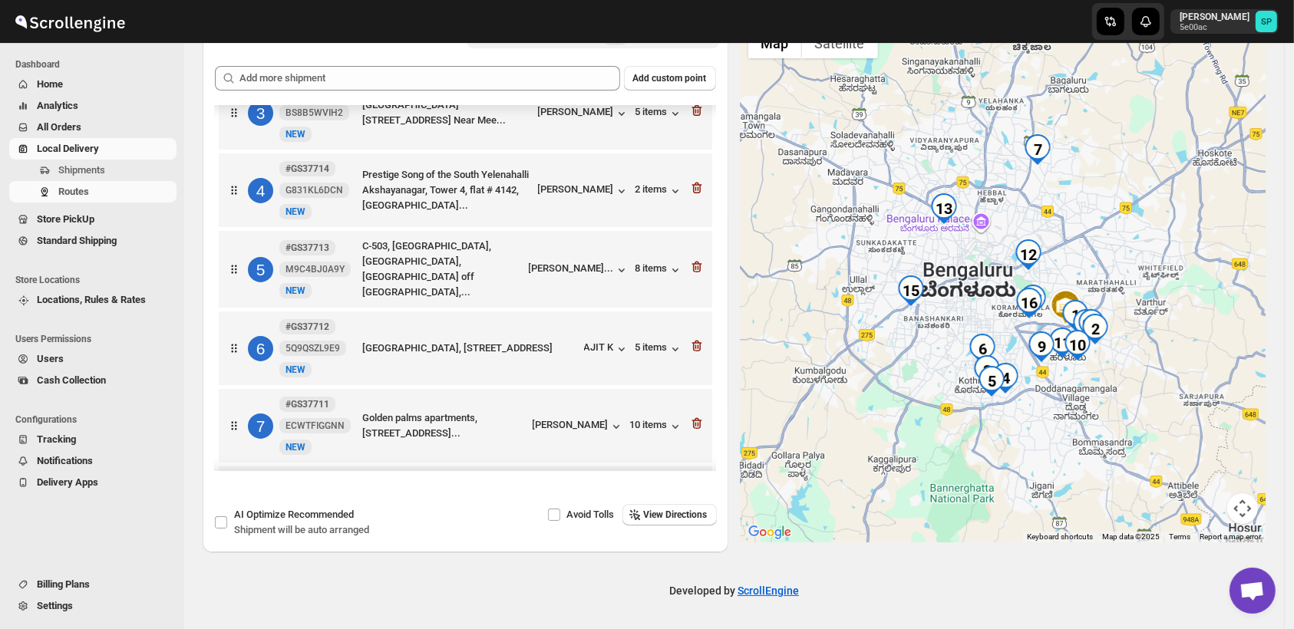
scroll to position [170, 0]
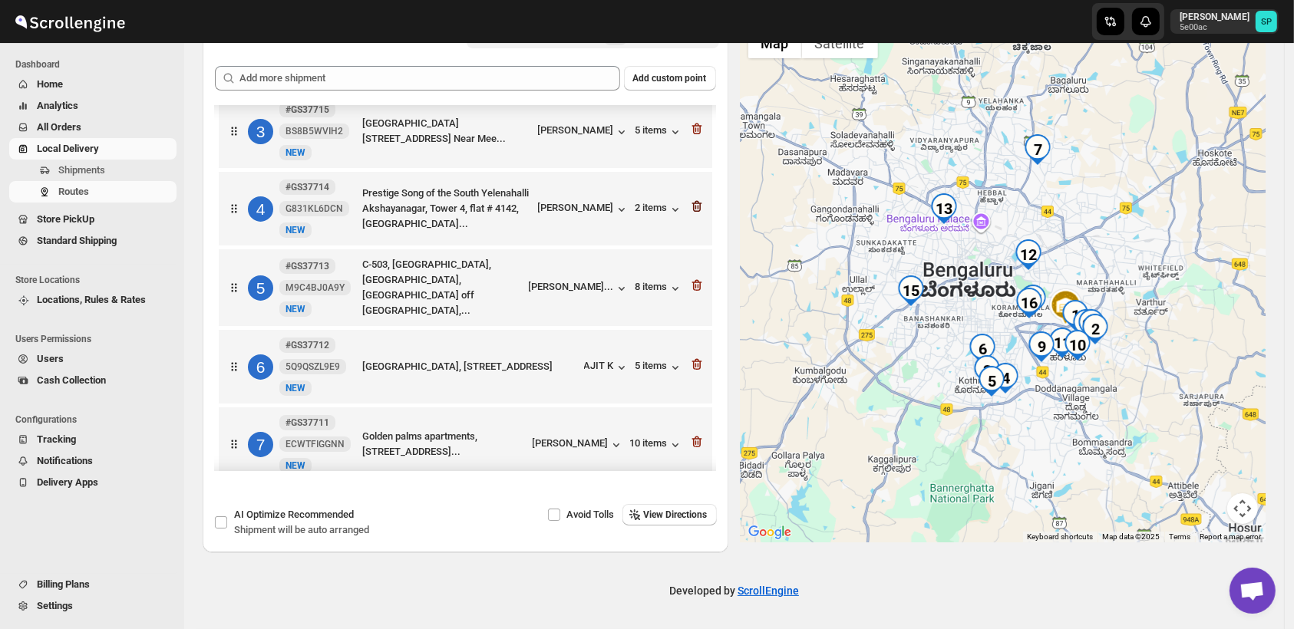
click at [697, 210] on icon "button" at bounding box center [698, 207] width 2 height 5
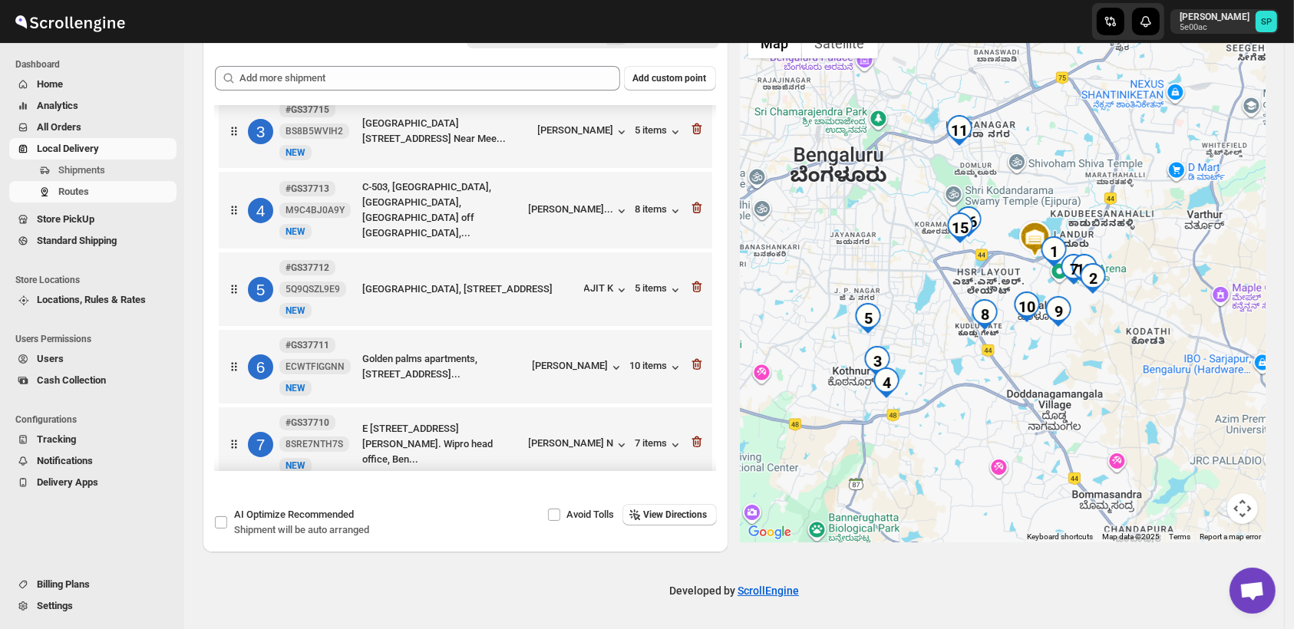
drag, startPoint x: 1167, startPoint y: 335, endPoint x: 1052, endPoint y: 380, distance: 124.2
click at [1052, 380] on div at bounding box center [1004, 281] width 526 height 523
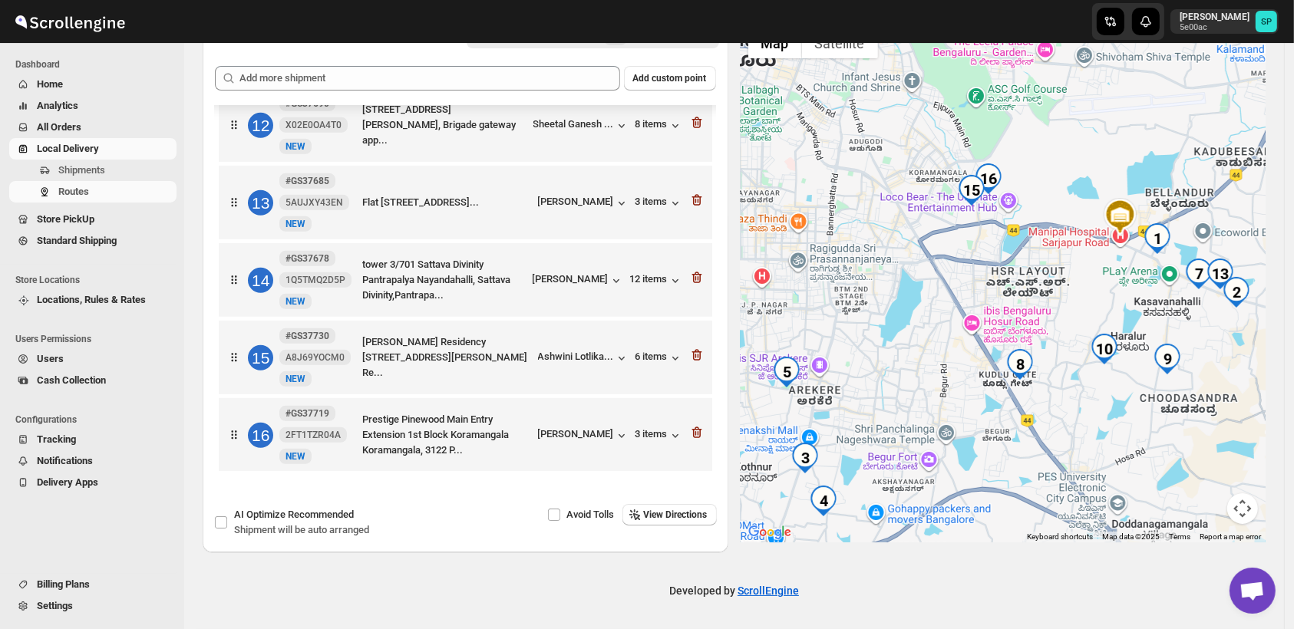
scroll to position [890, 0]
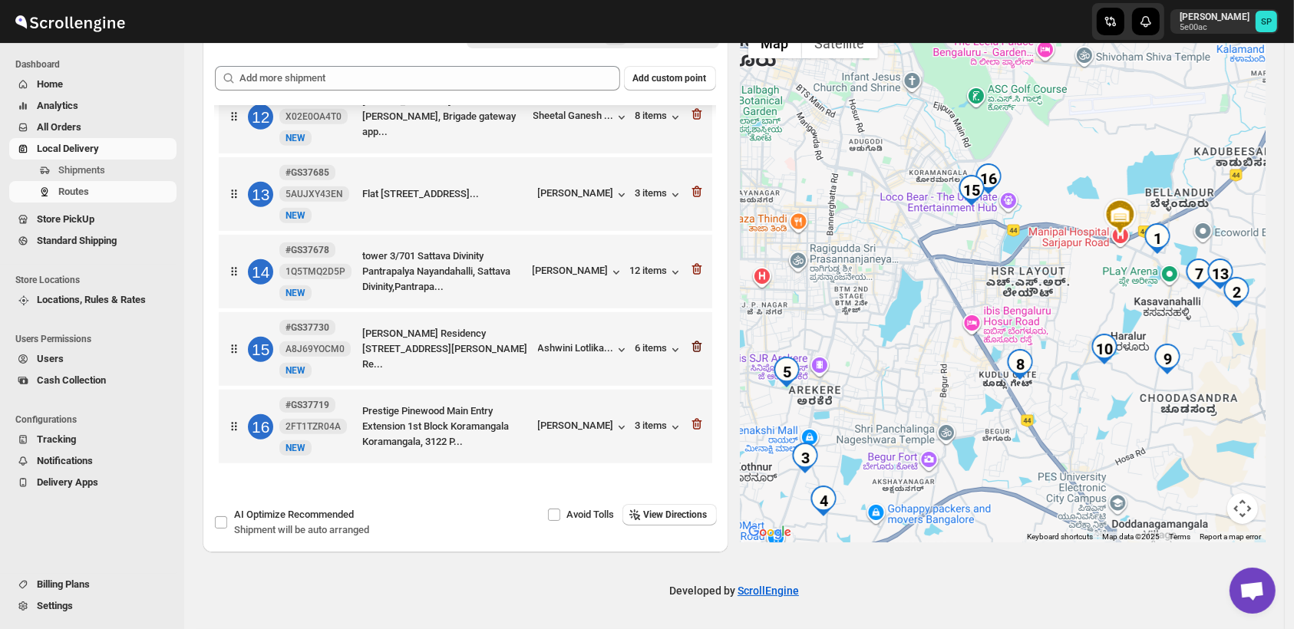
click at [692, 347] on icon "button" at bounding box center [697, 348] width 10 height 12
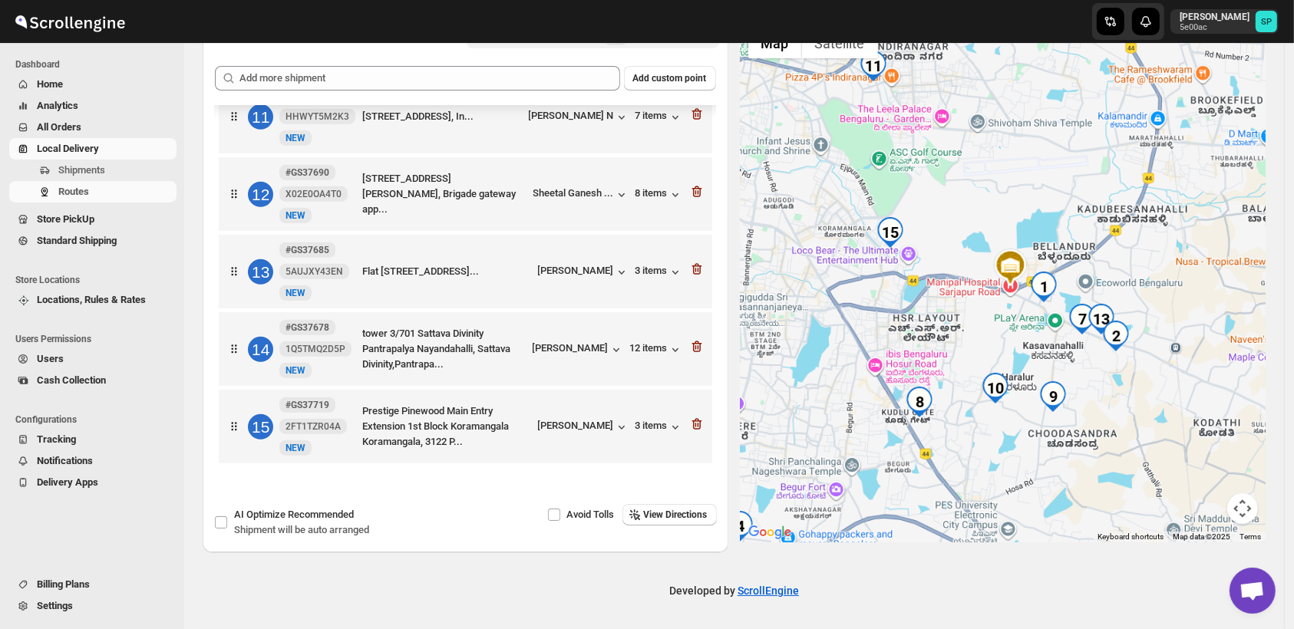
scroll to position [813, 0]
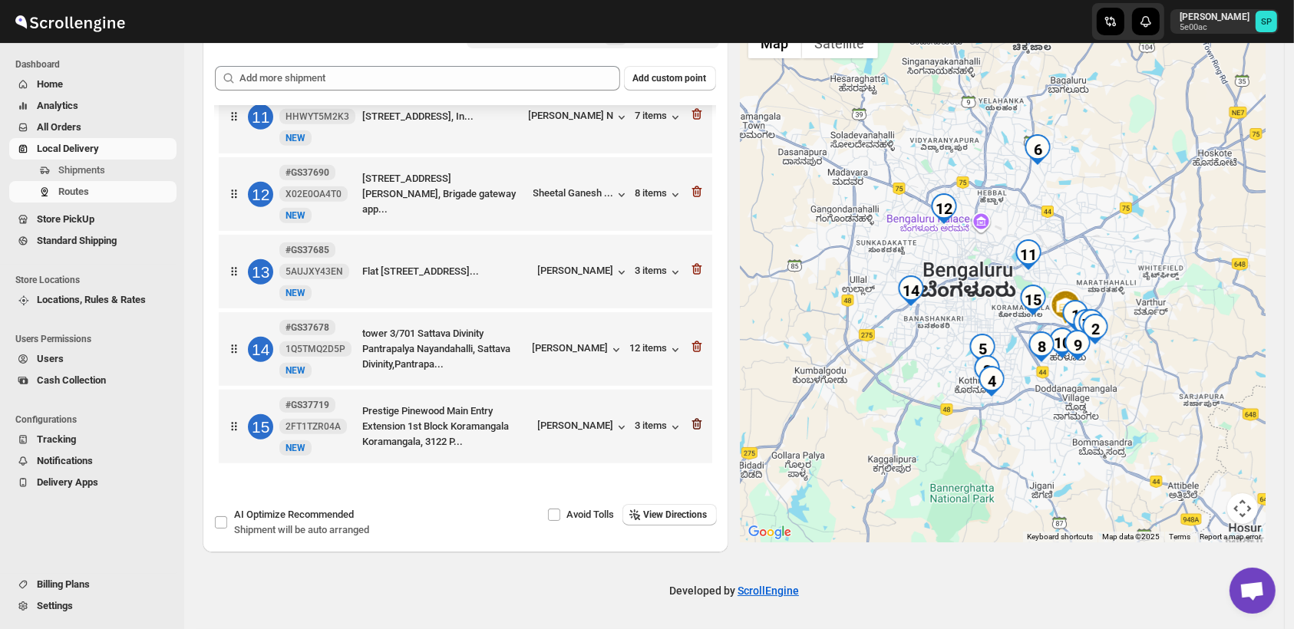
click at [695, 427] on icon "button" at bounding box center [697, 425] width 10 height 12
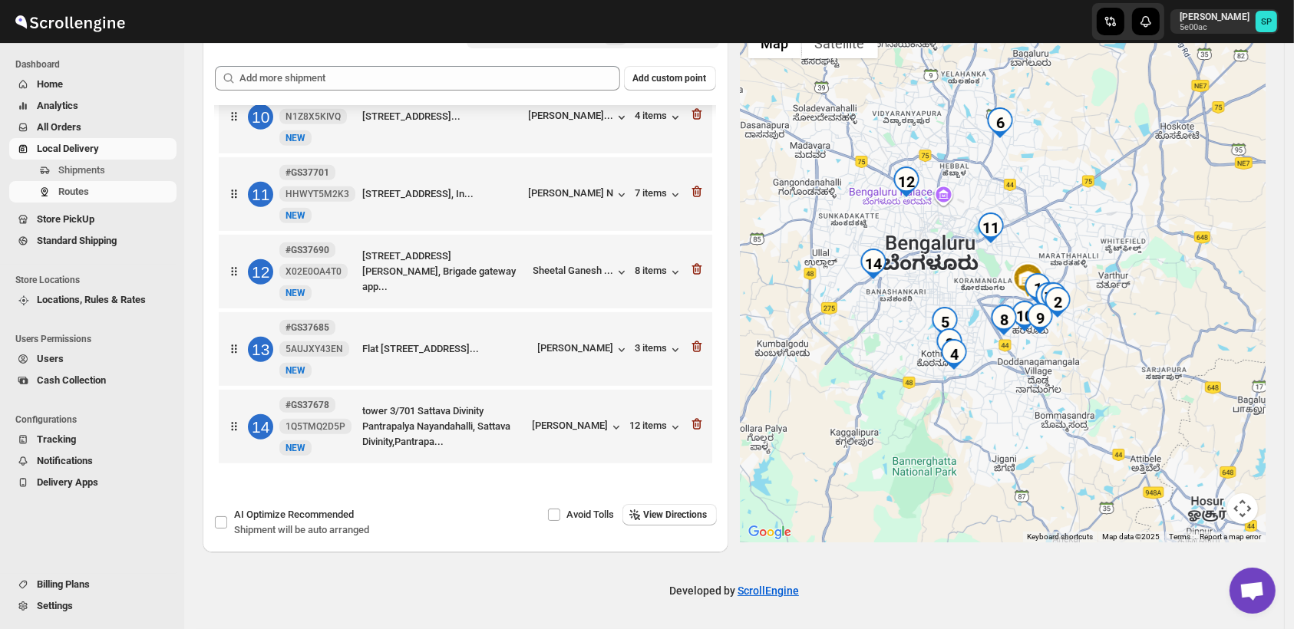
scroll to position [735, 0]
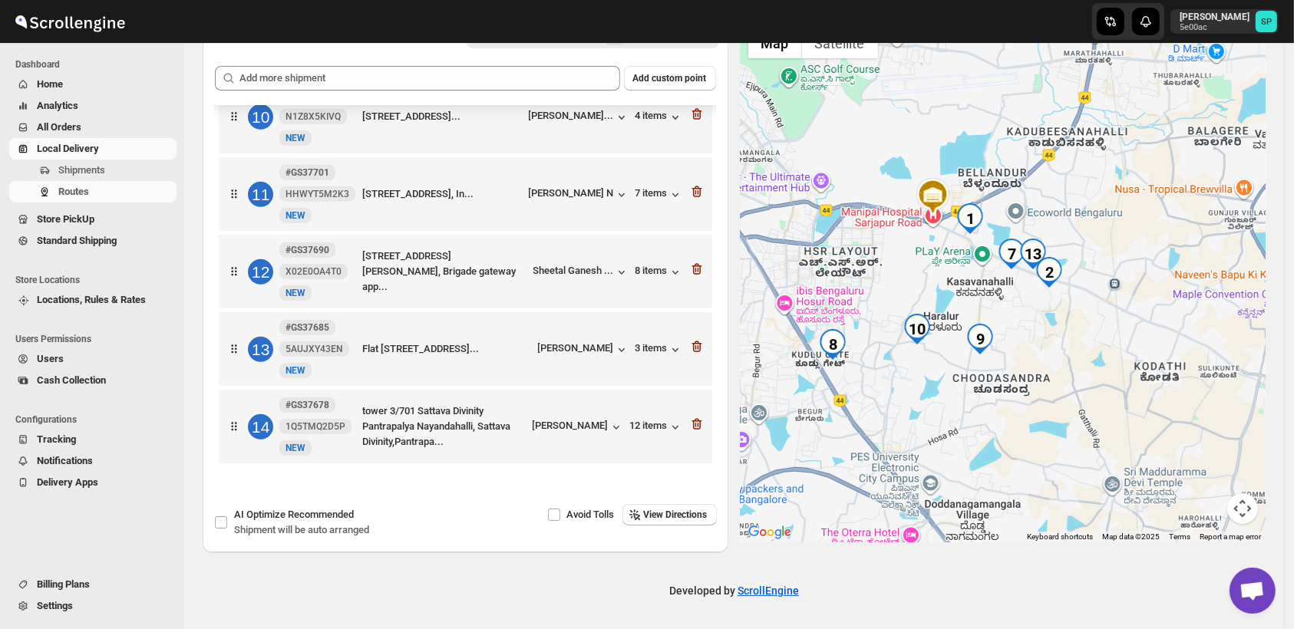
drag, startPoint x: 1034, startPoint y: 346, endPoint x: 1144, endPoint y: 391, distance: 118.4
click at [1144, 391] on div at bounding box center [1004, 281] width 526 height 523
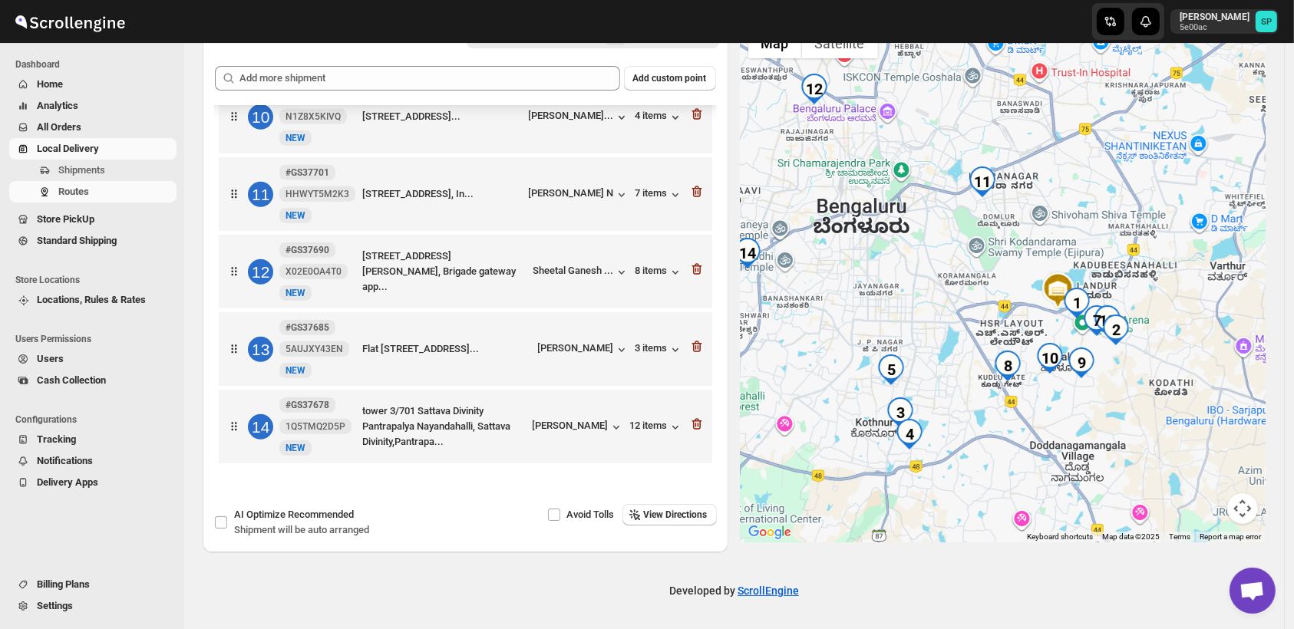
drag, startPoint x: 1141, startPoint y: 407, endPoint x: 1082, endPoint y: 424, distance: 60.9
click at [1082, 424] on div at bounding box center [1004, 281] width 526 height 523
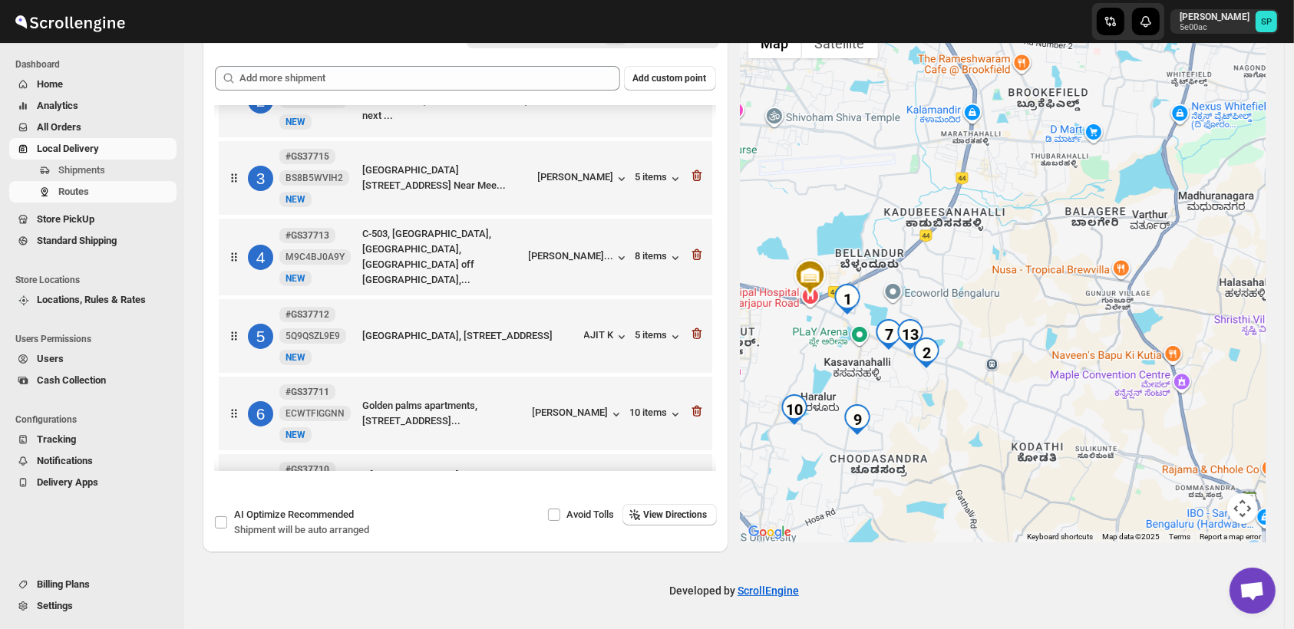
scroll to position [85, 0]
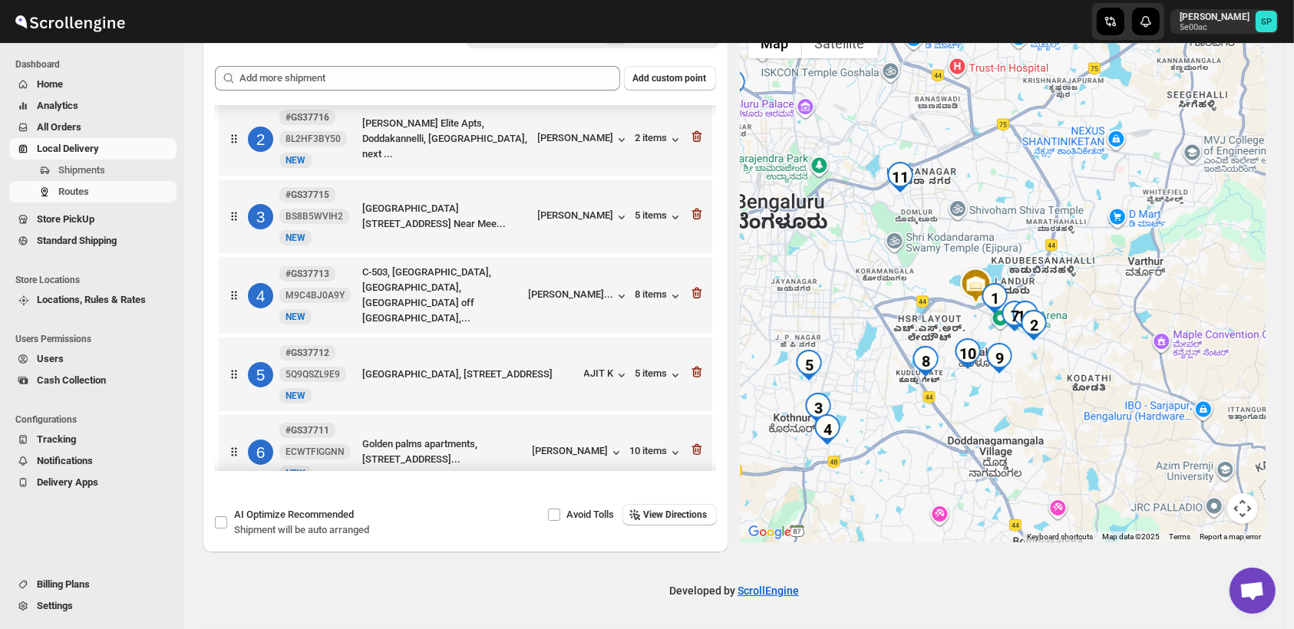
drag, startPoint x: 1009, startPoint y: 436, endPoint x: 1133, endPoint y: 356, distance: 147.8
click at [1133, 356] on div at bounding box center [1004, 281] width 526 height 523
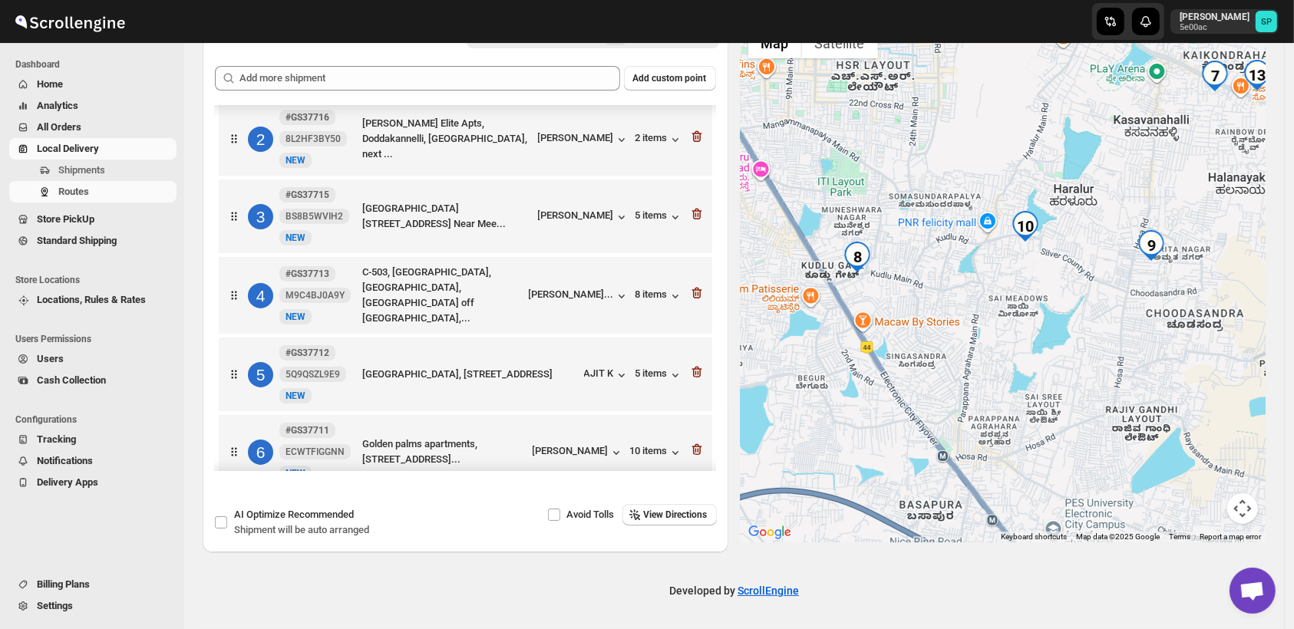
drag, startPoint x: 1087, startPoint y: 395, endPoint x: 1104, endPoint y: 398, distance: 17.2
click at [1104, 398] on div at bounding box center [1004, 281] width 526 height 523
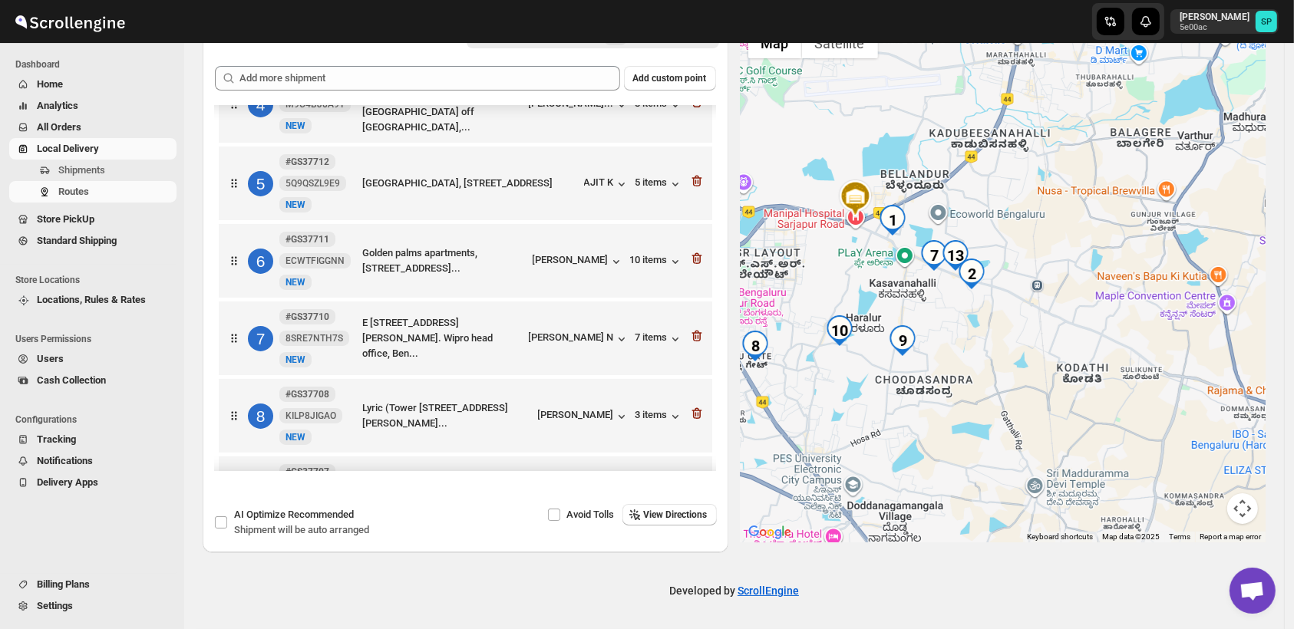
scroll to position [170, 0]
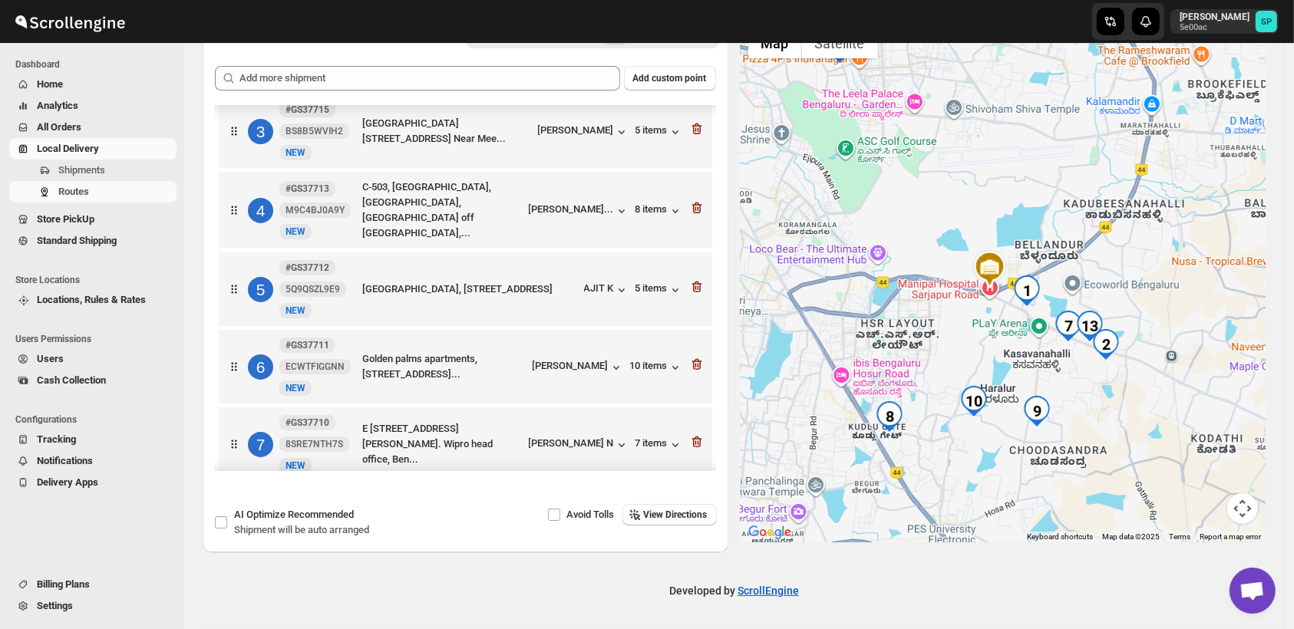
drag, startPoint x: 995, startPoint y: 358, endPoint x: 1144, endPoint y: 444, distance: 171.9
click at [1144, 444] on div at bounding box center [1004, 281] width 526 height 523
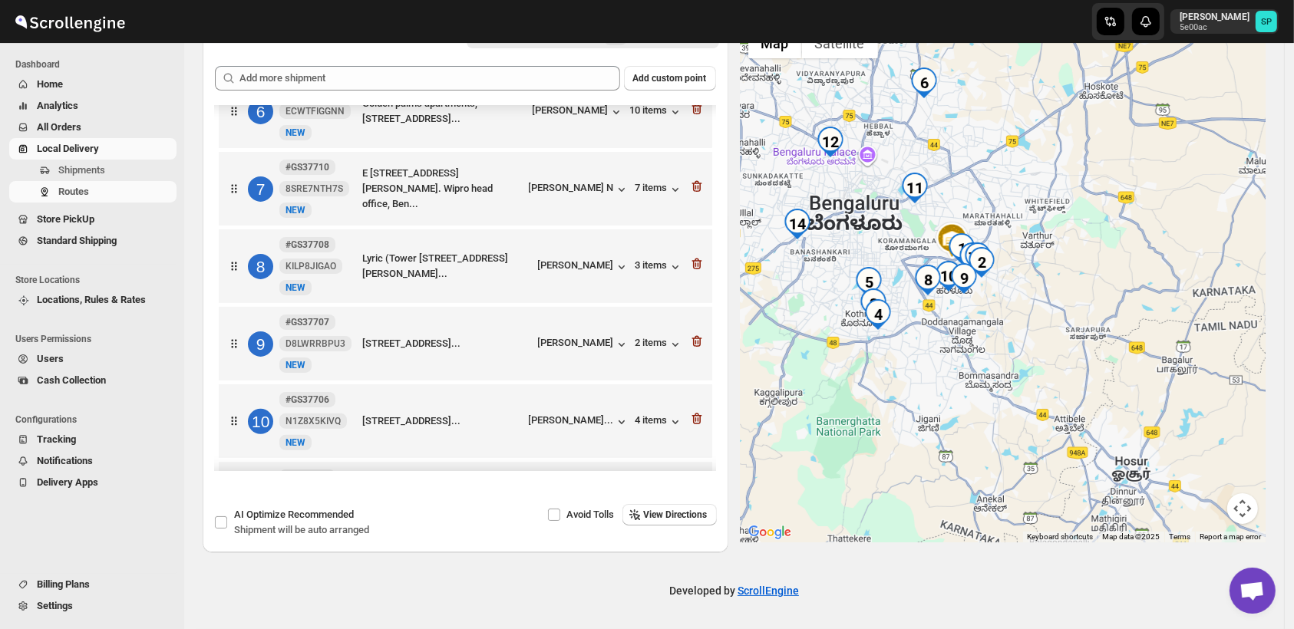
scroll to position [596, 0]
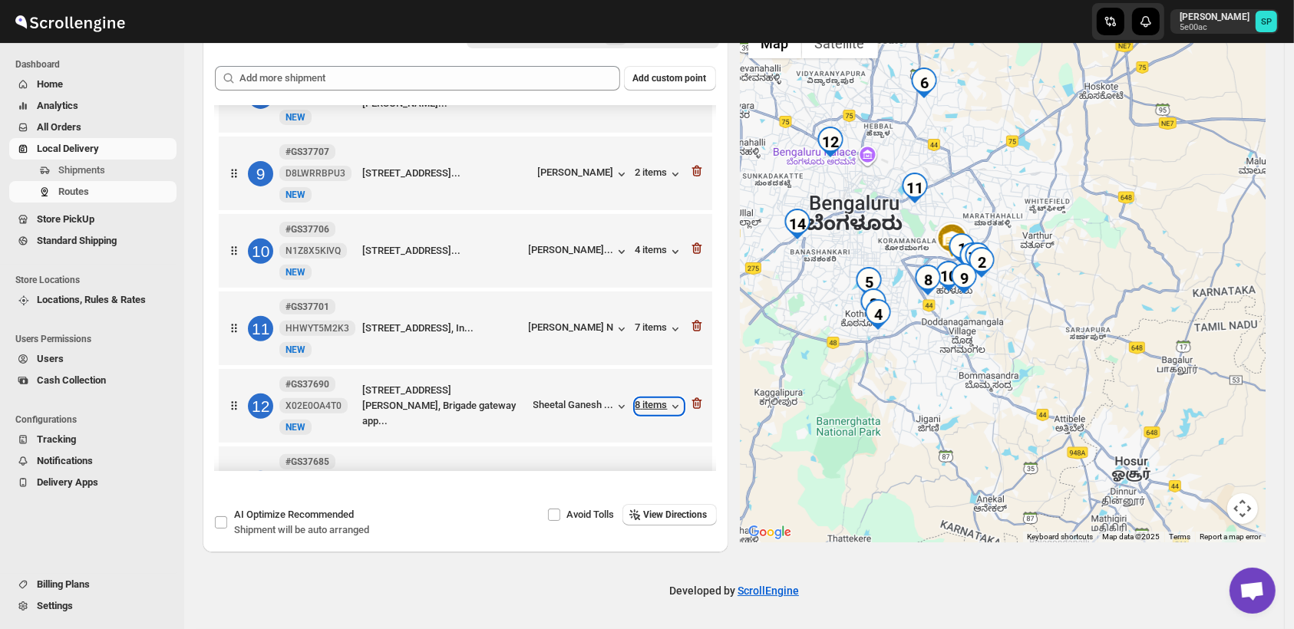
click at [643, 411] on div "8 items" at bounding box center [660, 406] width 48 height 15
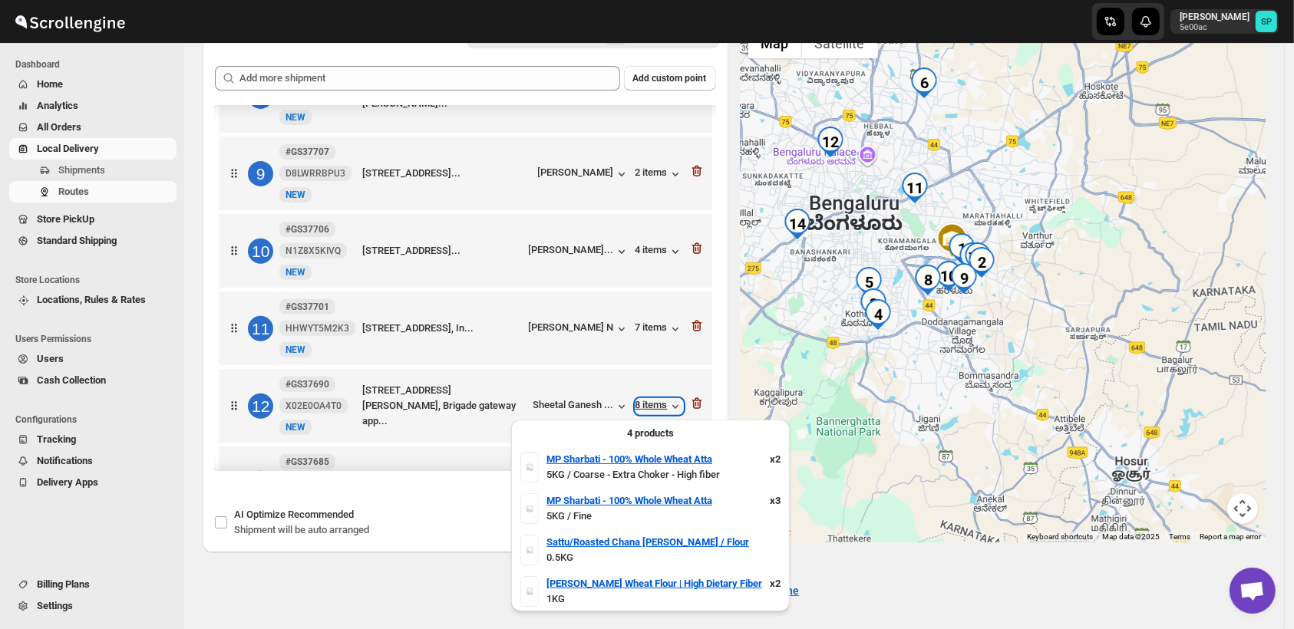
click at [644, 411] on div "8 items" at bounding box center [660, 406] width 48 height 15
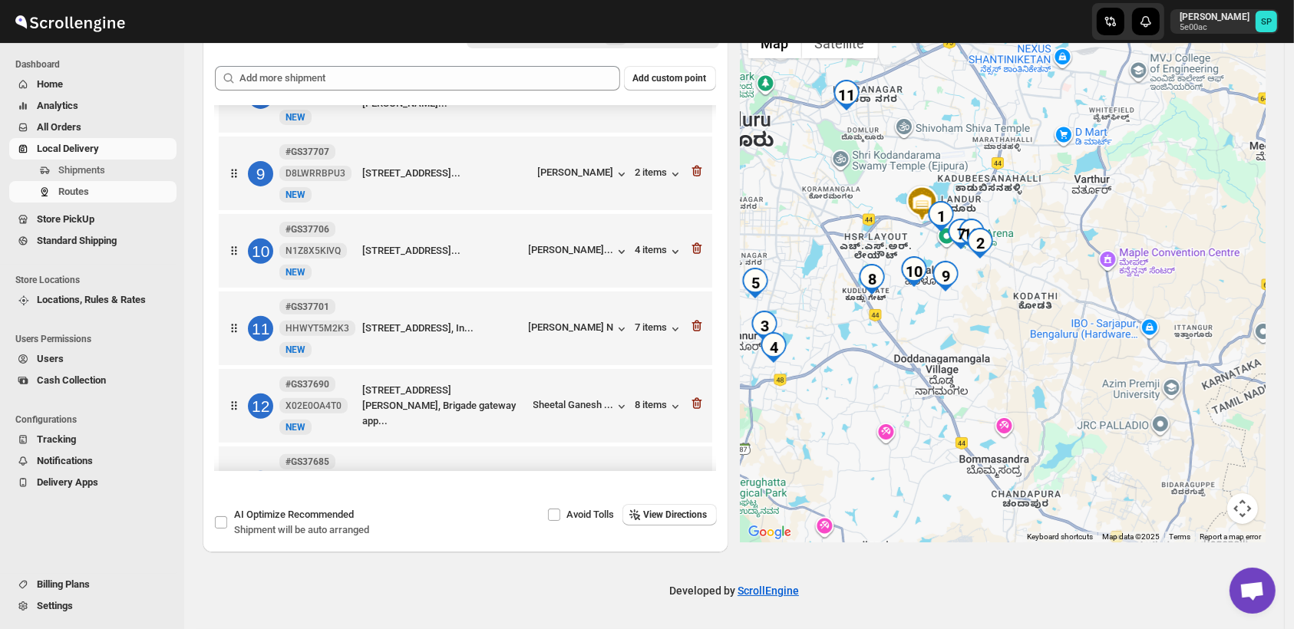
drag, startPoint x: 995, startPoint y: 302, endPoint x: 1007, endPoint y: 404, distance: 103.6
click at [1007, 404] on div at bounding box center [1004, 281] width 526 height 523
